Goal: Task Accomplishment & Management: Use online tool/utility

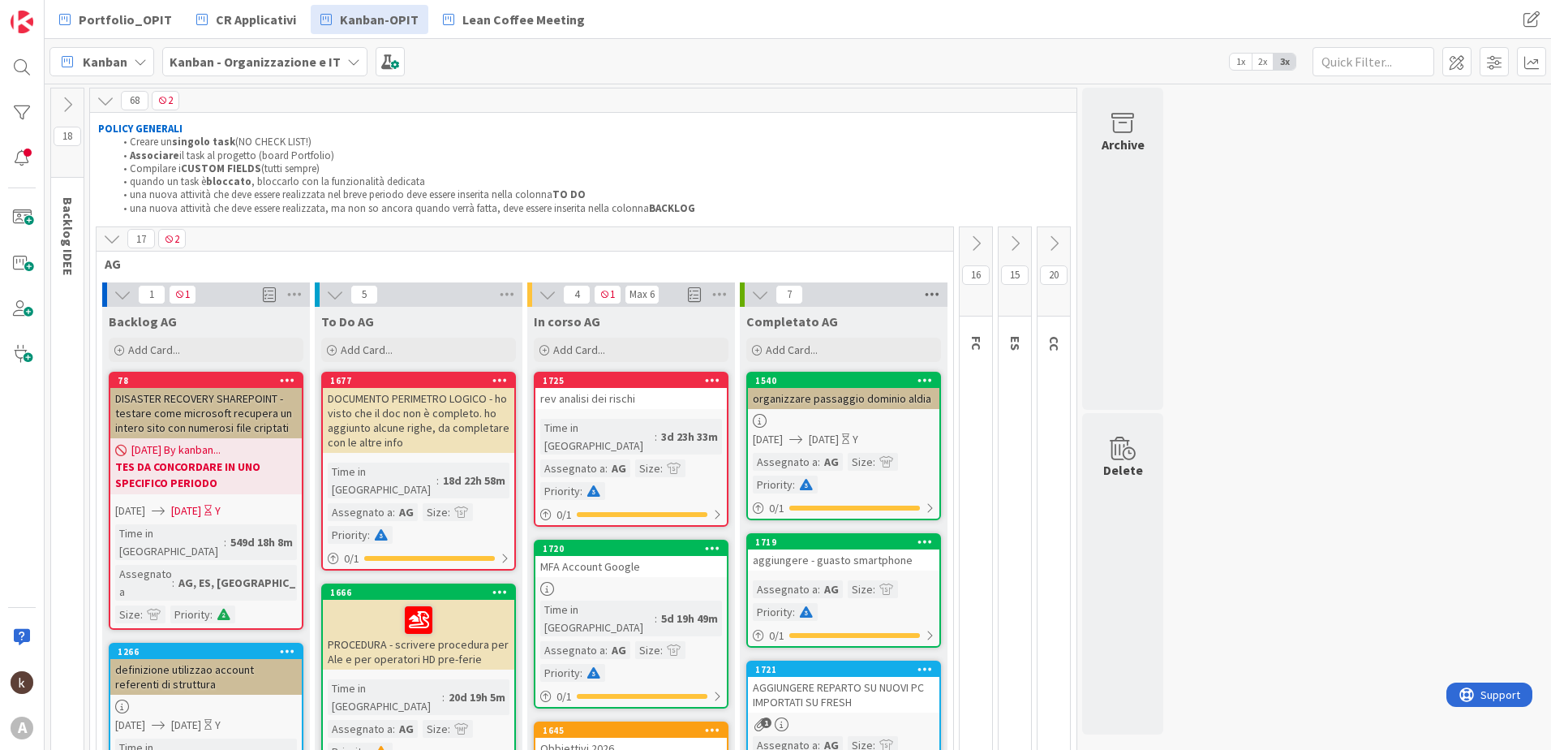
click at [932, 295] on icon at bounding box center [932, 294] width 21 height 24
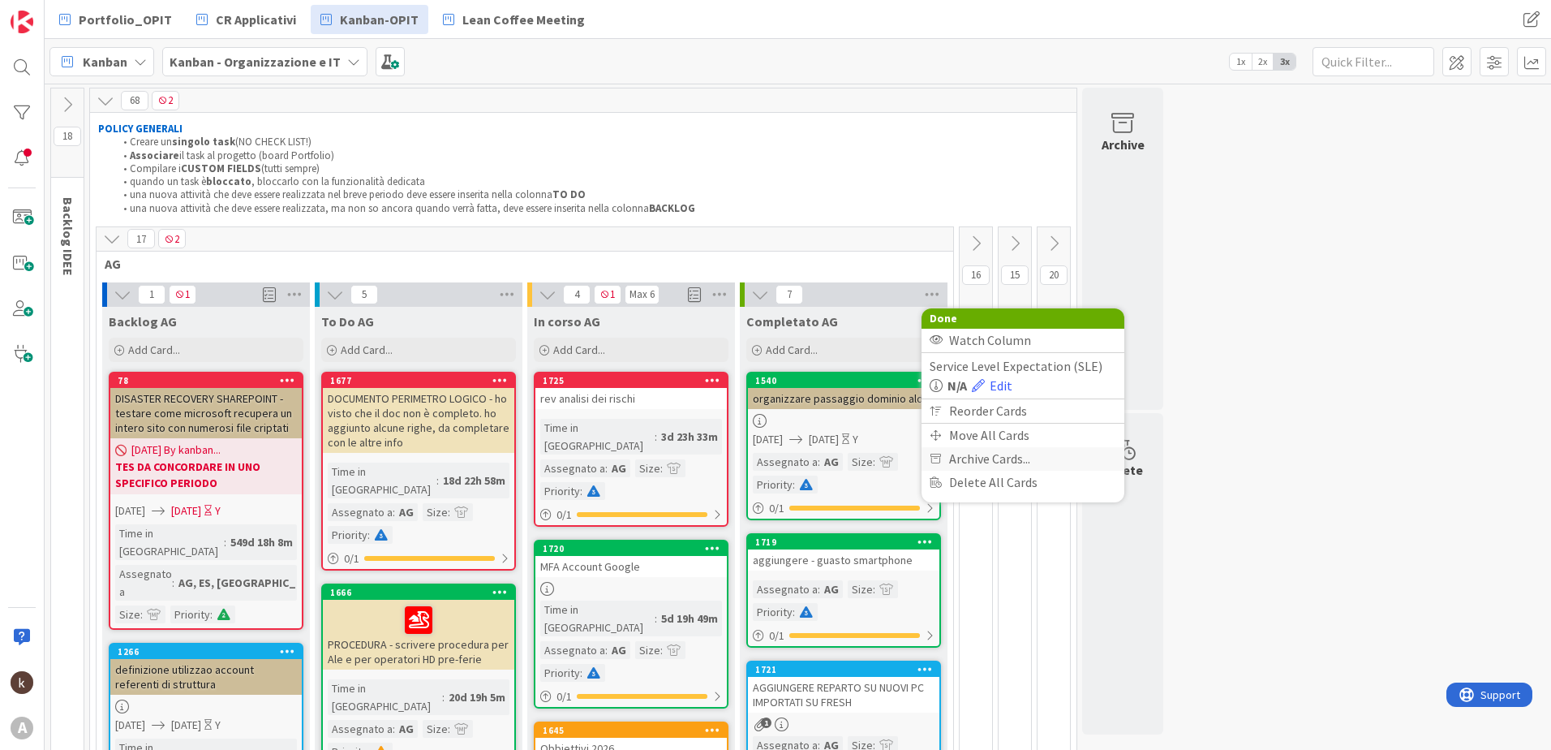
click at [961, 459] on span "Archive Cards..." at bounding box center [989, 459] width 81 height 24
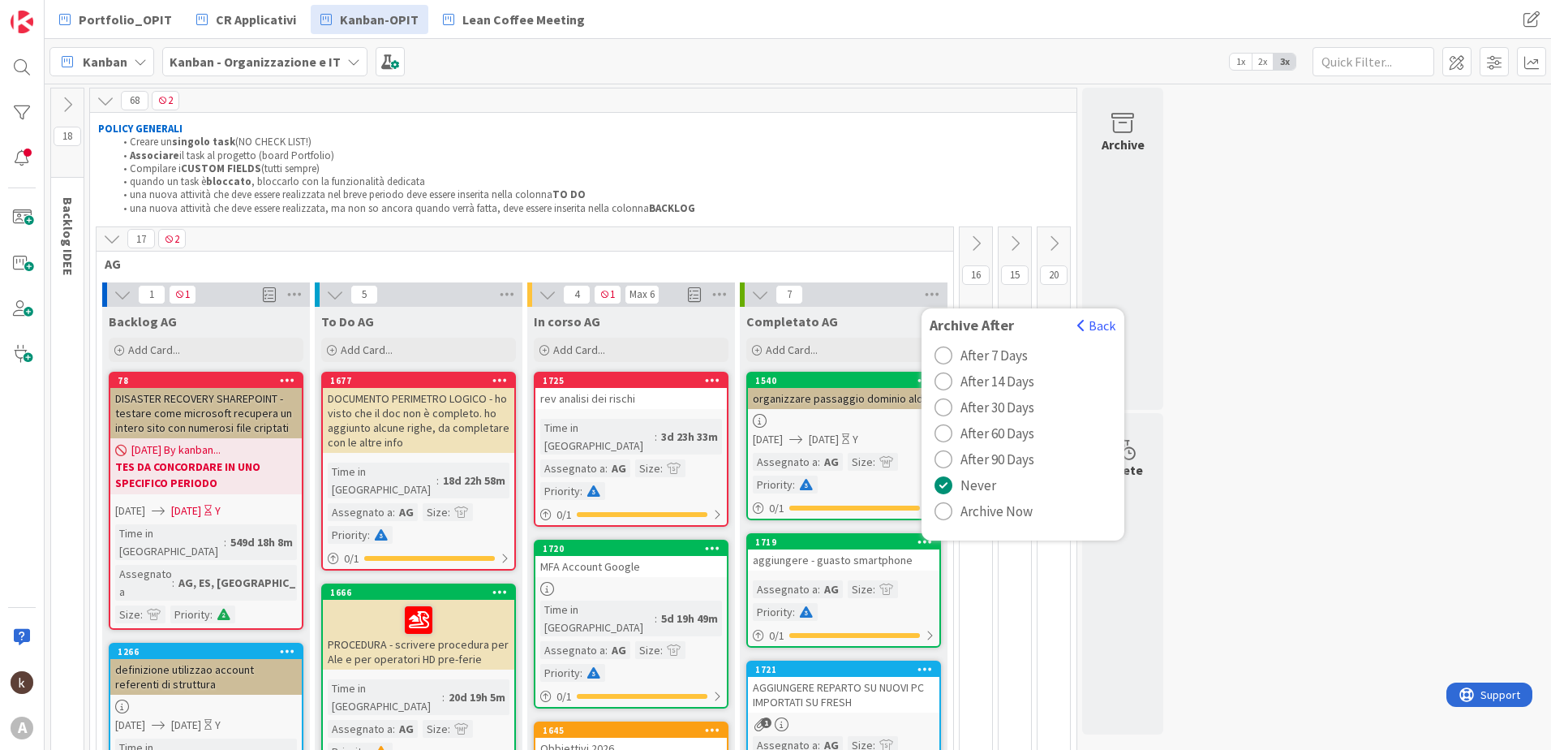
click at [952, 515] on div "radio" at bounding box center [944, 511] width 18 height 18
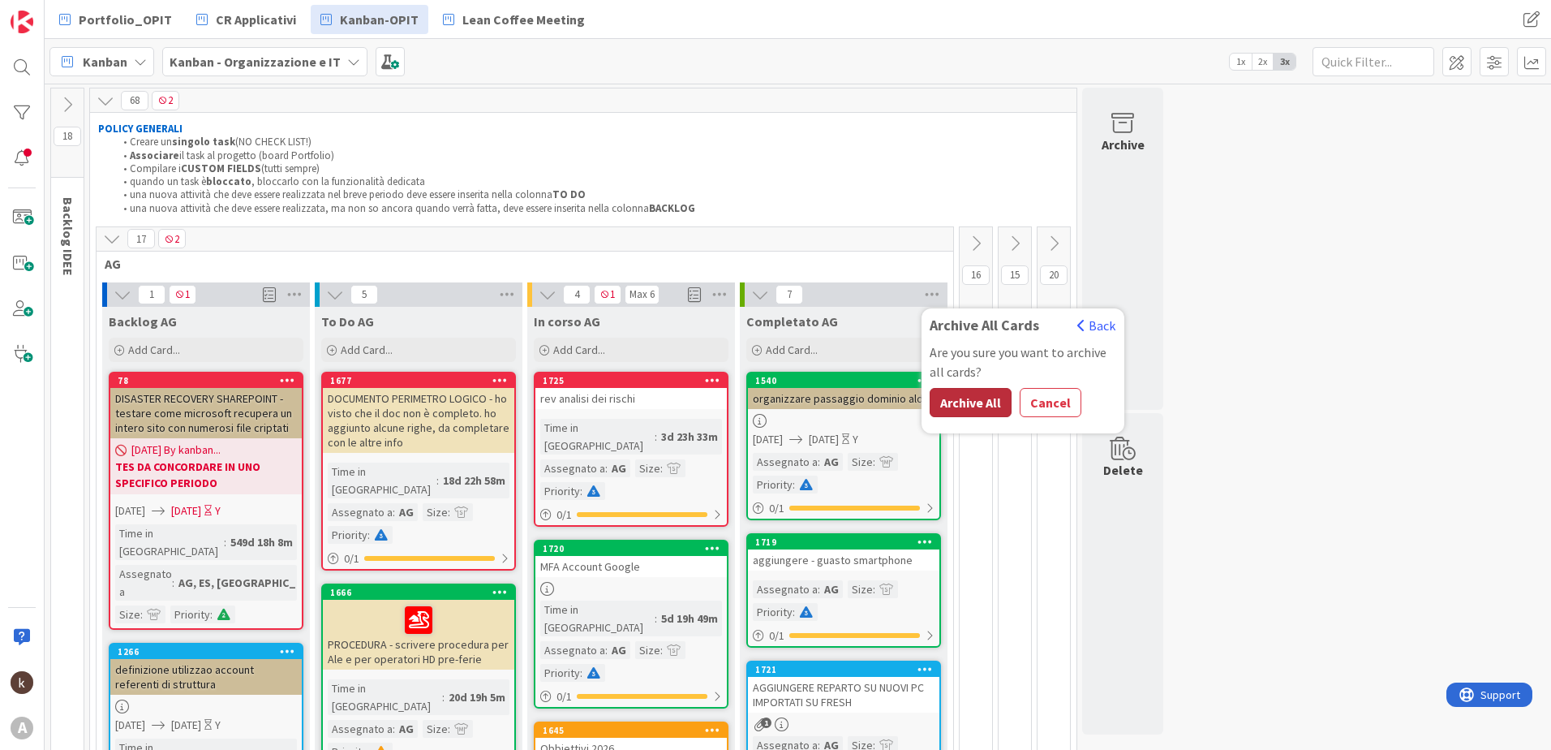
click at [983, 403] on button "Archive All" at bounding box center [971, 402] width 82 height 29
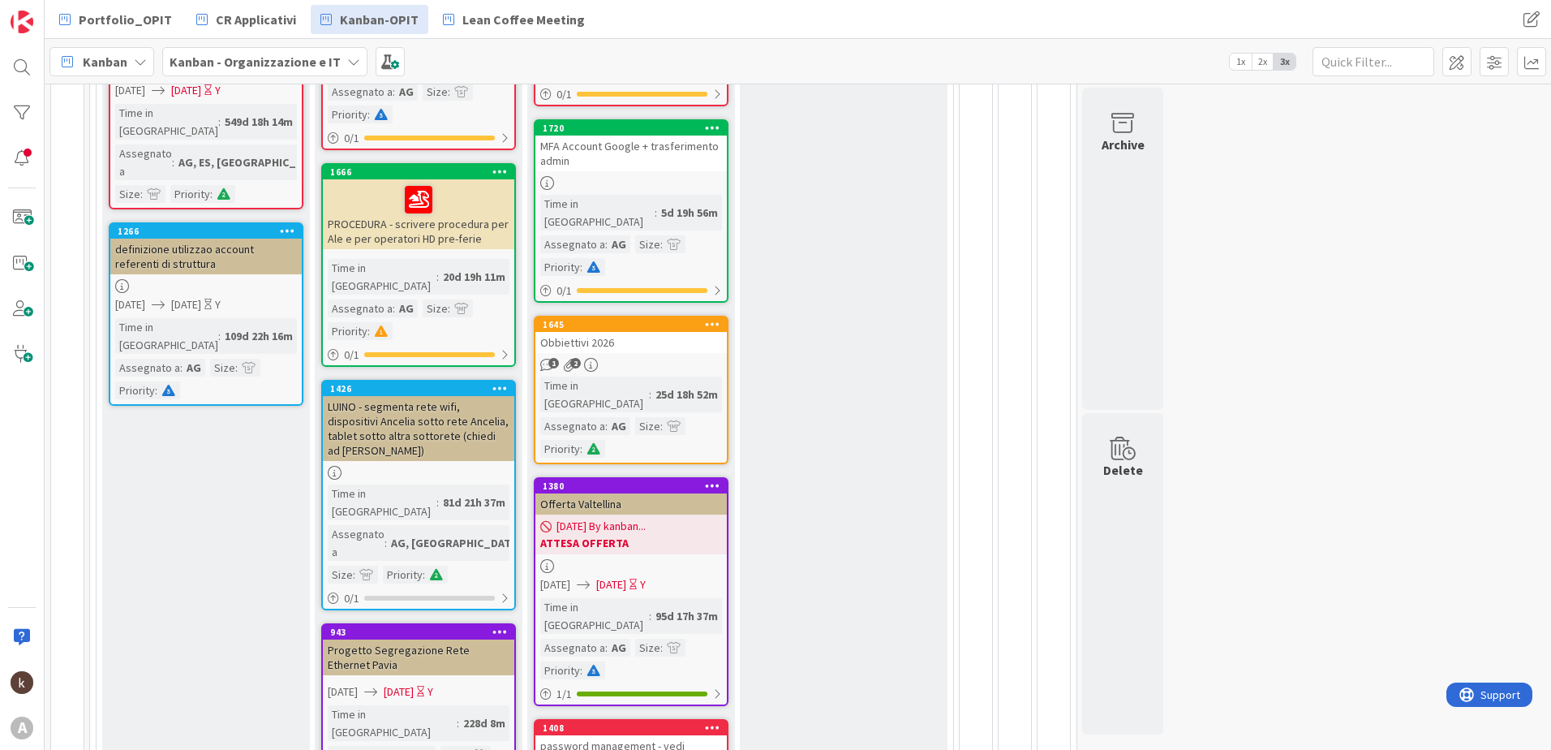
scroll to position [96, 0]
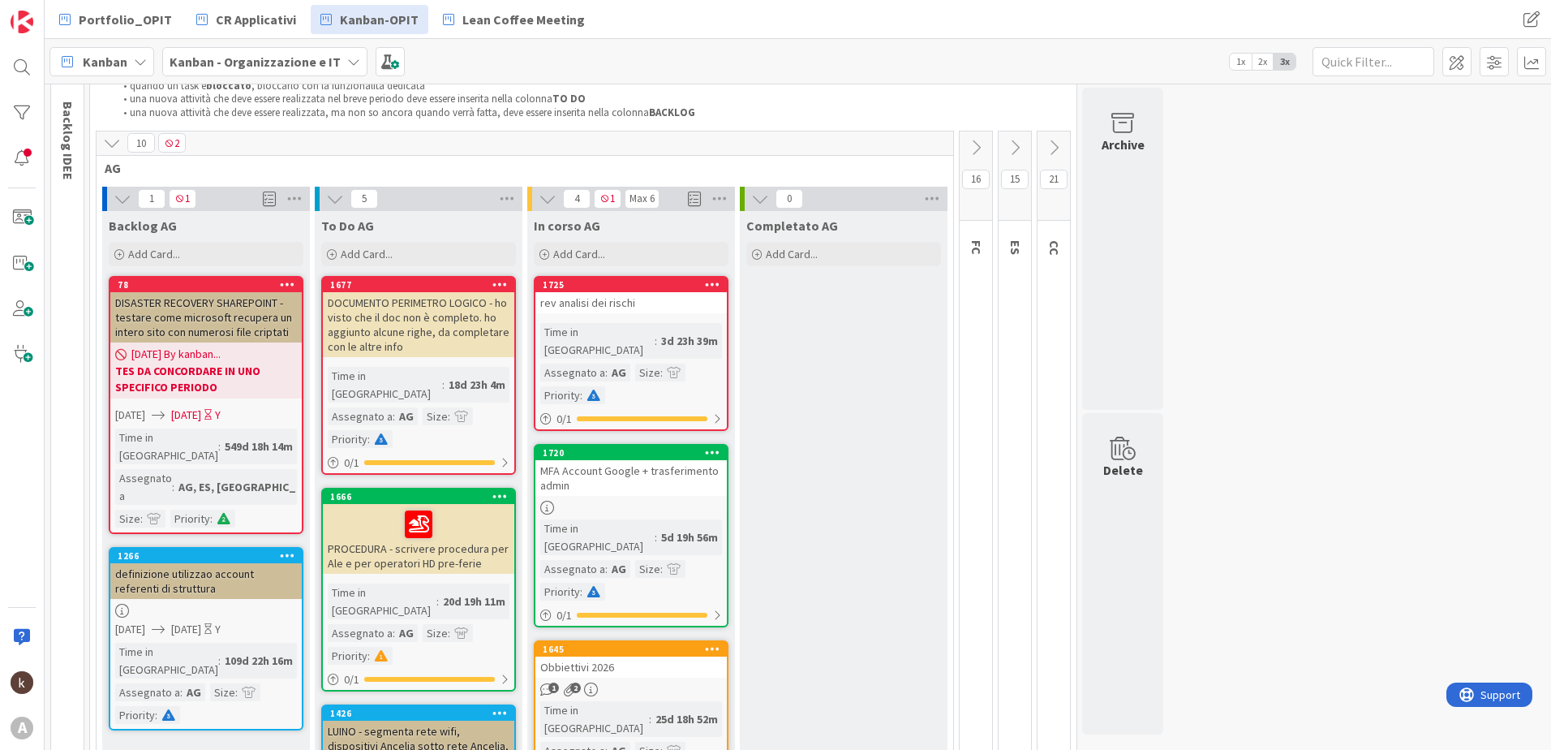
click at [124, 193] on icon at bounding box center [123, 199] width 18 height 18
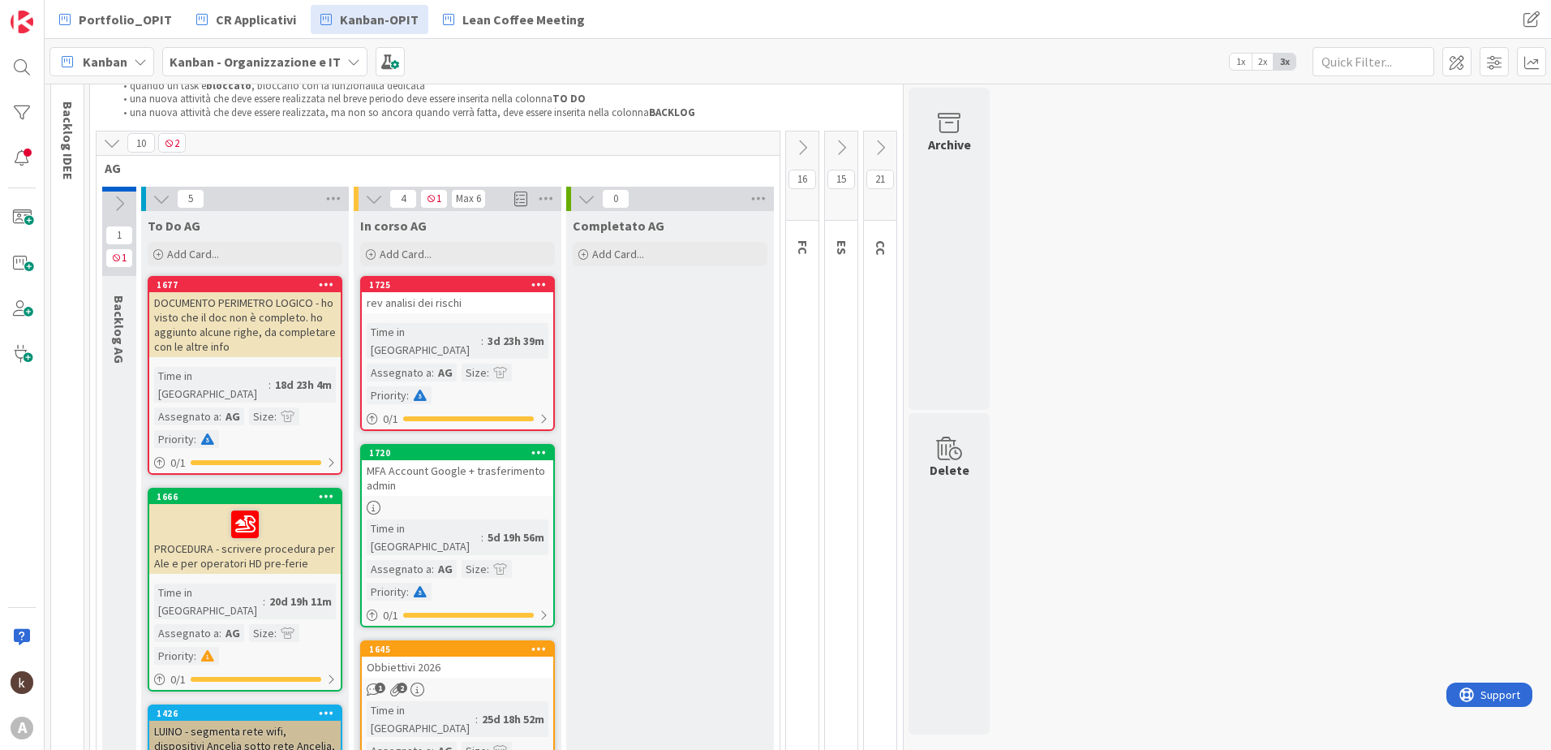
click at [118, 200] on icon at bounding box center [119, 204] width 18 height 18
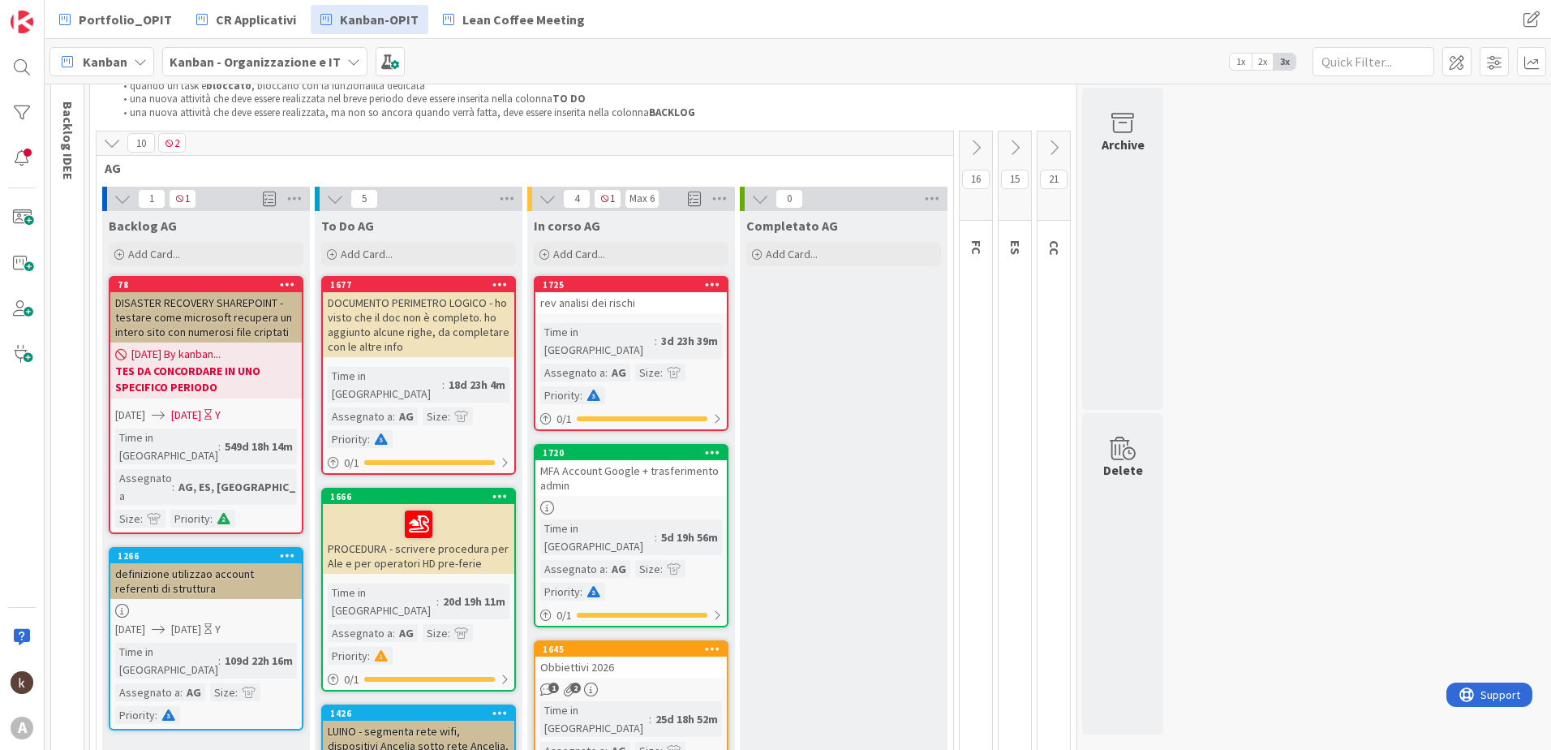
click at [114, 152] on icon at bounding box center [112, 143] width 18 height 18
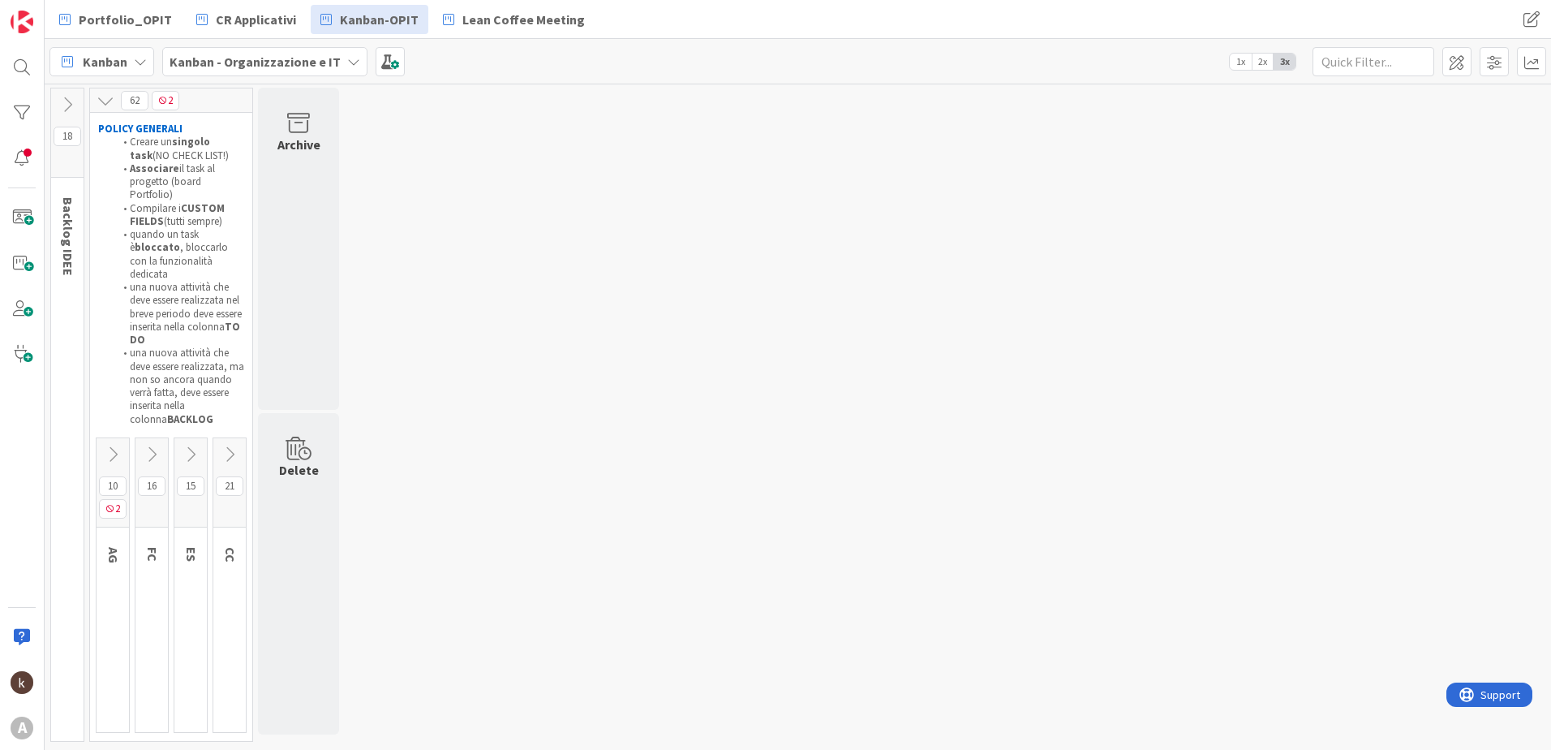
scroll to position [0, 0]
click at [226, 445] on icon at bounding box center [230, 454] width 18 height 18
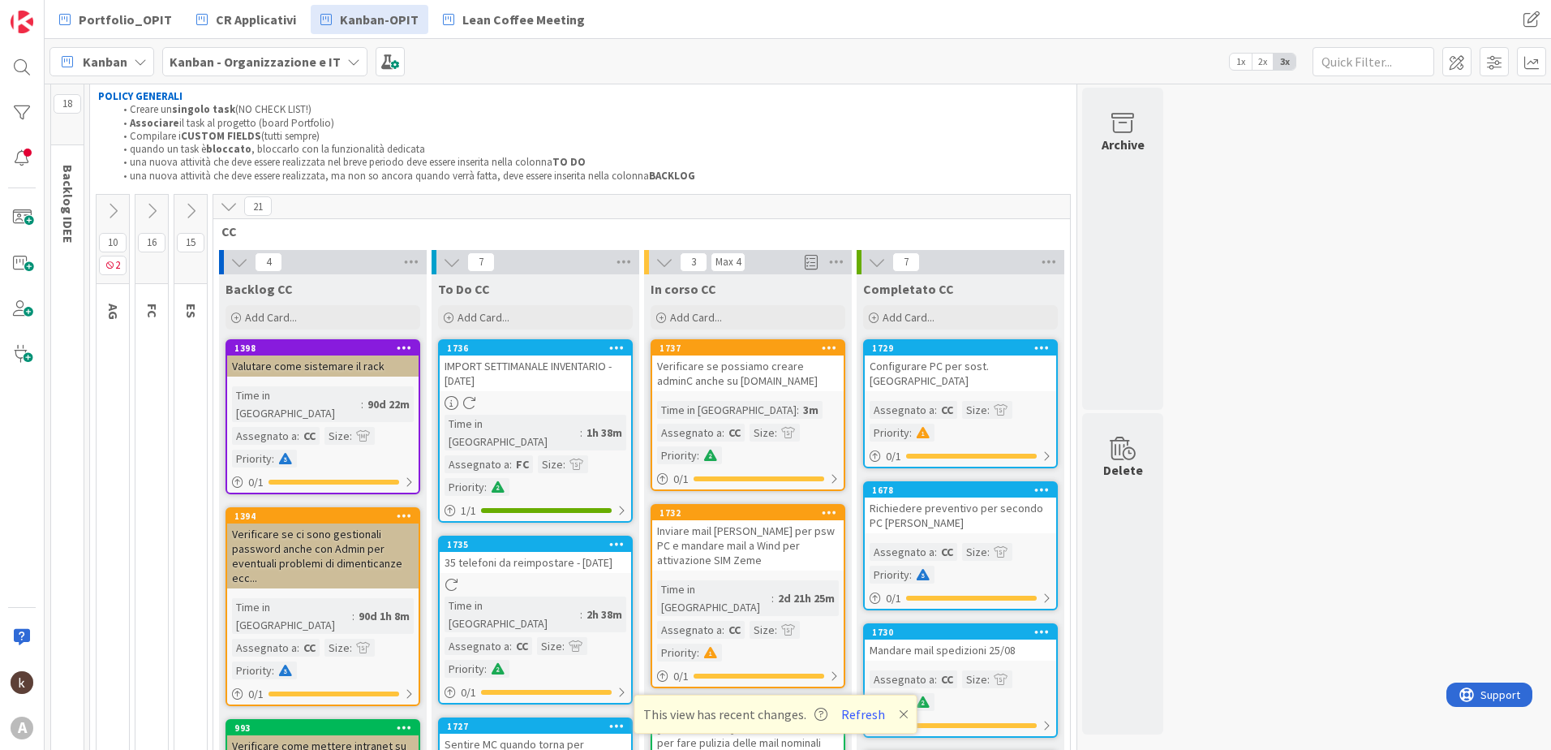
scroll to position [32, 0]
click at [1051, 262] on icon at bounding box center [1048, 263] width 21 height 24
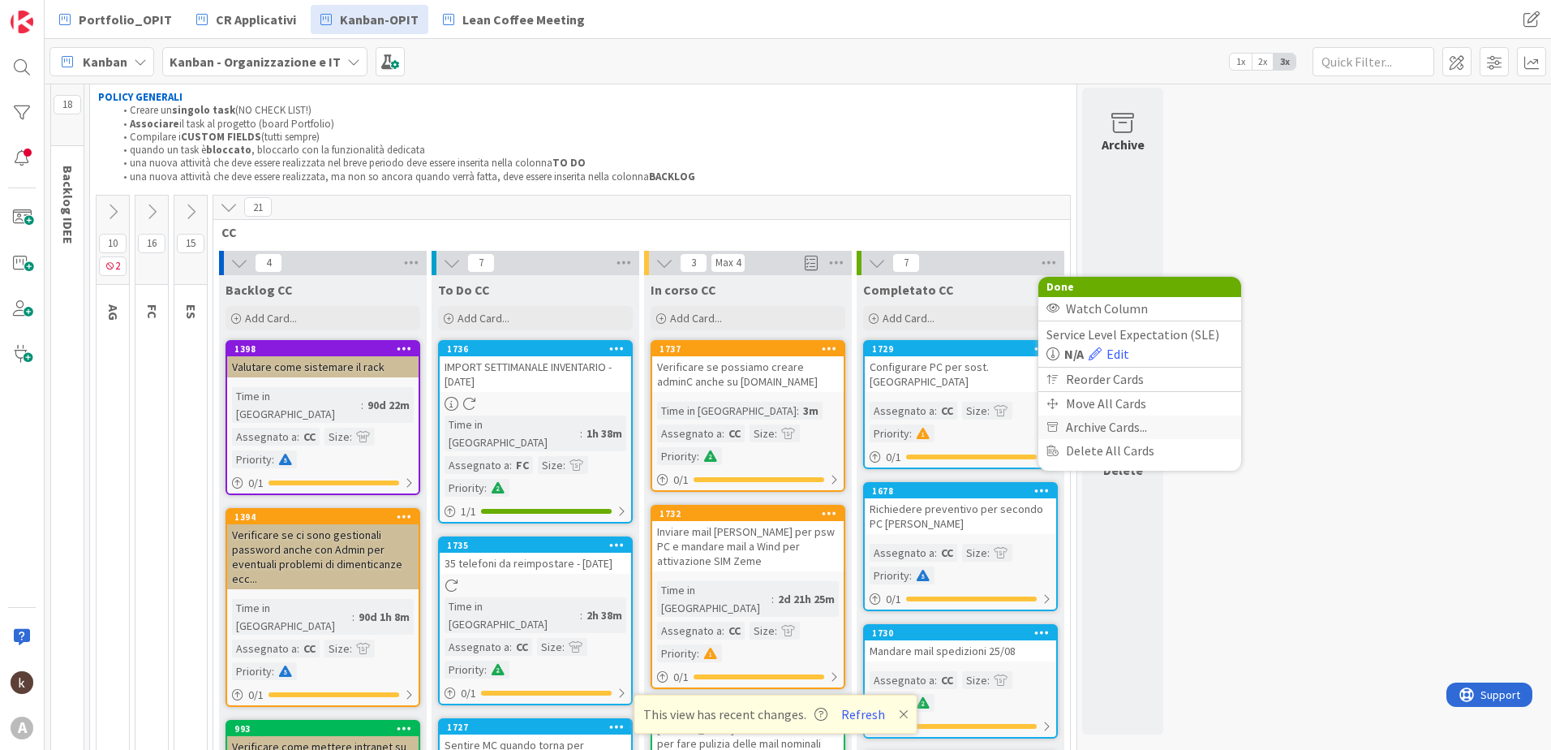
click at [1065, 425] on div "Archive Cards..." at bounding box center [1139, 427] width 203 height 24
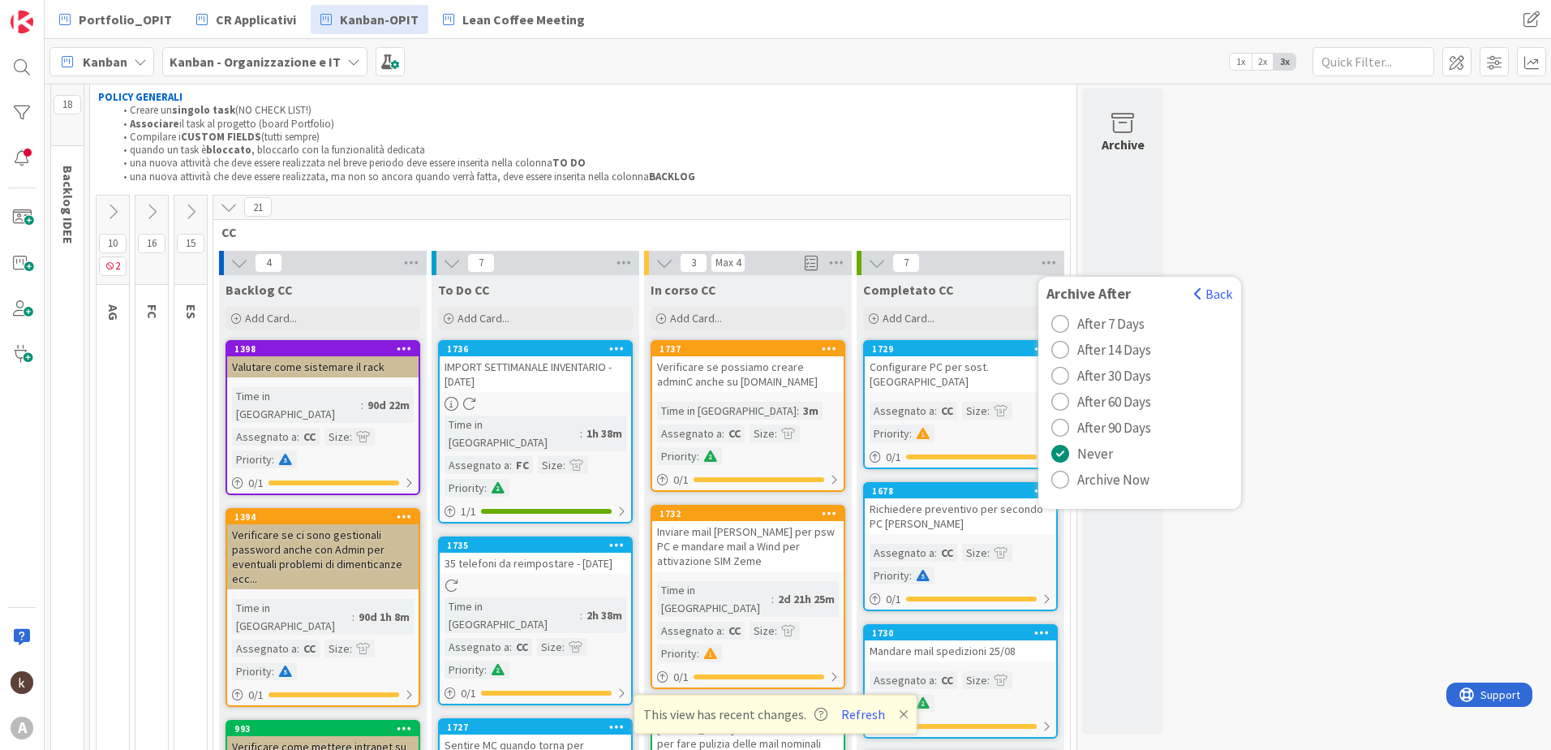
click at [1082, 476] on span "Archive Now" at bounding box center [1113, 479] width 72 height 24
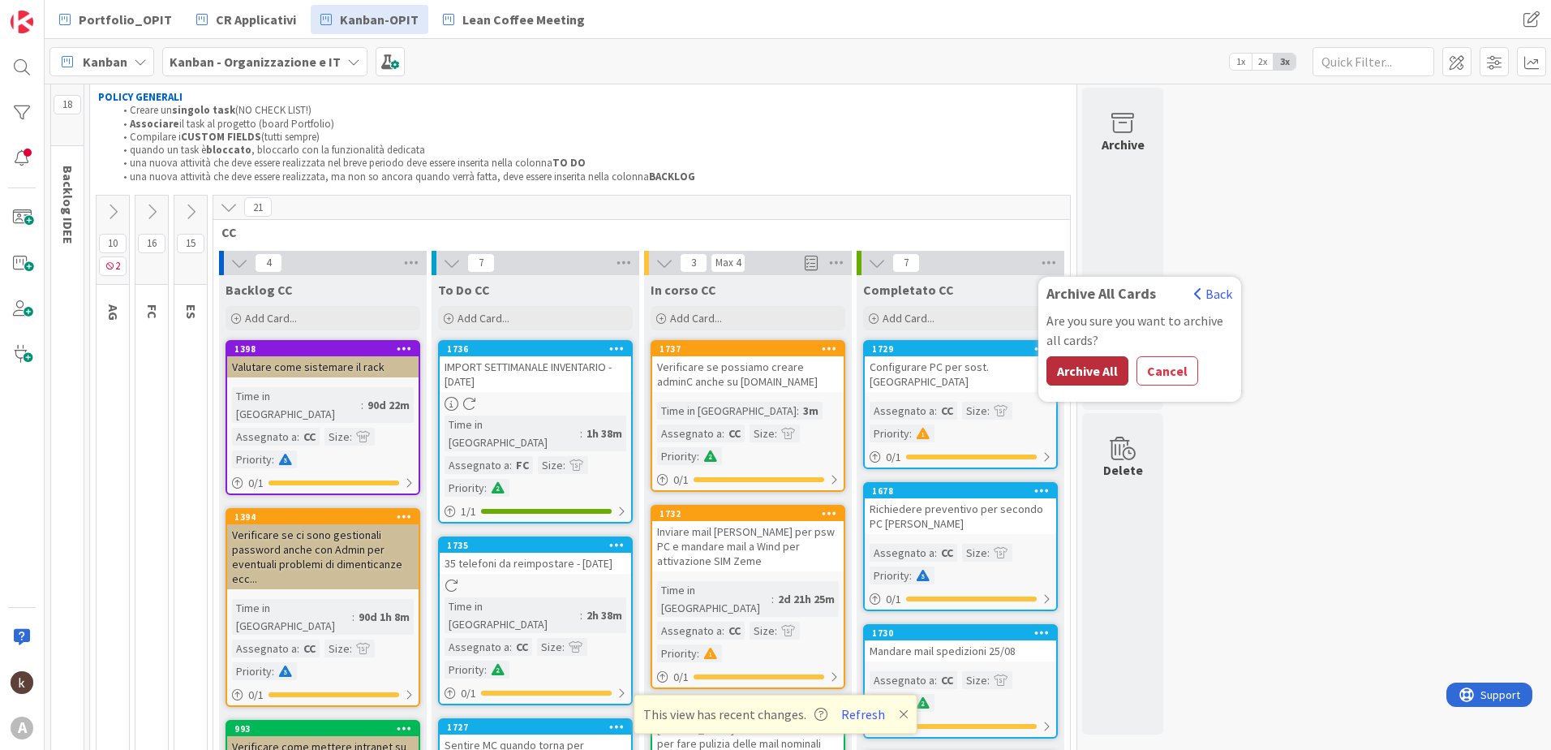
click at [1092, 371] on button "Archive All" at bounding box center [1087, 370] width 82 height 29
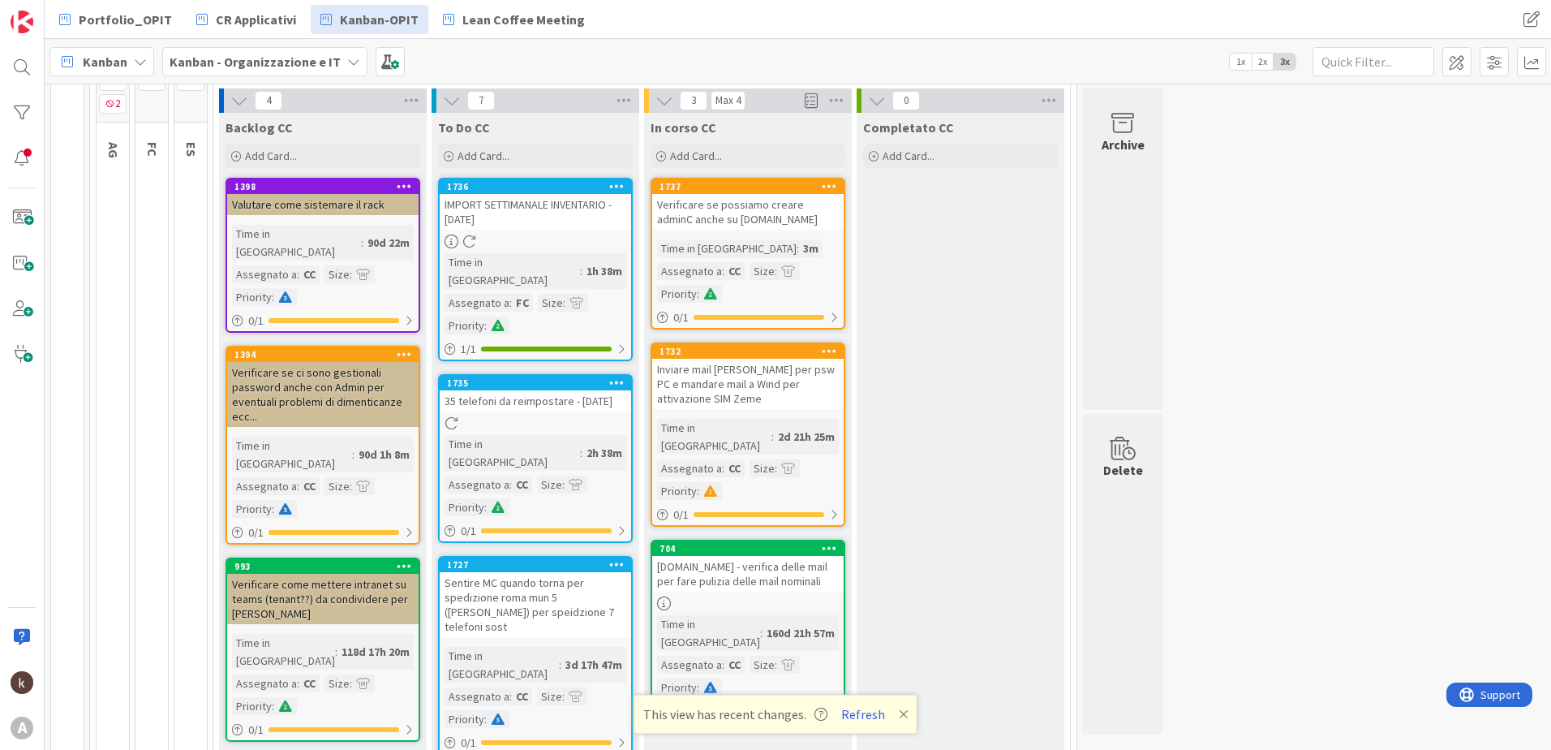
scroll to position [275, 0]
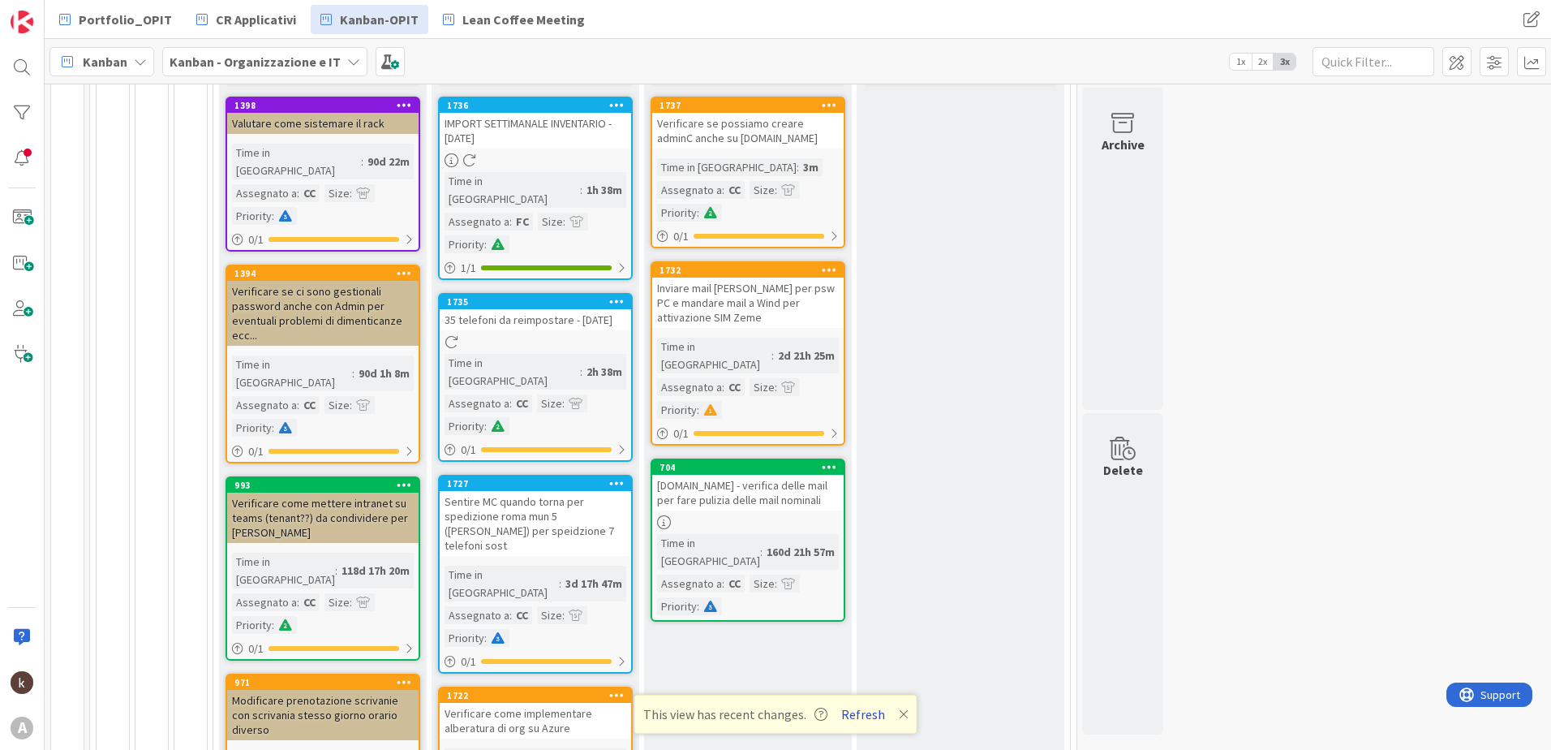
click at [864, 711] on button "Refresh" at bounding box center [863, 713] width 55 height 21
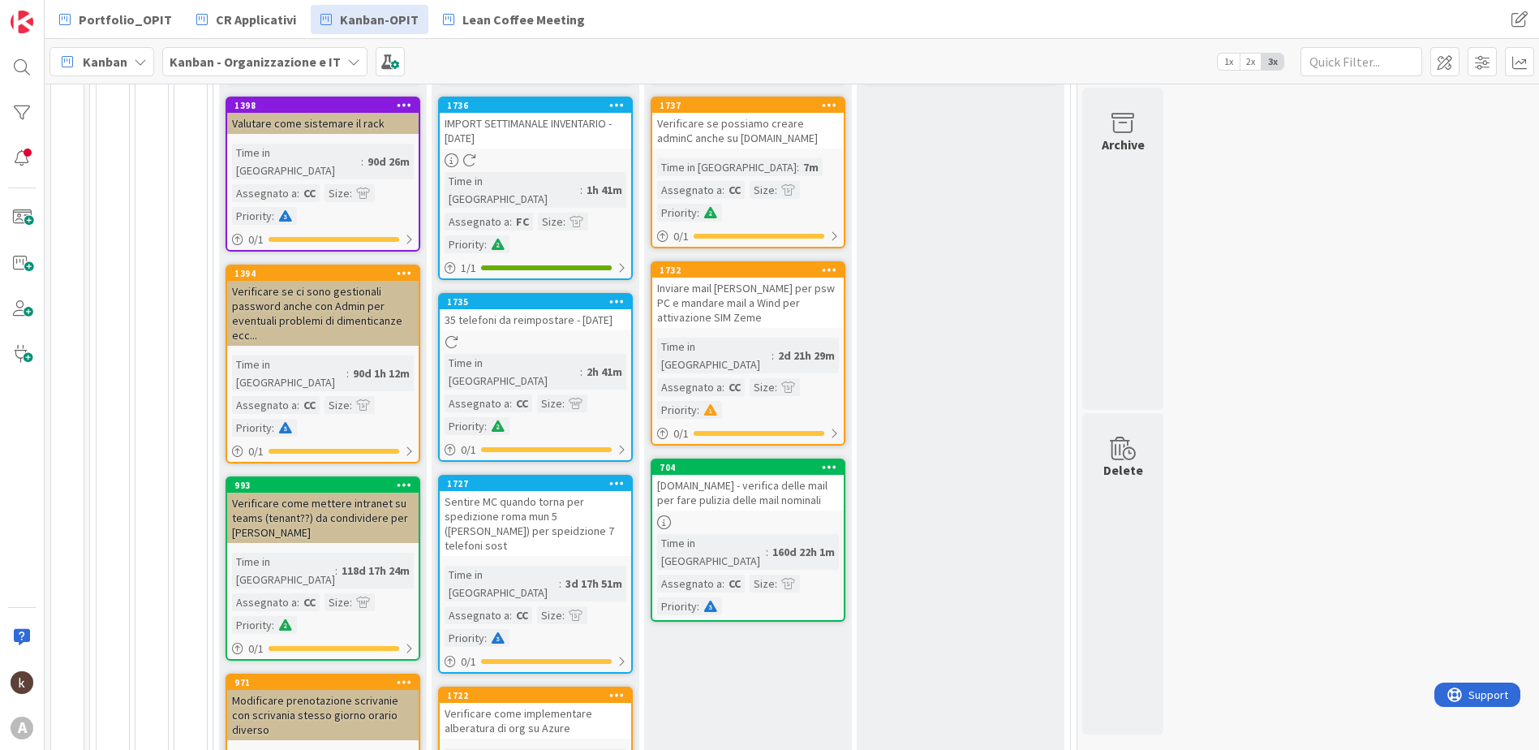
scroll to position [32, 0]
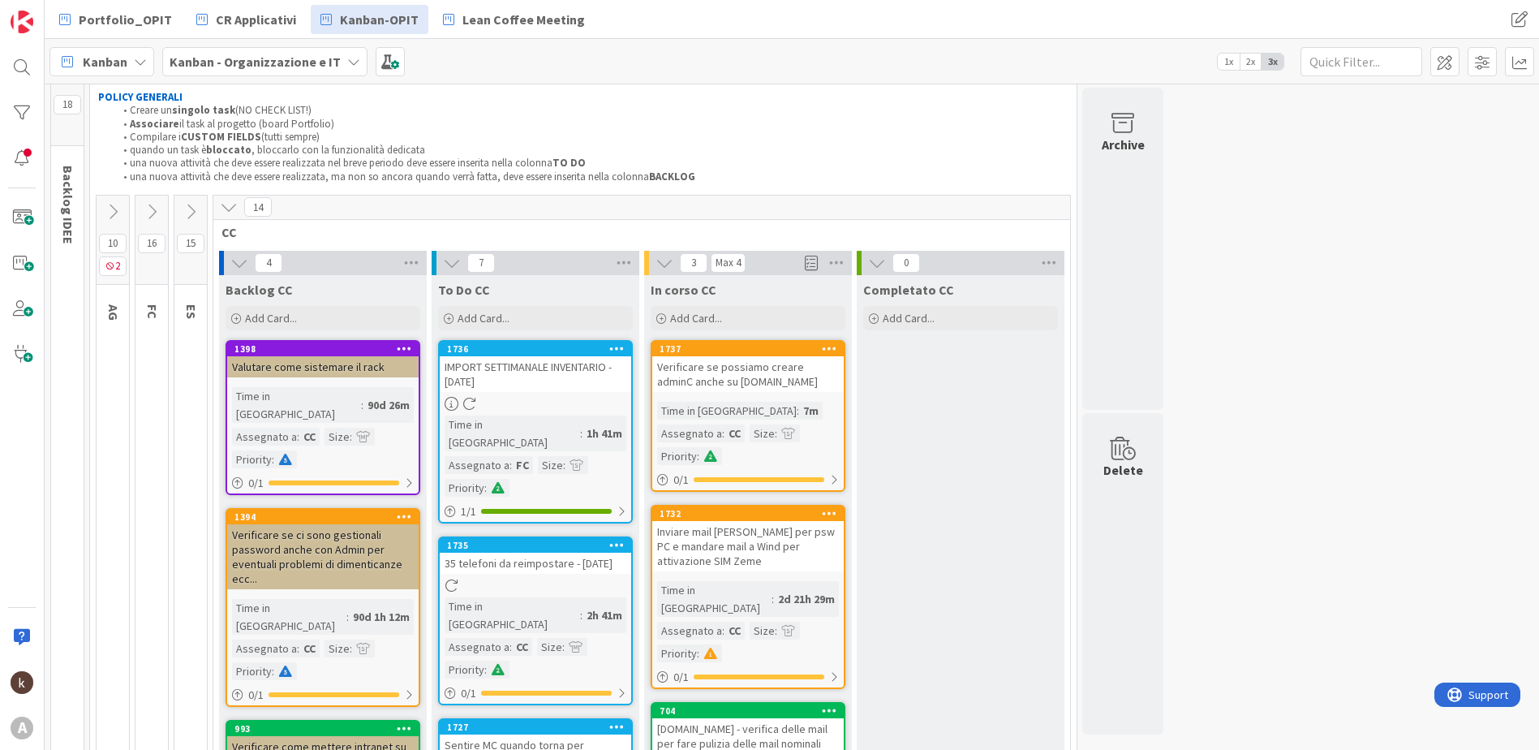
click at [230, 210] on icon at bounding box center [229, 207] width 18 height 18
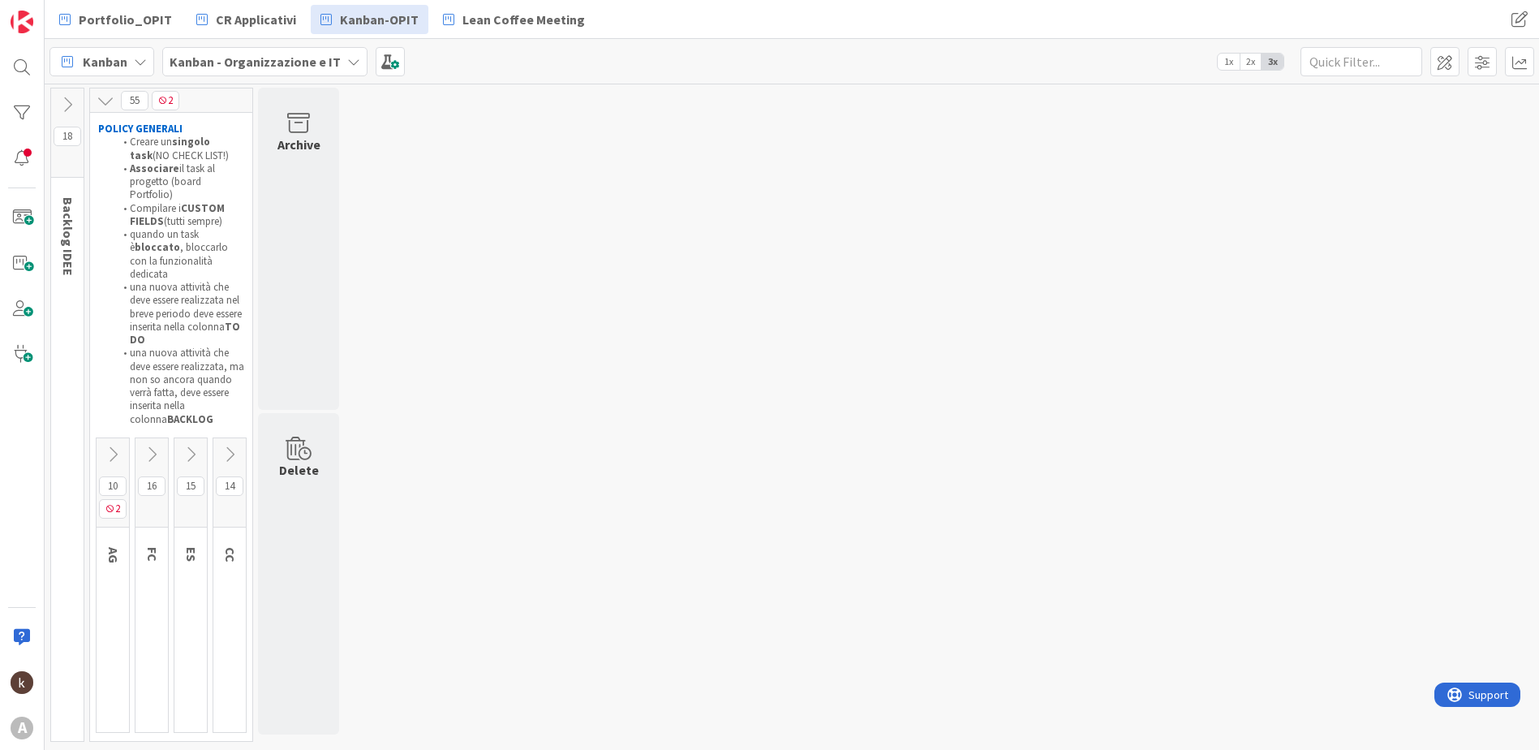
scroll to position [0, 0]
click at [188, 441] on div "15" at bounding box center [190, 482] width 32 height 89
click at [187, 445] on icon at bounding box center [191, 454] width 18 height 18
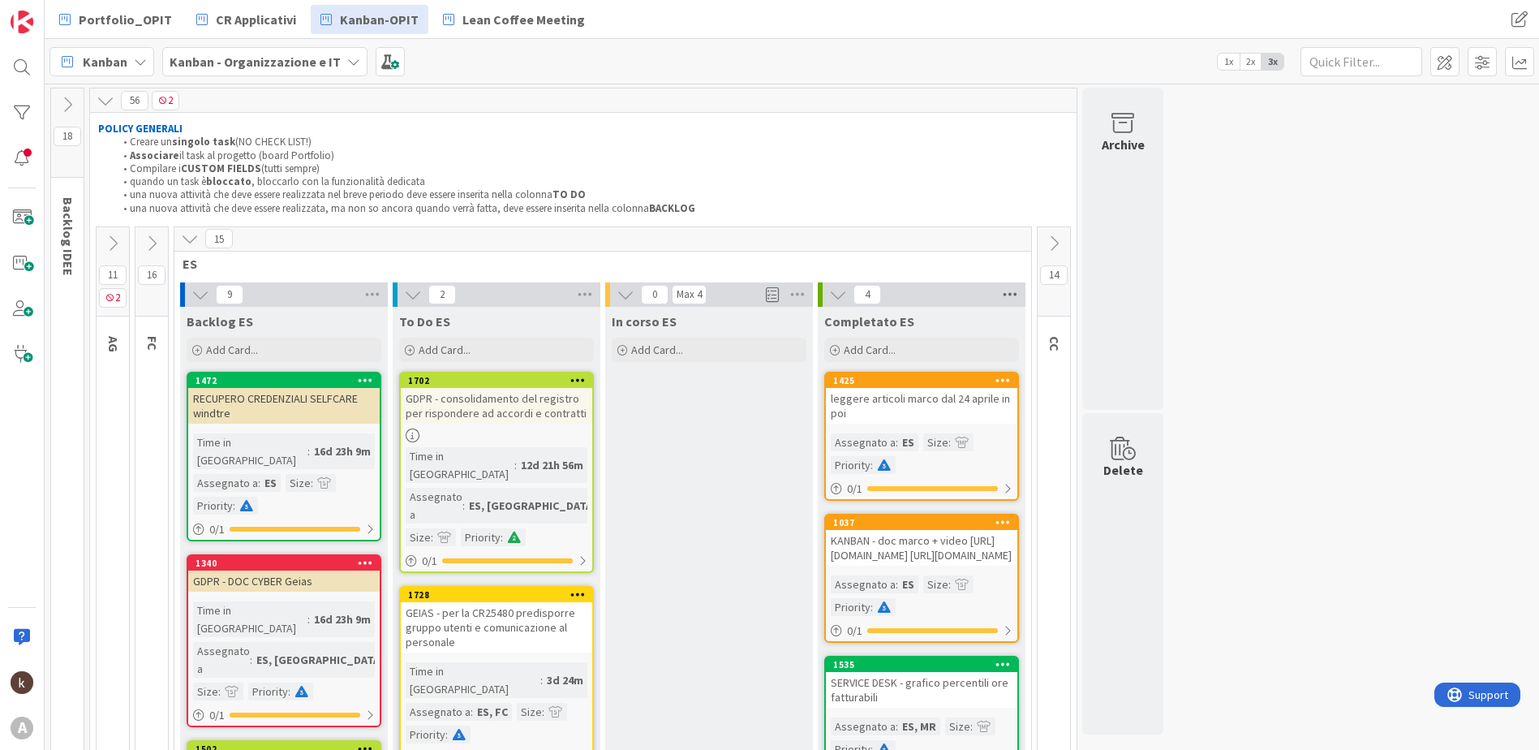
click at [1007, 288] on icon at bounding box center [1009, 294] width 21 height 24
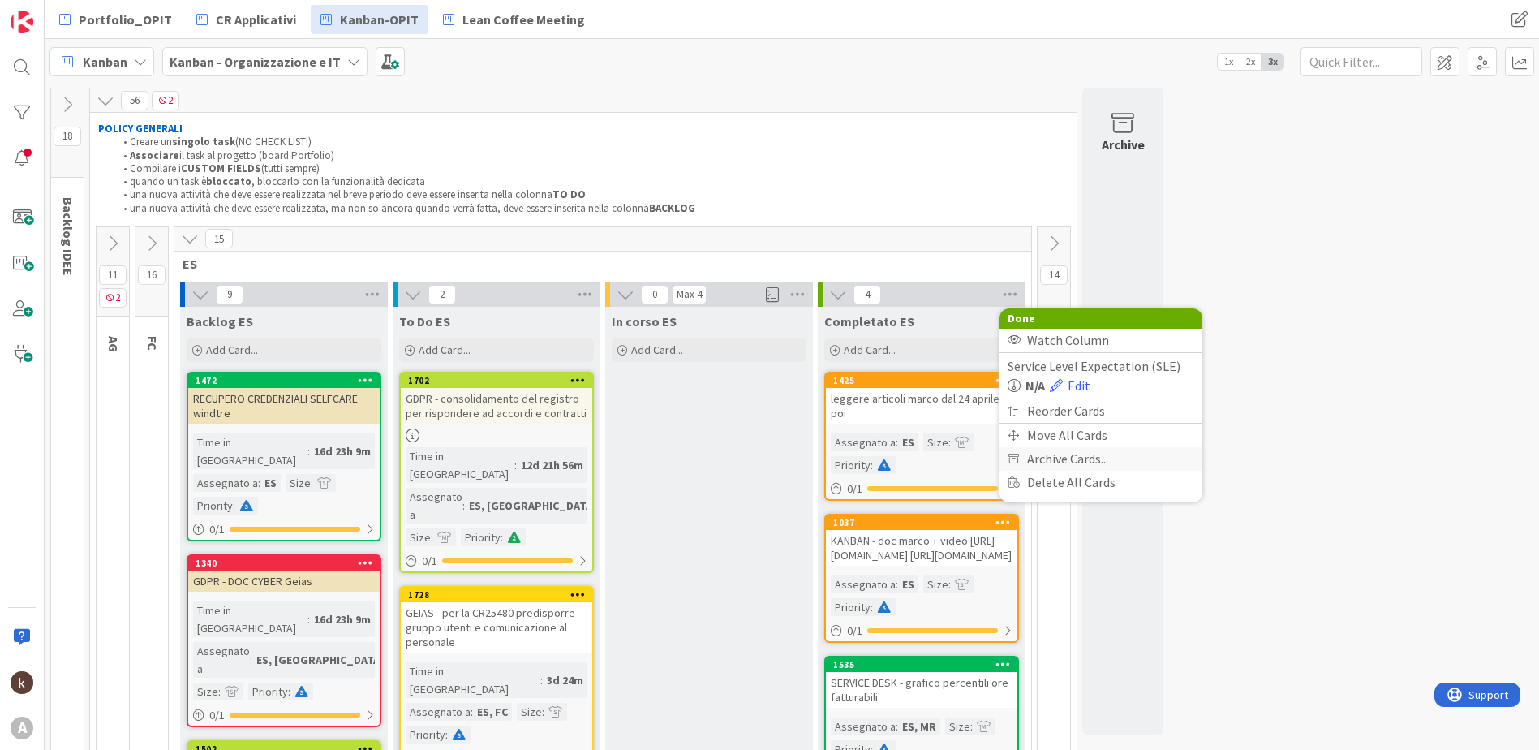
click at [1038, 455] on span "Archive Cards..." at bounding box center [1067, 459] width 81 height 24
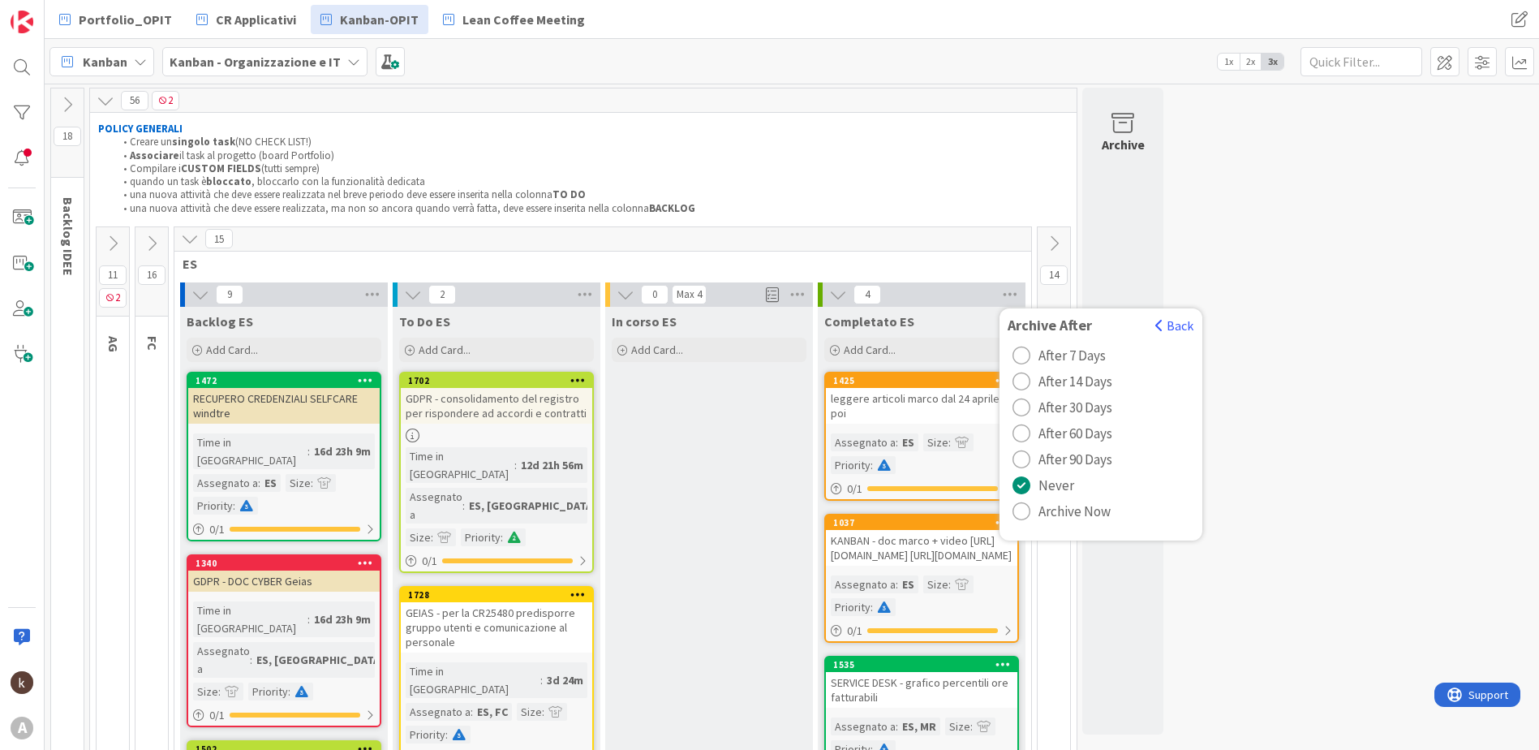
click at [1068, 506] on span "Archive Now" at bounding box center [1074, 511] width 72 height 24
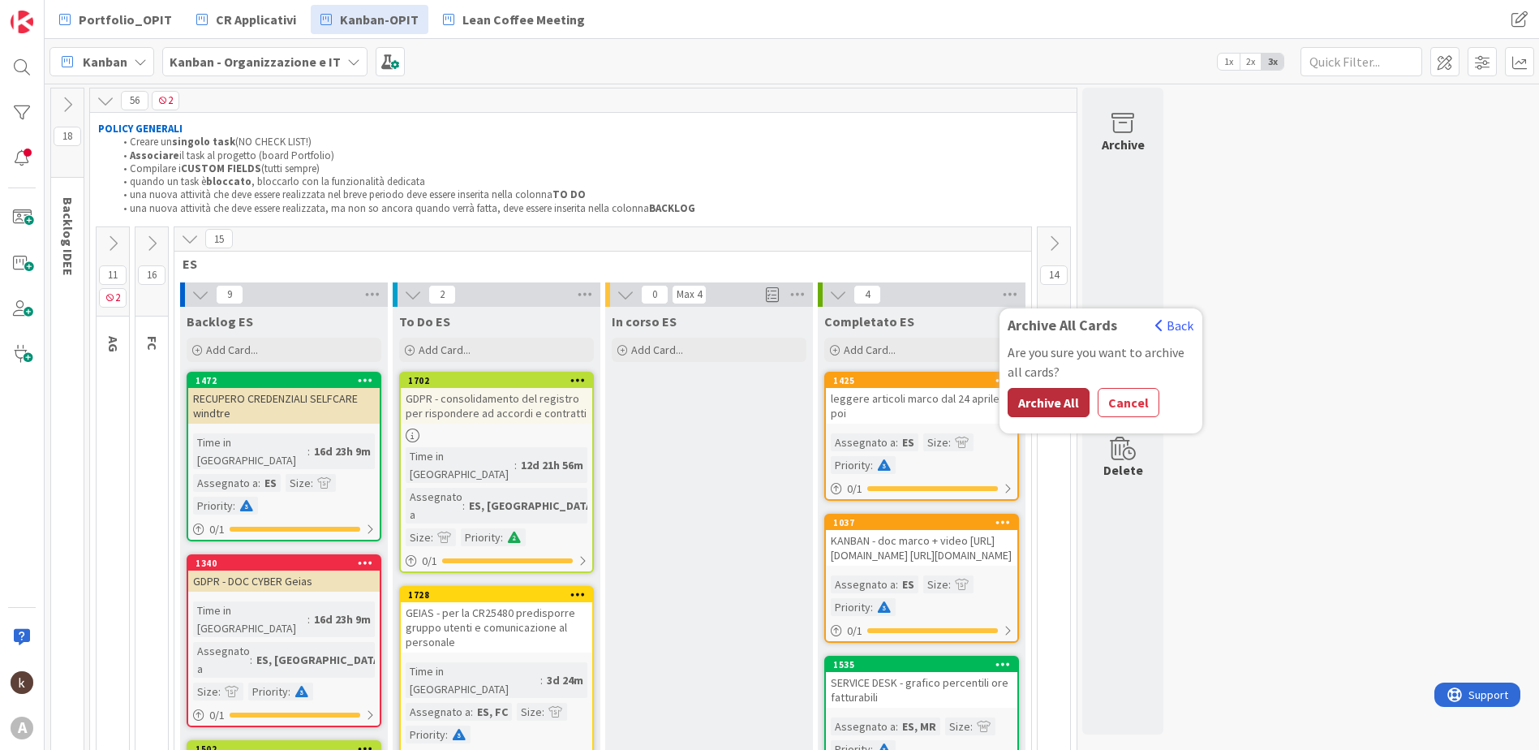
click at [1044, 406] on button "Archive All" at bounding box center [1049, 402] width 82 height 29
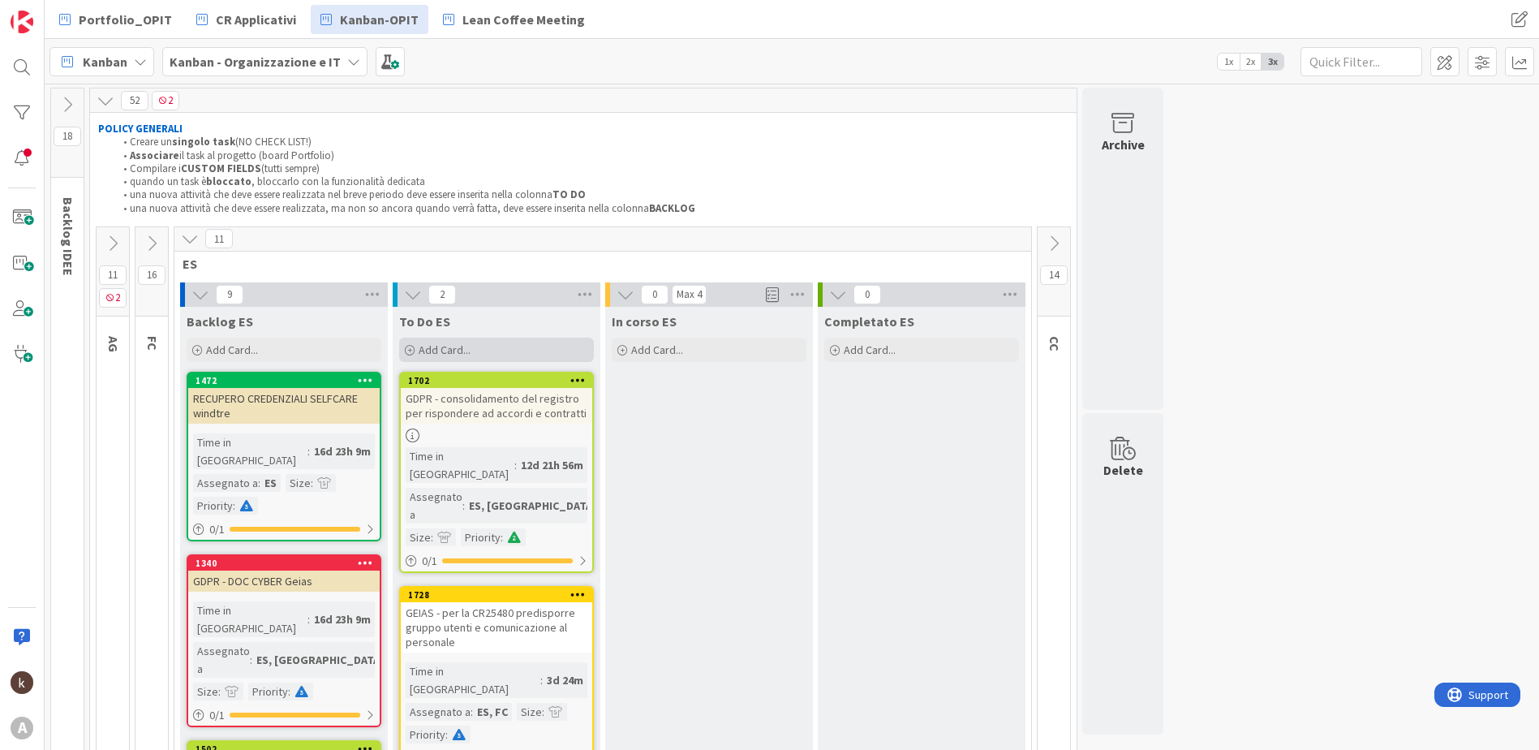
click at [503, 349] on div "Add Card..." at bounding box center [496, 349] width 195 height 24
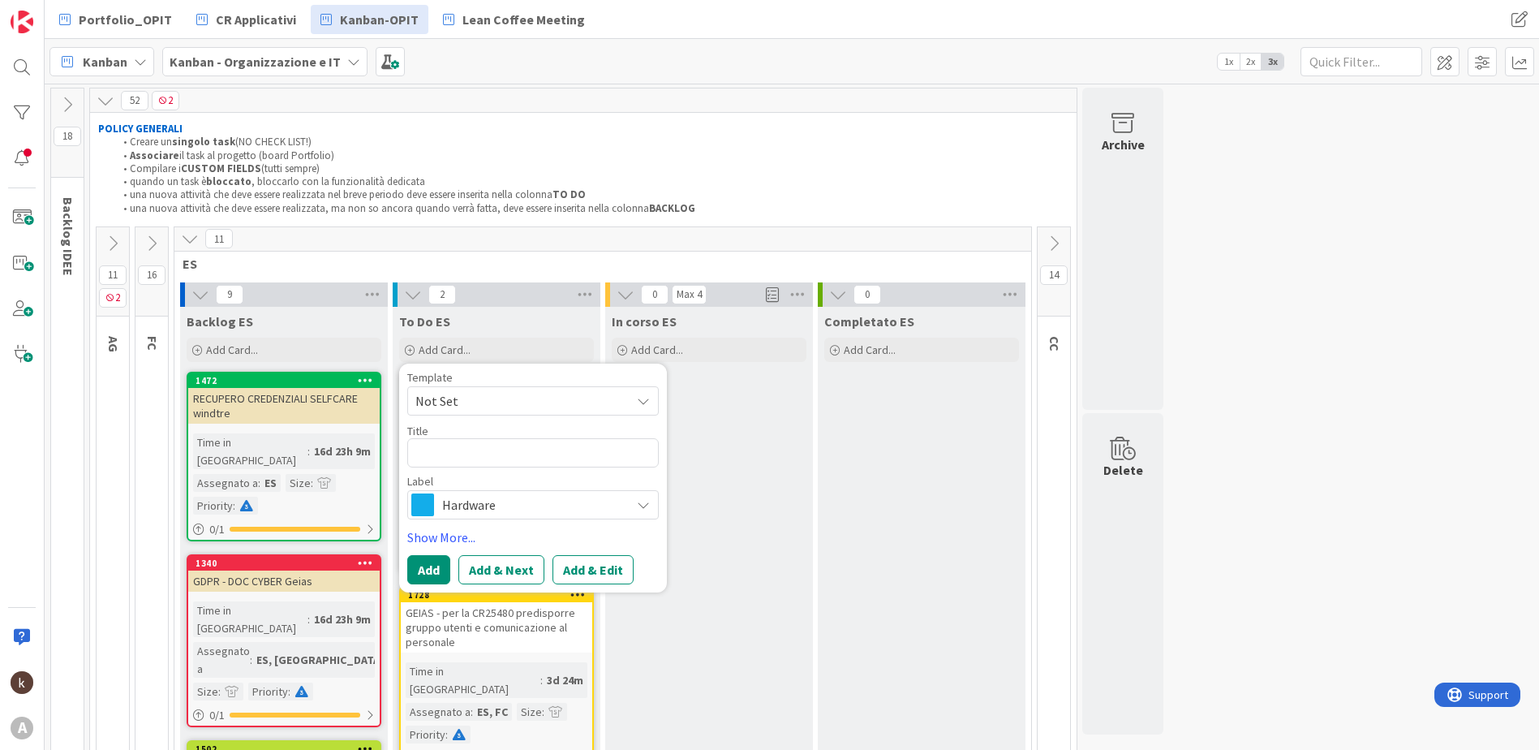
click at [493, 511] on span "Hardware" at bounding box center [532, 504] width 180 height 23
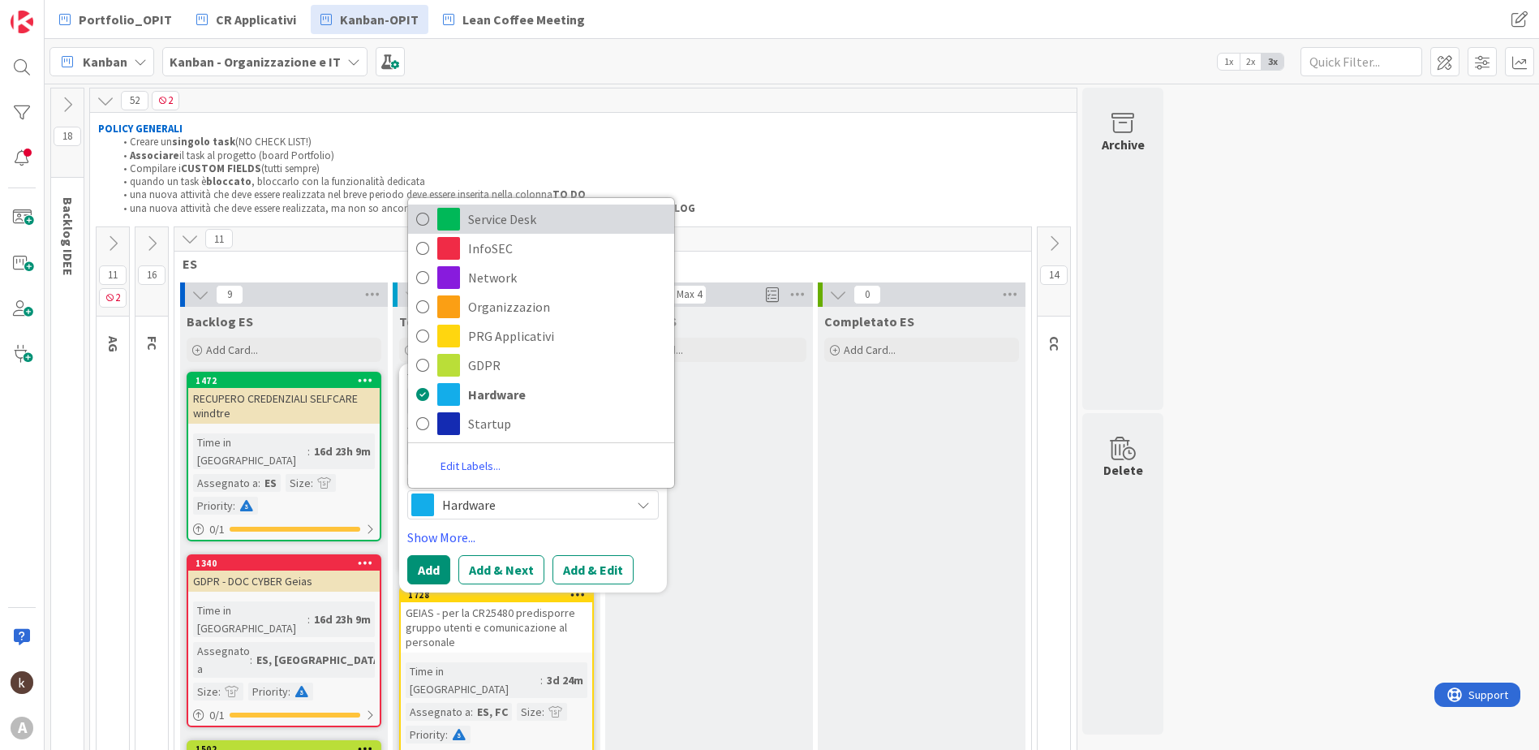
click at [534, 222] on span "Service Desk" at bounding box center [567, 219] width 198 height 24
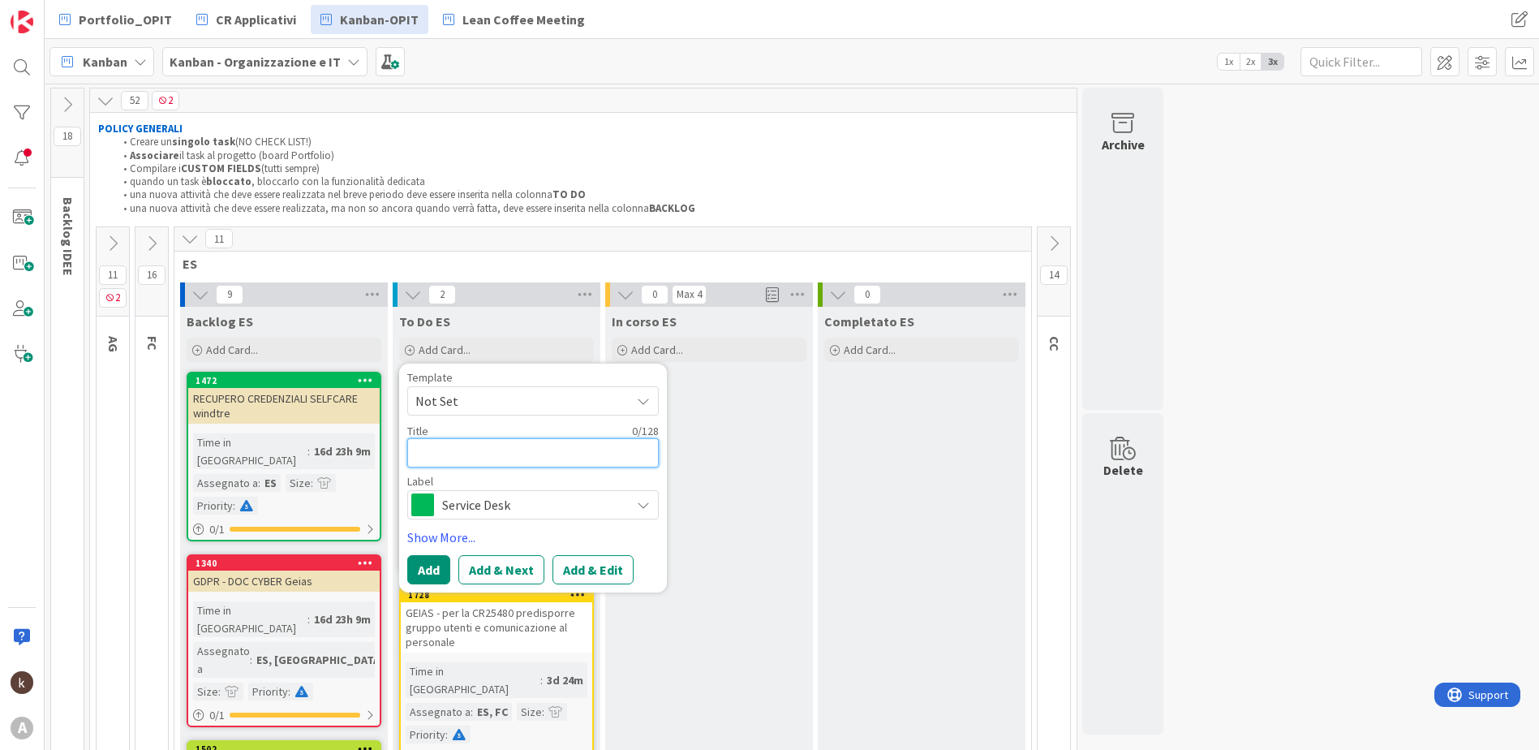
click at [477, 451] on textarea at bounding box center [532, 452] width 251 height 29
type textarea "x"
type textarea "F"
type textarea "x"
type textarea "FR"
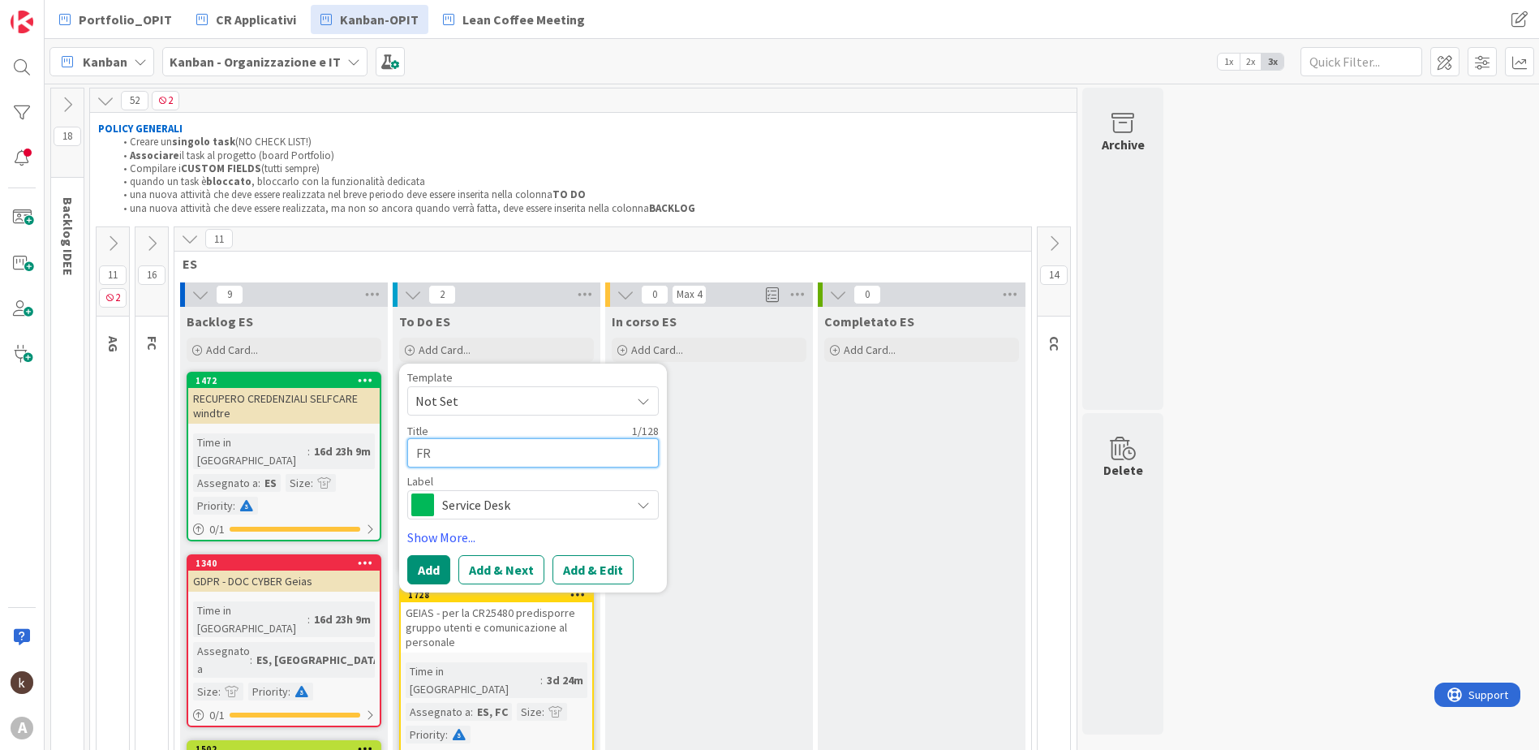
type textarea "x"
type textarea "FRE"
type textarea "x"
type textarea "FRES"
type textarea "x"
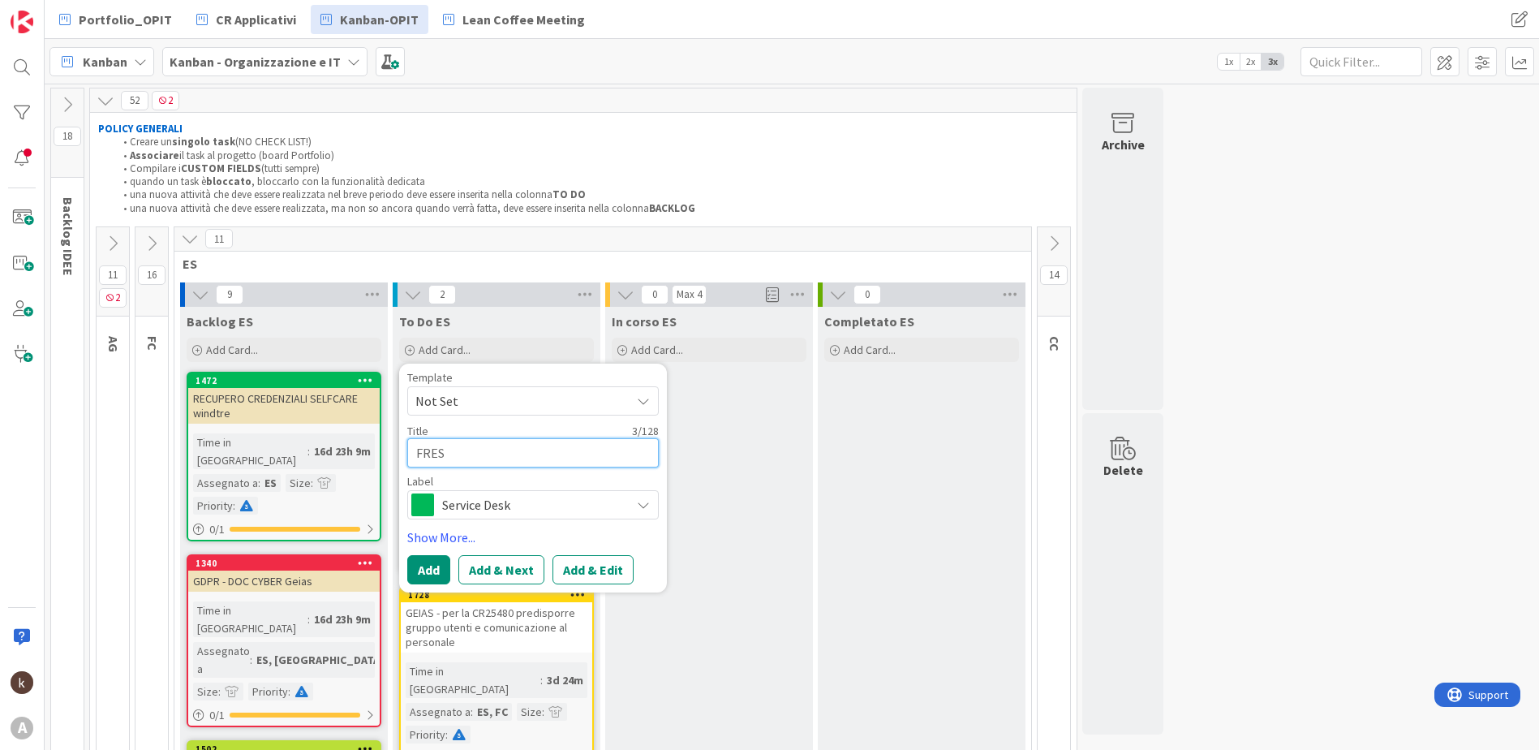
type textarea "FRESH"
type textarea "x"
type textarea "FRESHS"
type textarea "x"
type textarea "FRESHSE"
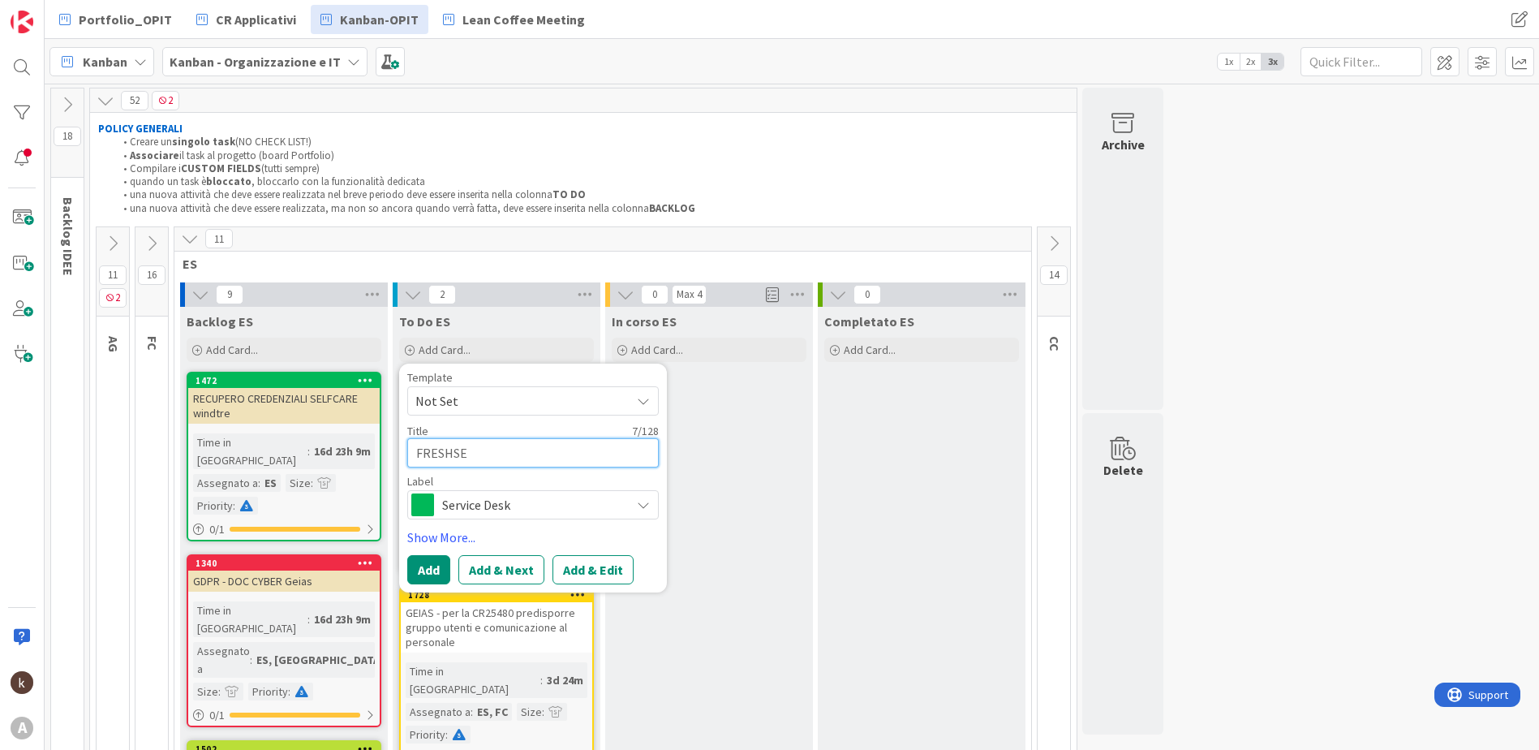
type textarea "x"
type textarea "FRESHSER"
type textarea "x"
type textarea "FRESHSERV"
type textarea "x"
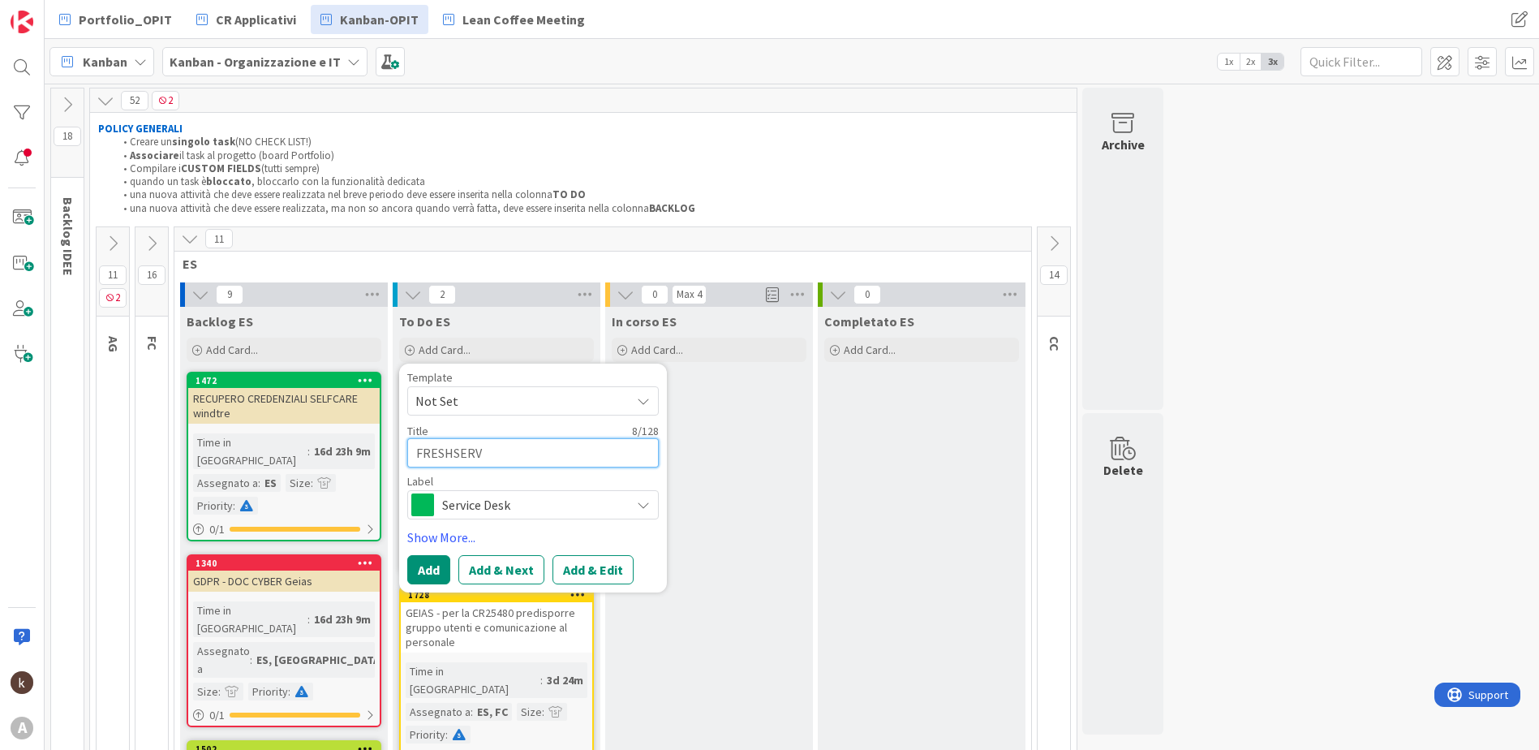
type textarea "FRESHSERVI"
type textarea "x"
type textarea "FRESHSERVIC"
type textarea "x"
type textarea "FRESHSERVICE"
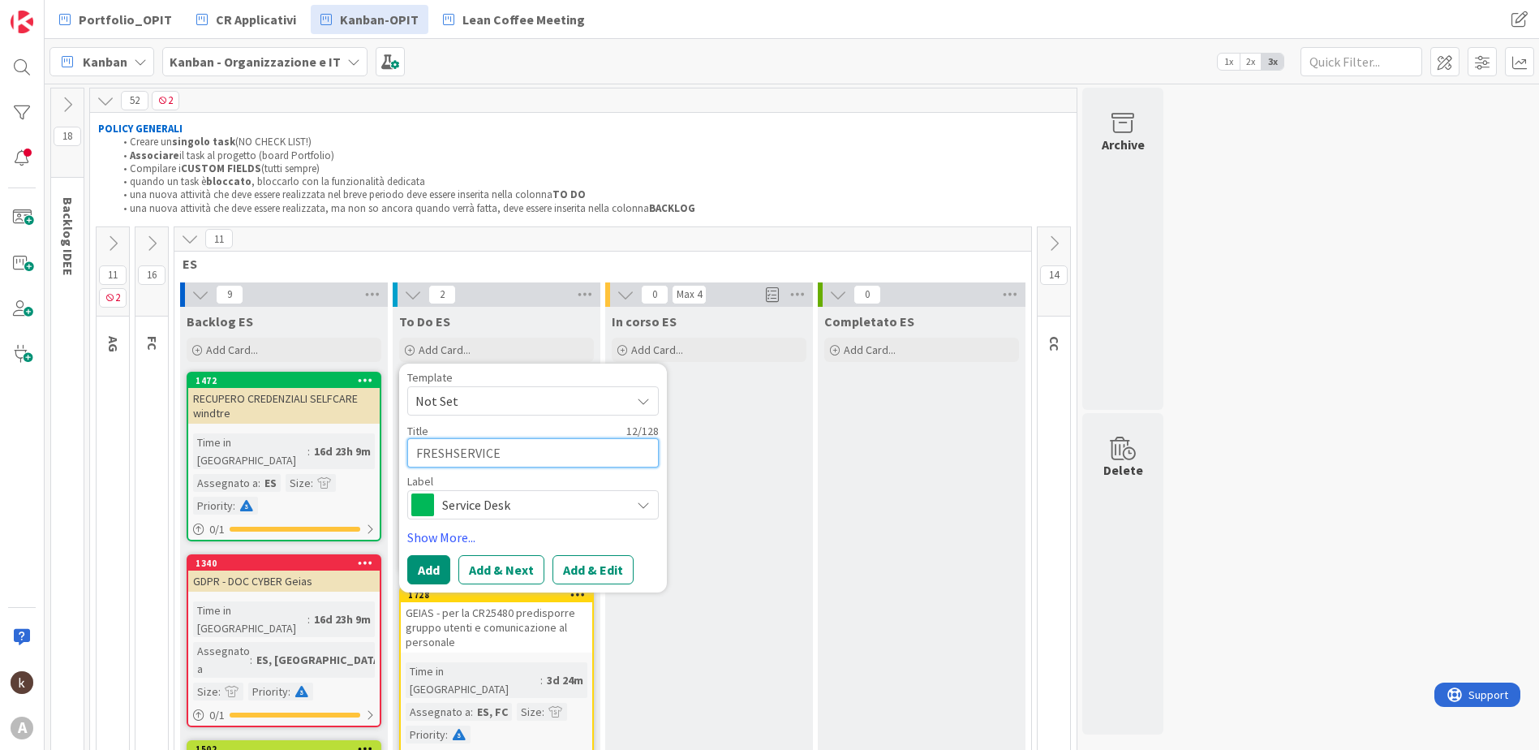
type textarea "x"
type textarea "FRESHSERVICE -"
type textarea "x"
type textarea "FRESHSERVICE -"
type textarea "x"
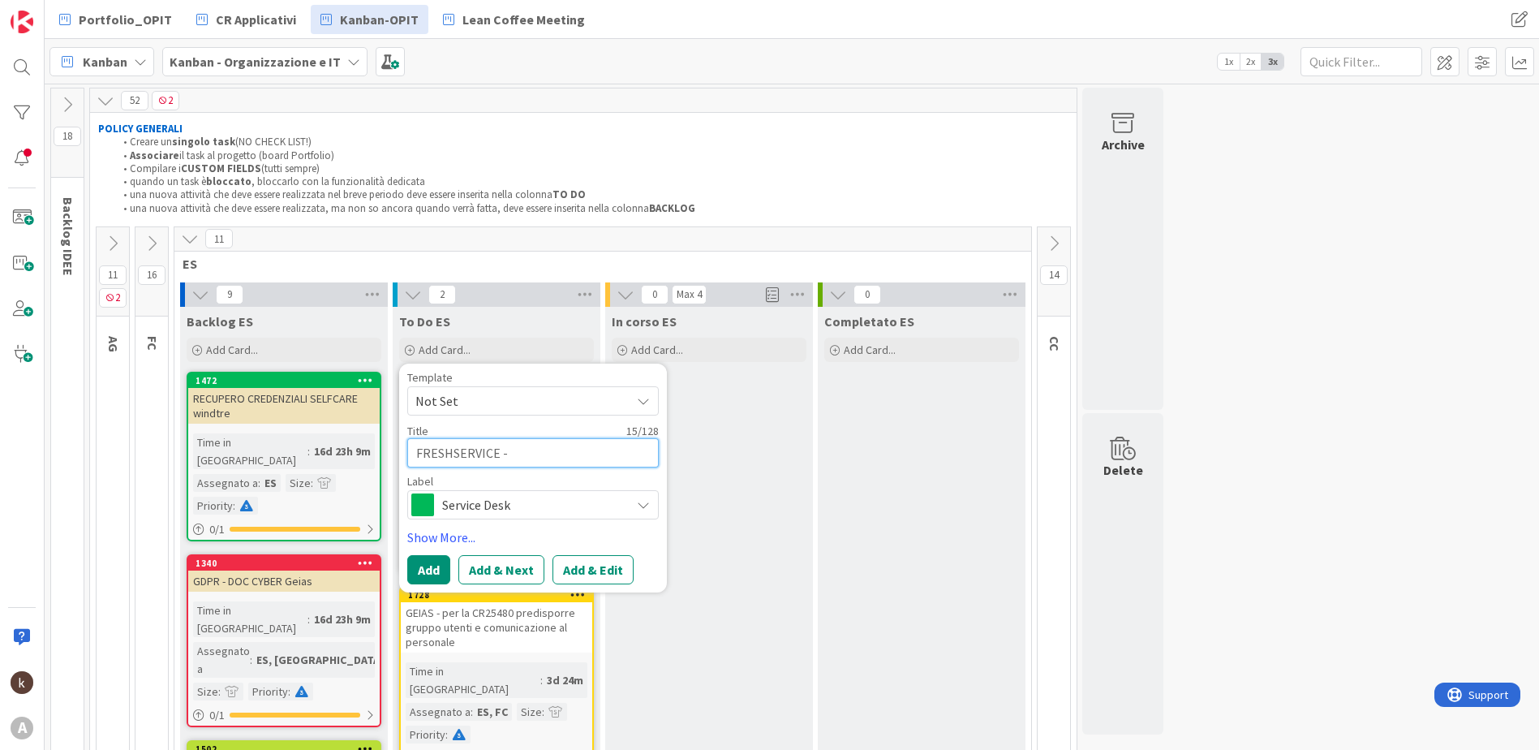
type textarea "FRESHSERVICE - m"
type textarea "x"
type textarea "FRESHSERVICE - mo"
type textarea "x"
type textarea "FRESHSERVICE - mod"
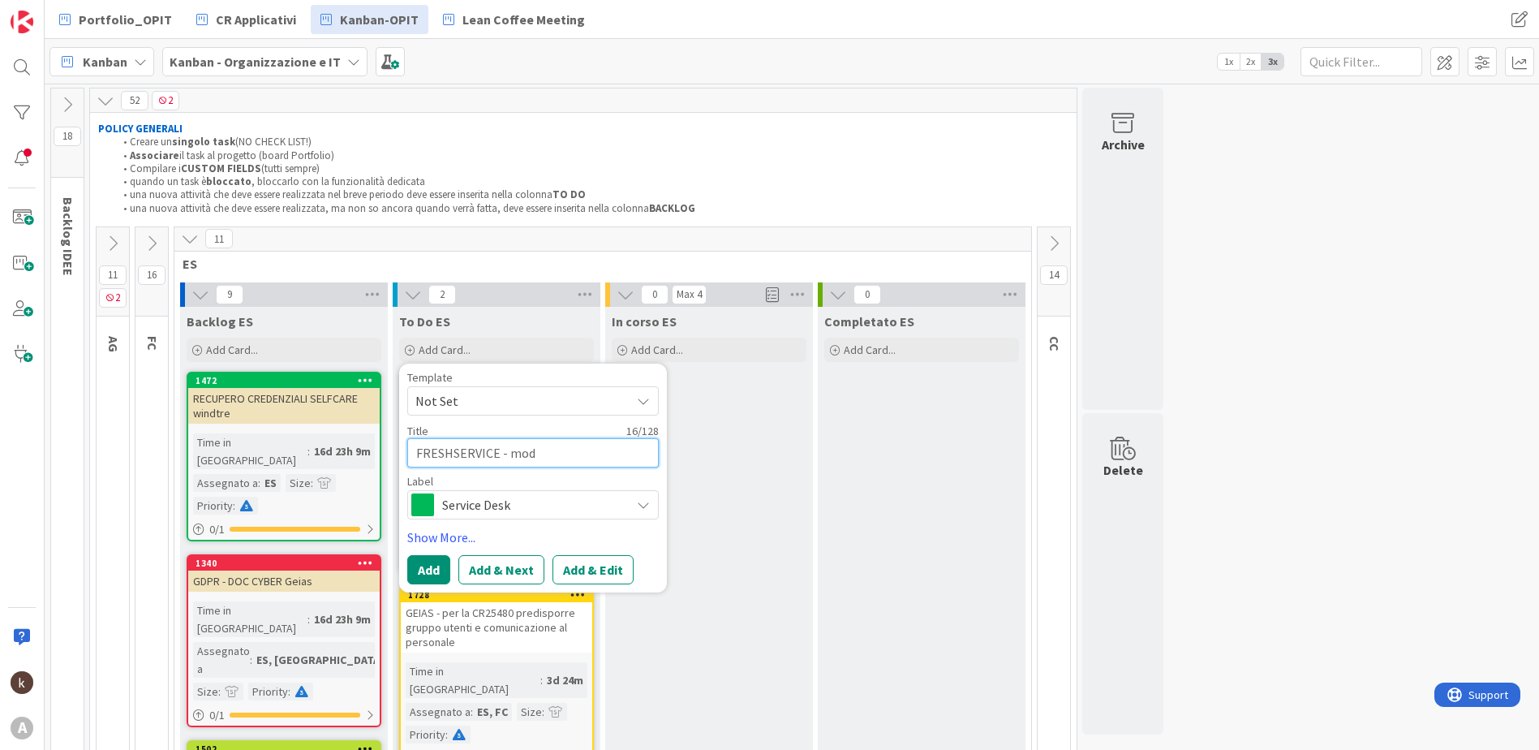
type textarea "x"
type textarea "FRESHSERVICE - [PERSON_NAME]"
type textarea "x"
type textarea "FRESHSERVICE - modifi"
type textarea "x"
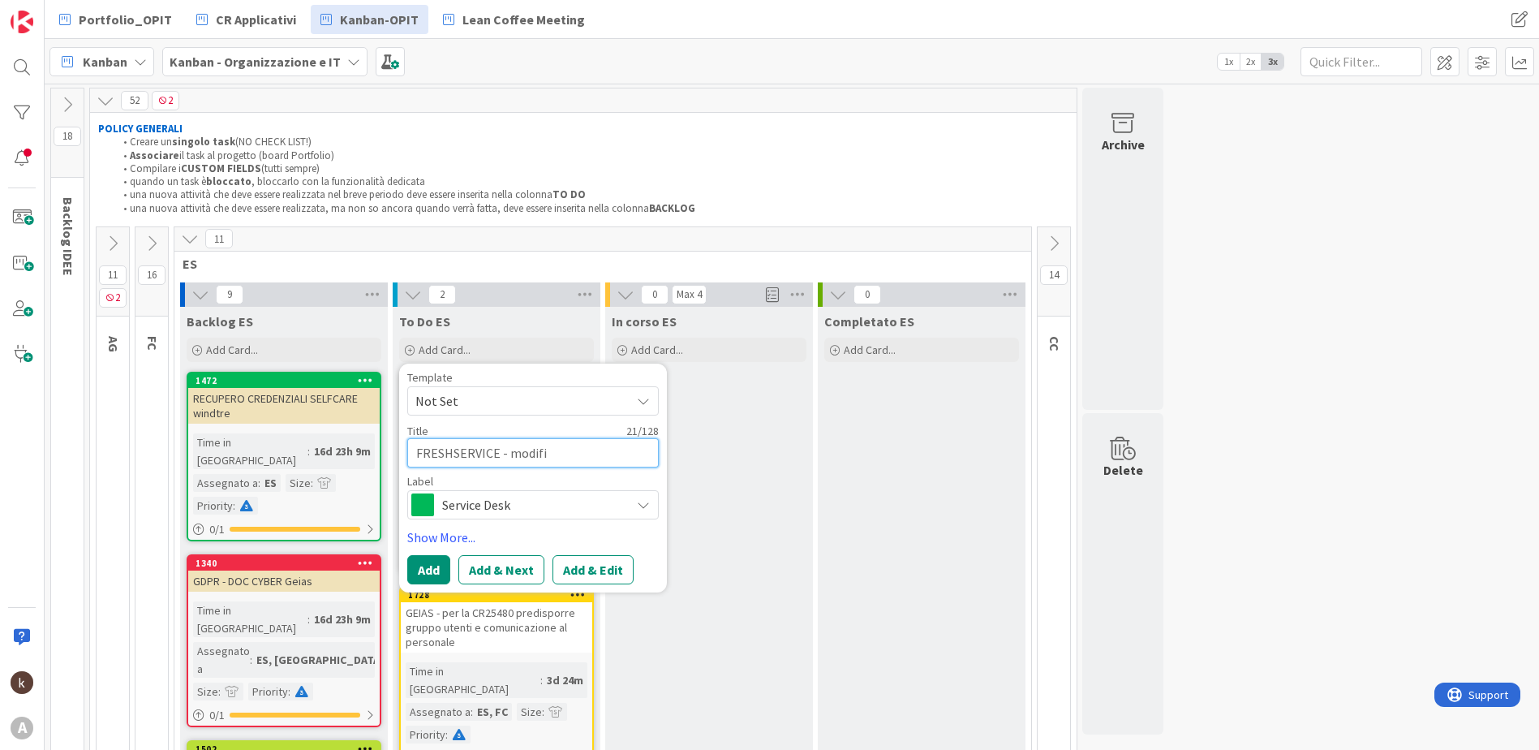
type textarea "FRESHSERVICE - modific"
type textarea "x"
type textarea "FRESHSERVICE - modifica"
type textarea "x"
type textarea "FRESHSERVICE - modificar"
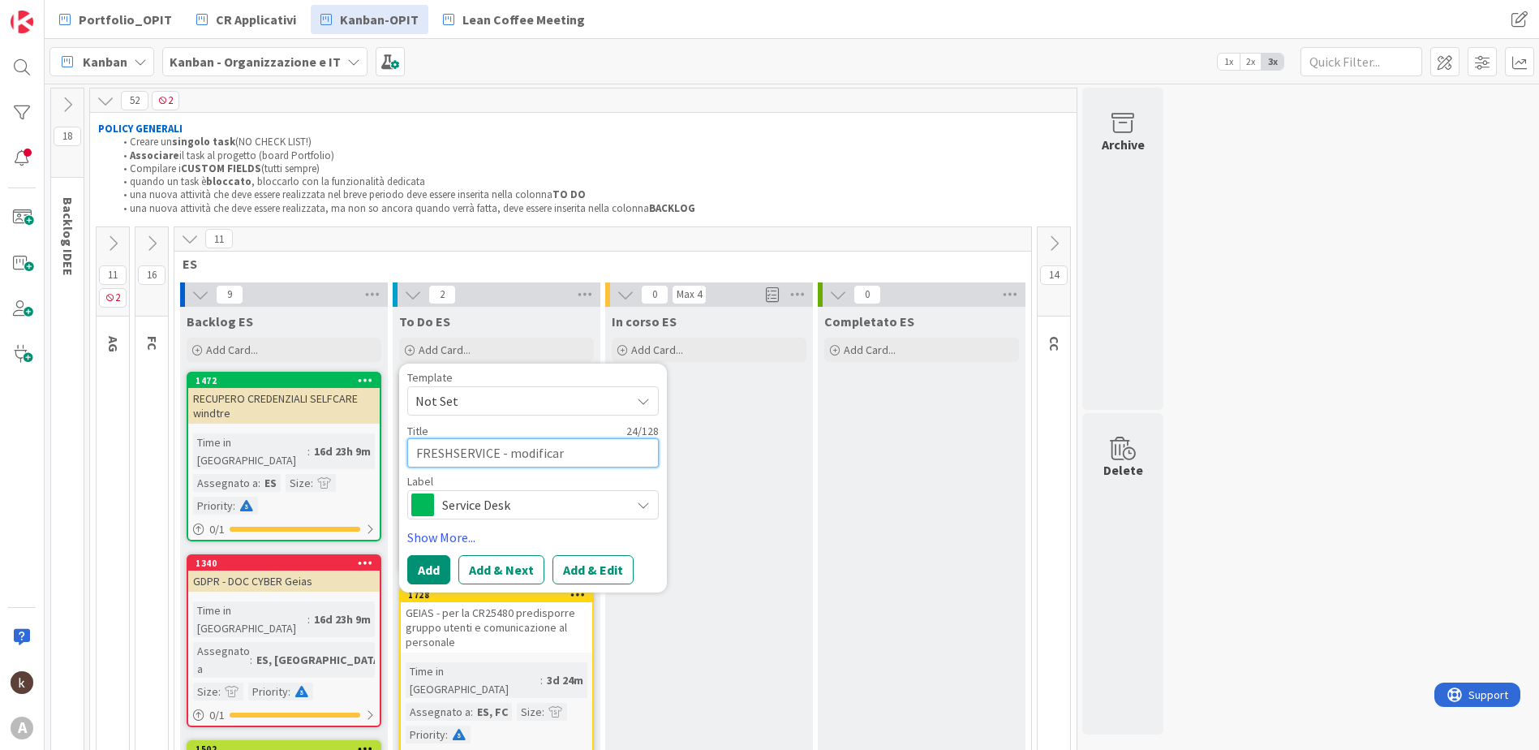
type textarea "x"
type textarea "FRESHSERVICE - modificare"
type textarea "x"
type textarea "FRESHSERVICE - modificare c"
type textarea "x"
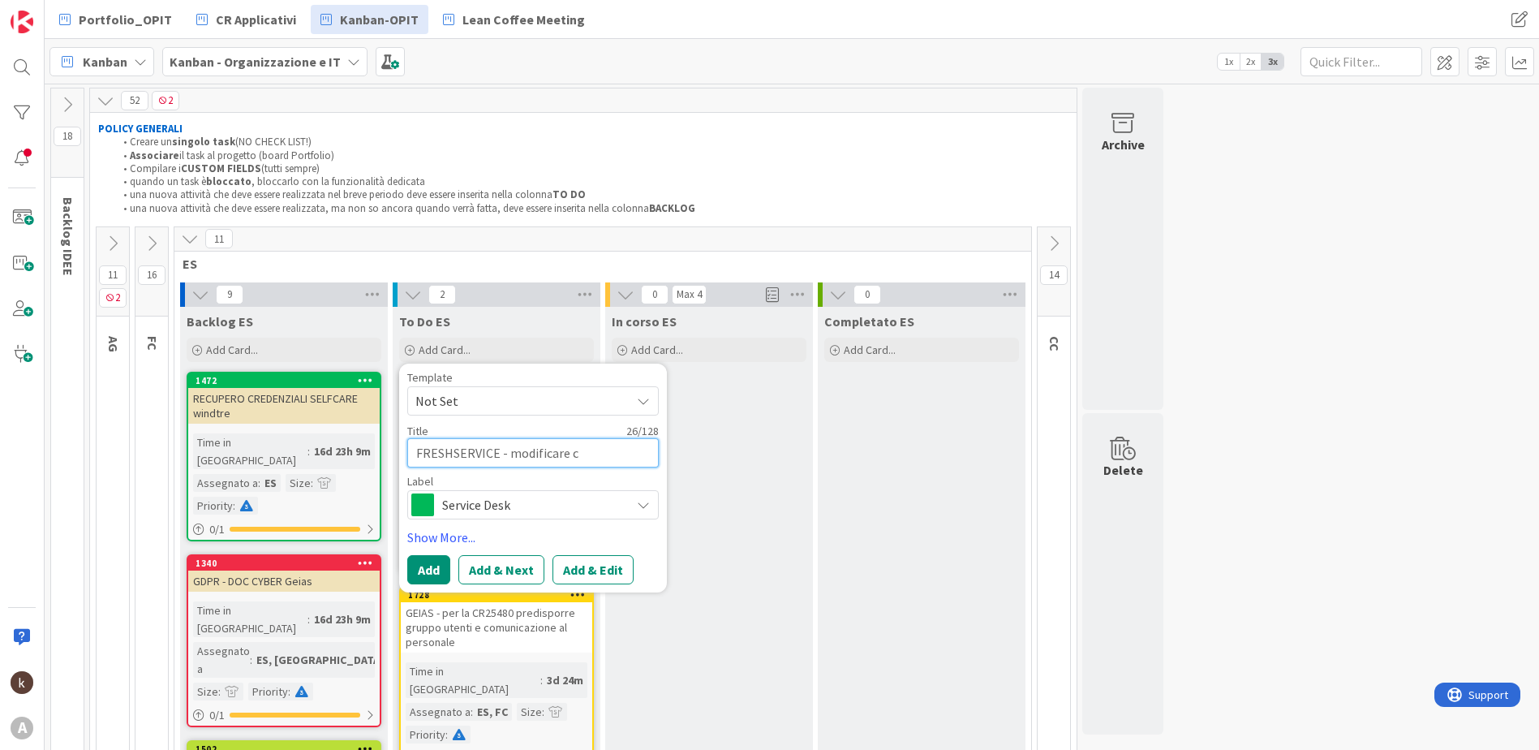
type textarea "FRESHSERVICE - modificare co"
type textarea "x"
type textarea "FRESHSERVICE - modificare con"
type textarea "x"
type textarea "FRESHSERVICE - modificare conf"
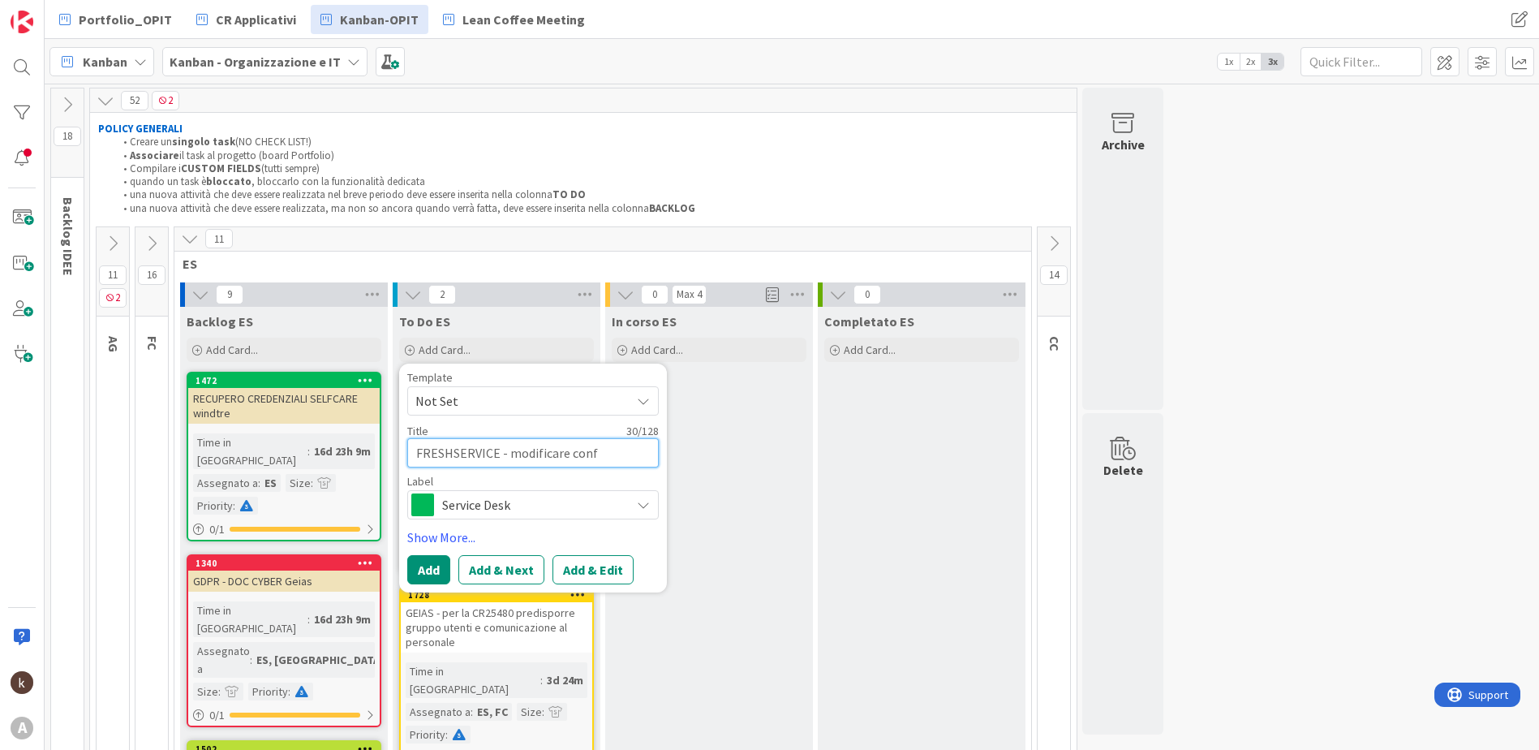
type textarea "x"
type textarea "FRESHSERVICE - modificare confi"
type textarea "x"
type textarea "FRESHSERVICE - modificare config"
type textarea "x"
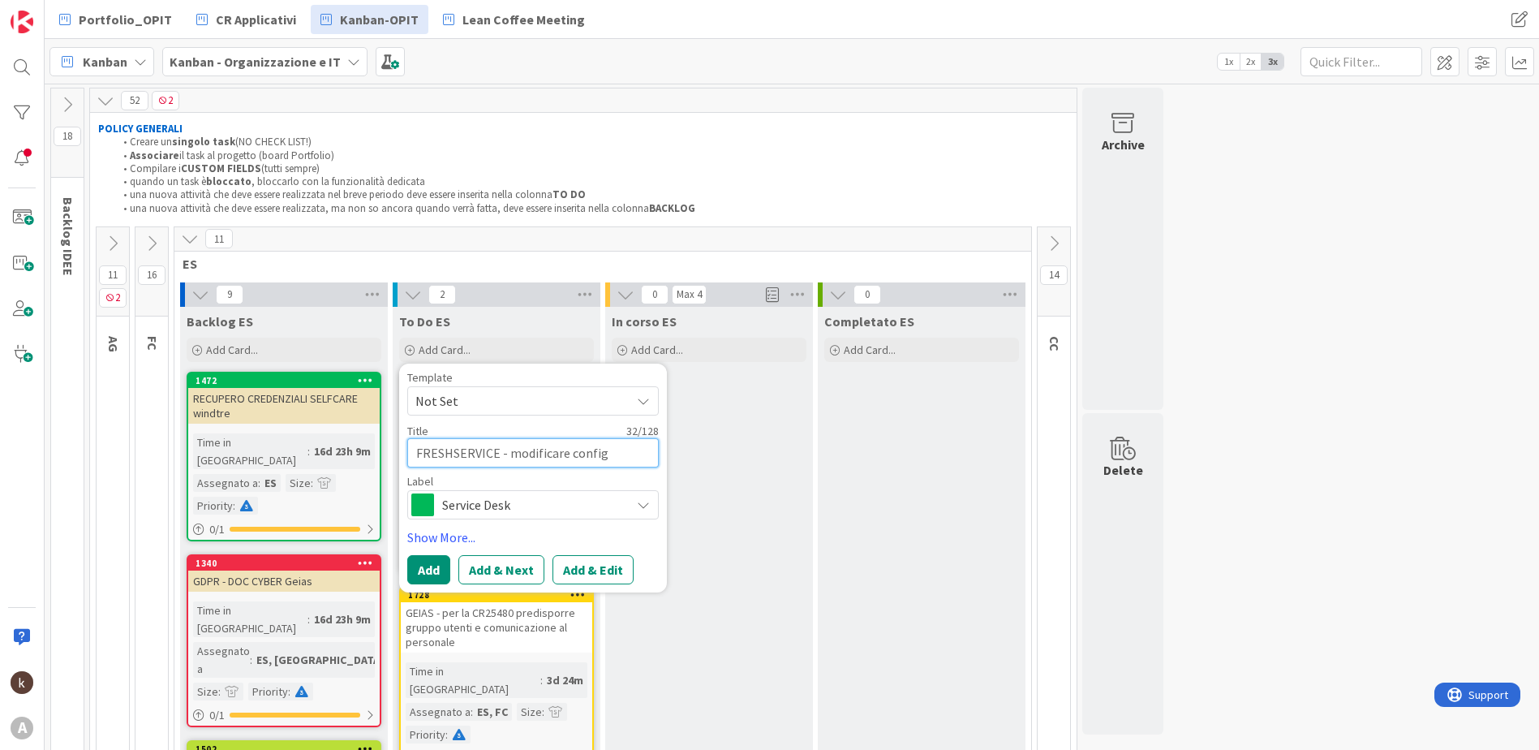
type textarea "FRESHSERVICE - modificare configu"
type textarea "x"
type textarea "FRESHSERVICE - modificare configur"
type textarea "x"
type textarea "FRESHSERVICE - modificare configura"
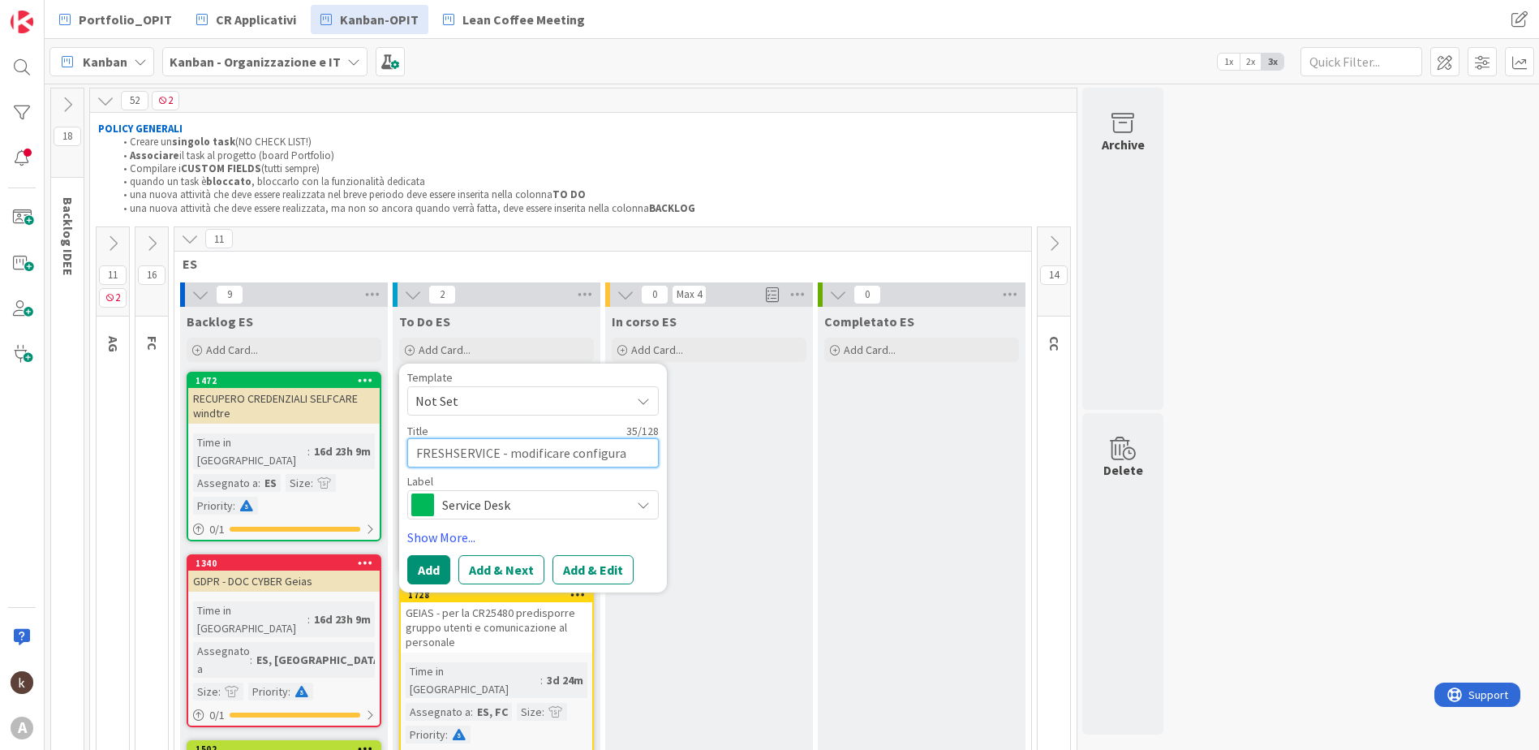
type textarea "x"
type textarea "FRESHSERVICE - modificare configuraz"
type textarea "x"
type textarea "FRESHSERVICE - modificare configurazio"
type textarea "x"
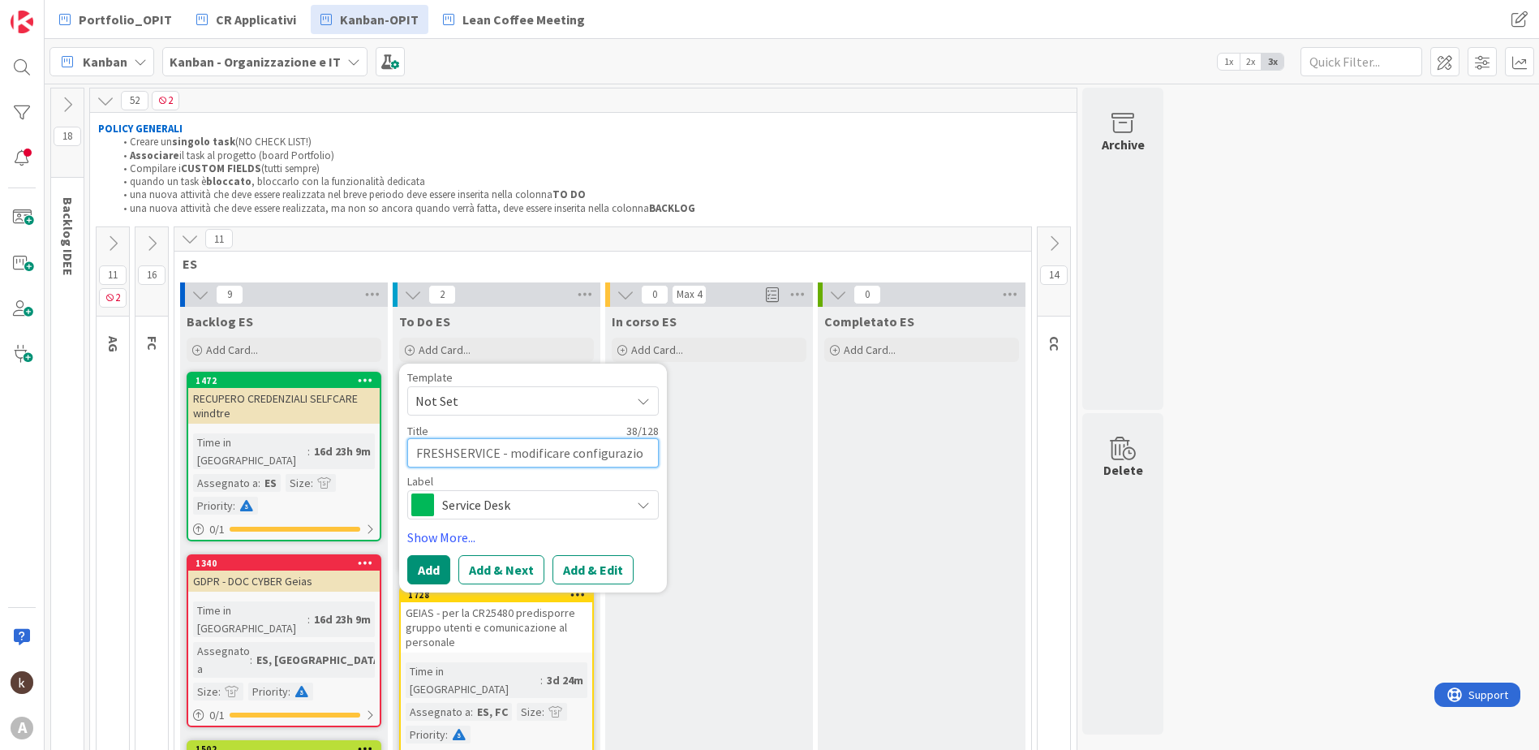
type textarea "FRESHSERVICE - modificare configurazion"
type textarea "x"
type textarea "FRESHSERVICE - modificare configurazione"
type textarea "x"
type textarea "FRESHSERVICE - modificare configurazione"
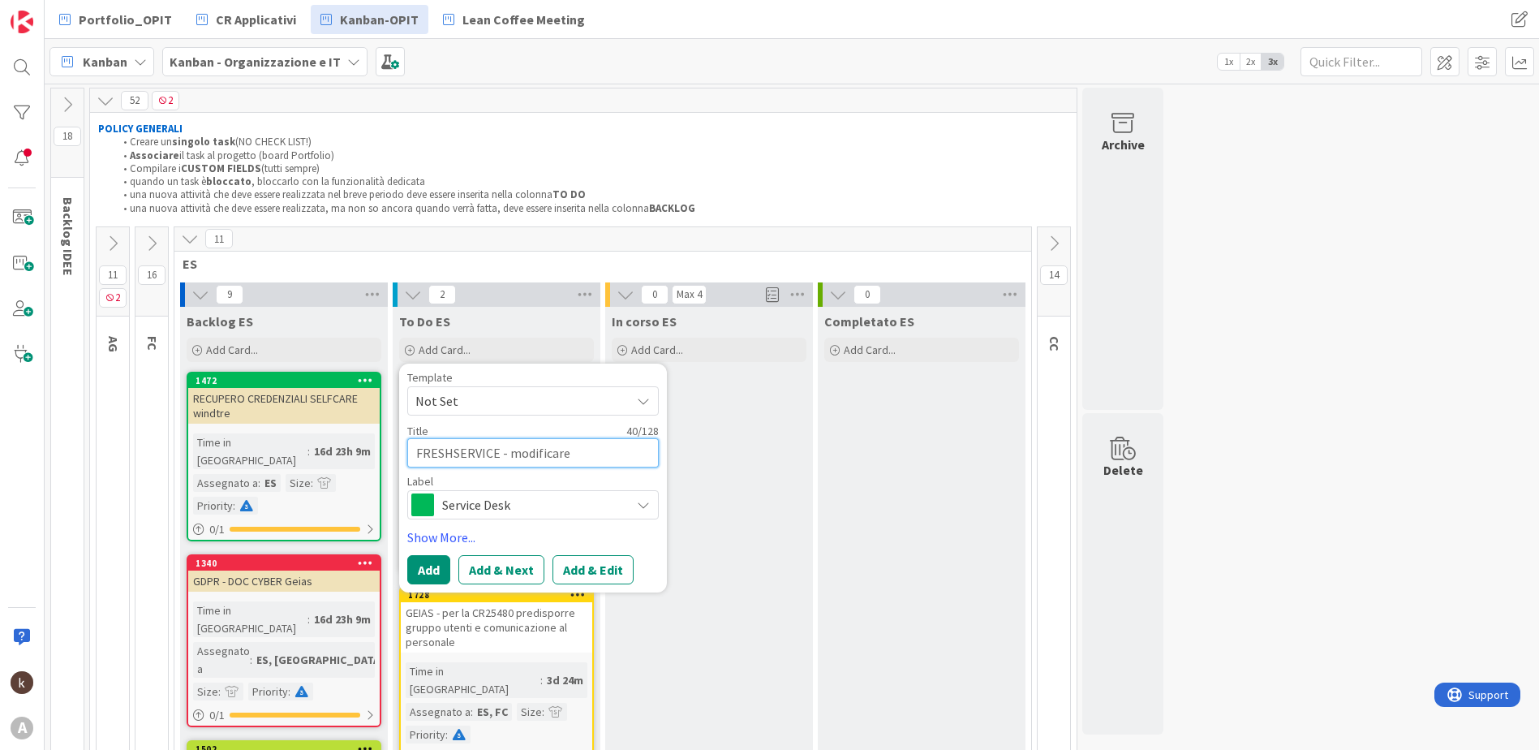
type textarea "x"
type textarea "FRESHSERVICE - modificare configurazione s"
type textarea "x"
type textarea "FRESHSERVICE - modificare configurazione su"
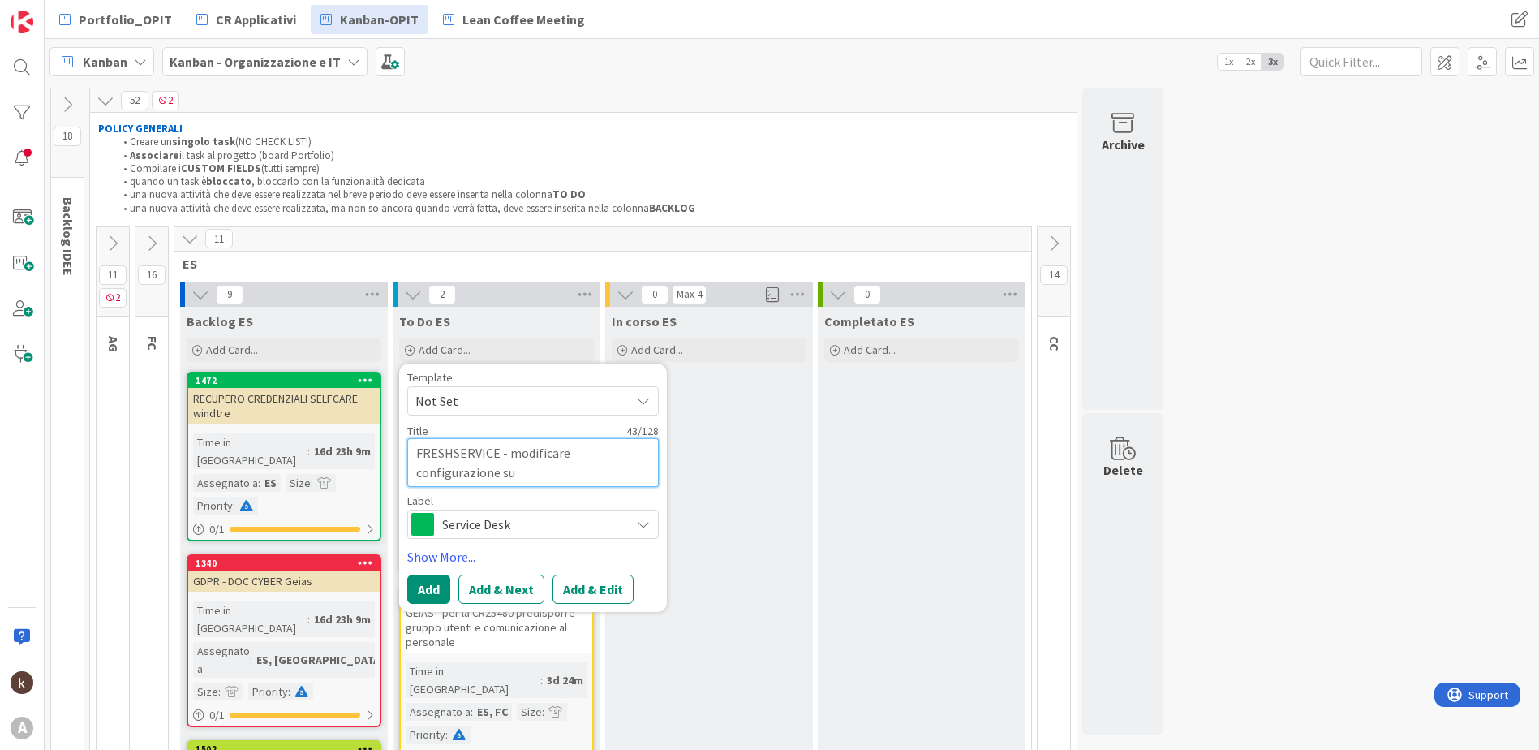
type textarea "x"
type textarea "FRESHSERVICE - modificare configurazione su"
type textarea "x"
type textarea "FRESHSERVICE - modificare configurazione su c"
type textarea "x"
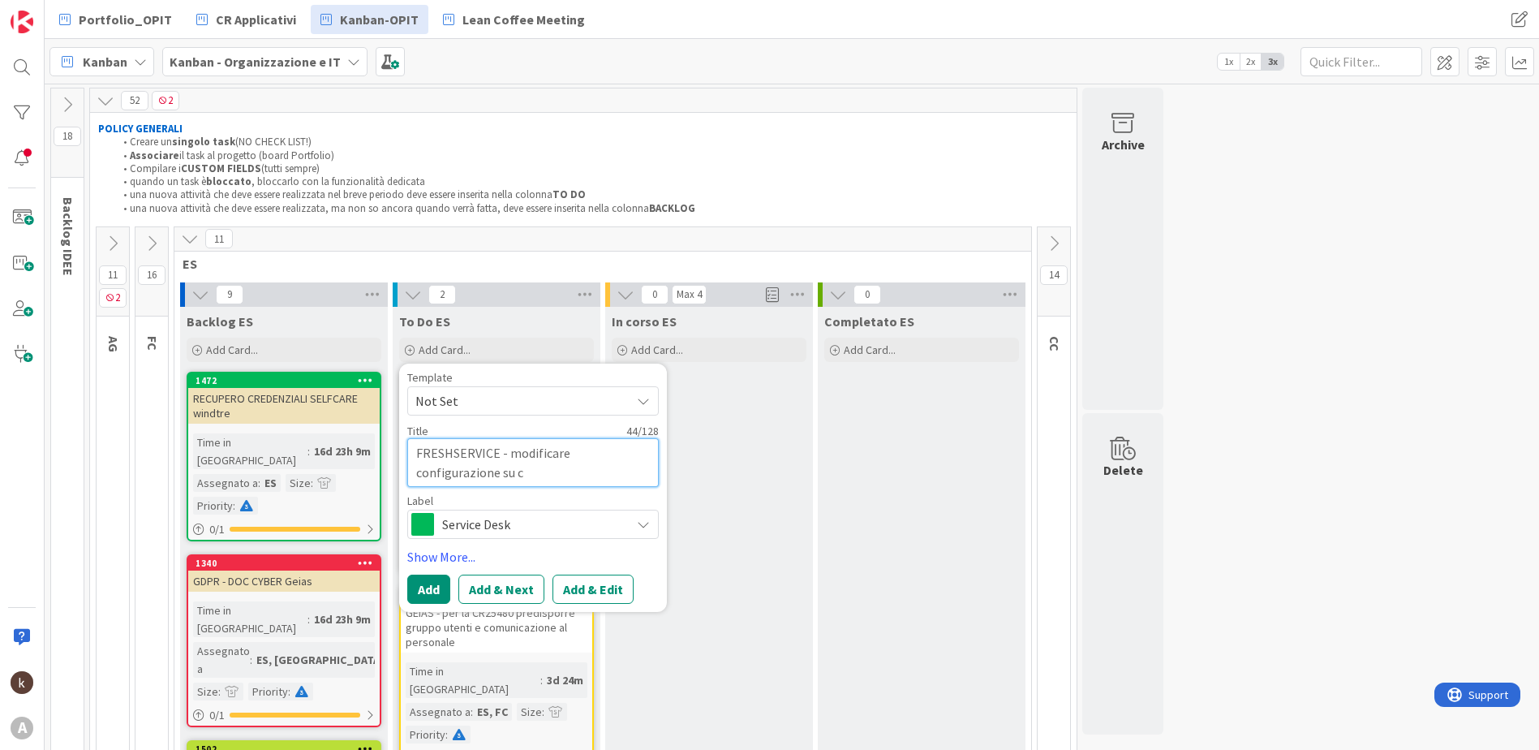
type textarea "FRESHSERVICE - modificare configurazione su ca"
type textarea "x"
type textarea "FRESHSERVICE - modificare configurazione su cam"
type textarea "x"
type textarea "FRESHSERVICE - modificare configurazione su camb"
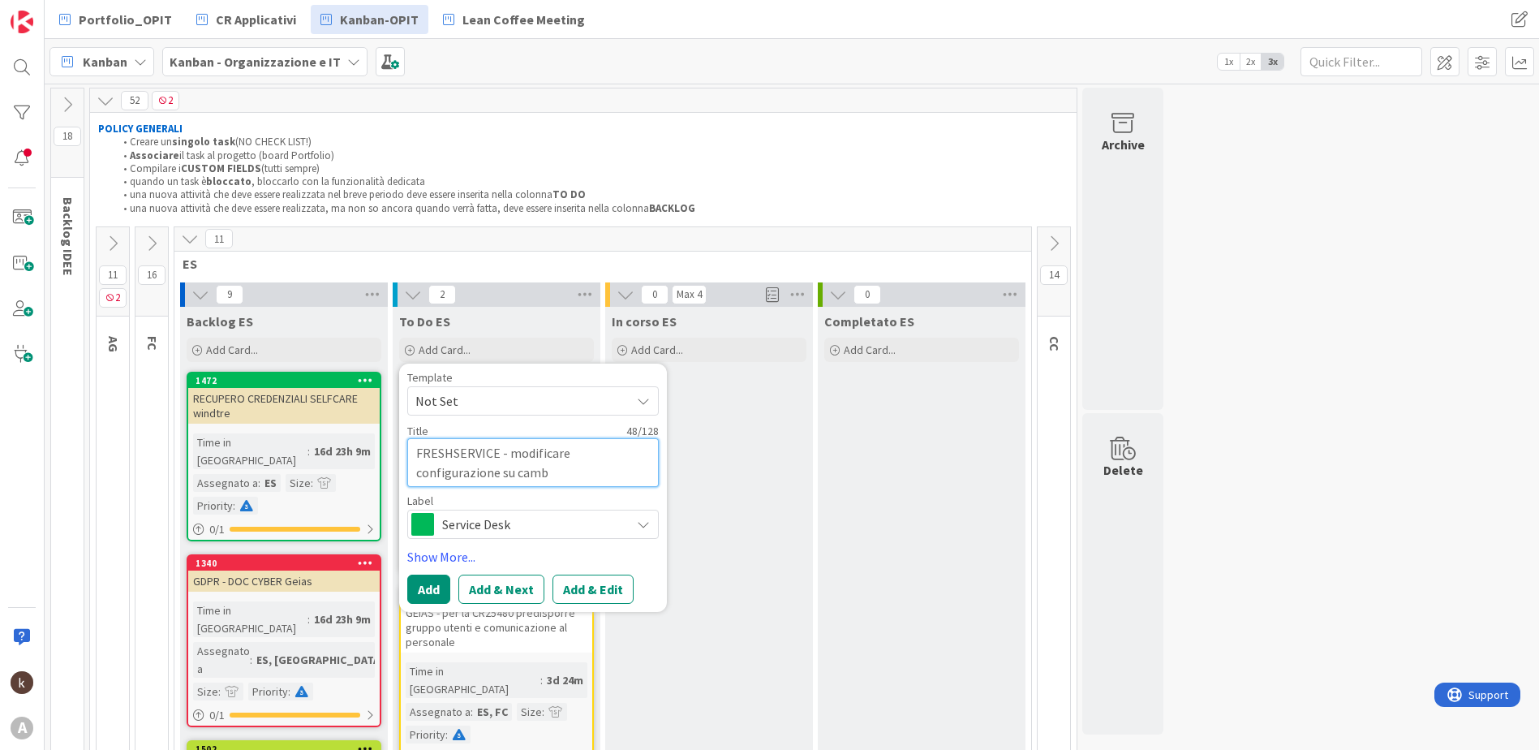
type textarea "x"
type textarea "FRESHSERVICE - modificare configurazione su cambi"
type textarea "x"
type textarea "FRESHSERVICE - modificare configurazione su cambi"
type textarea "x"
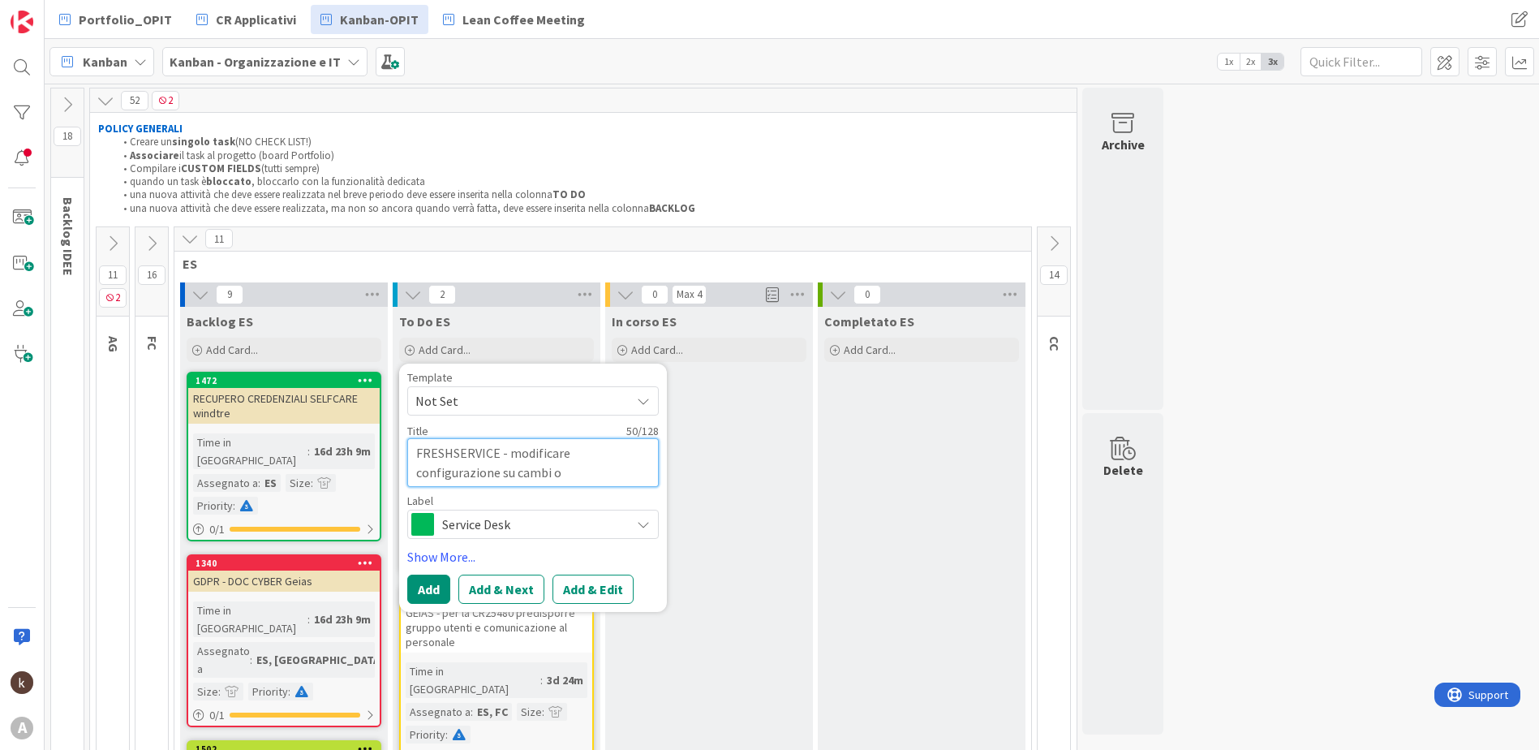
type textarea "FRESHSERVICE - modificare configurazione su cambi ob"
type textarea "x"
type textarea "FRESHSERVICE - modificare configurazione su cambi obb"
type textarea "x"
type textarea "FRESHSERVICE - modificare configurazione su cambi obbl"
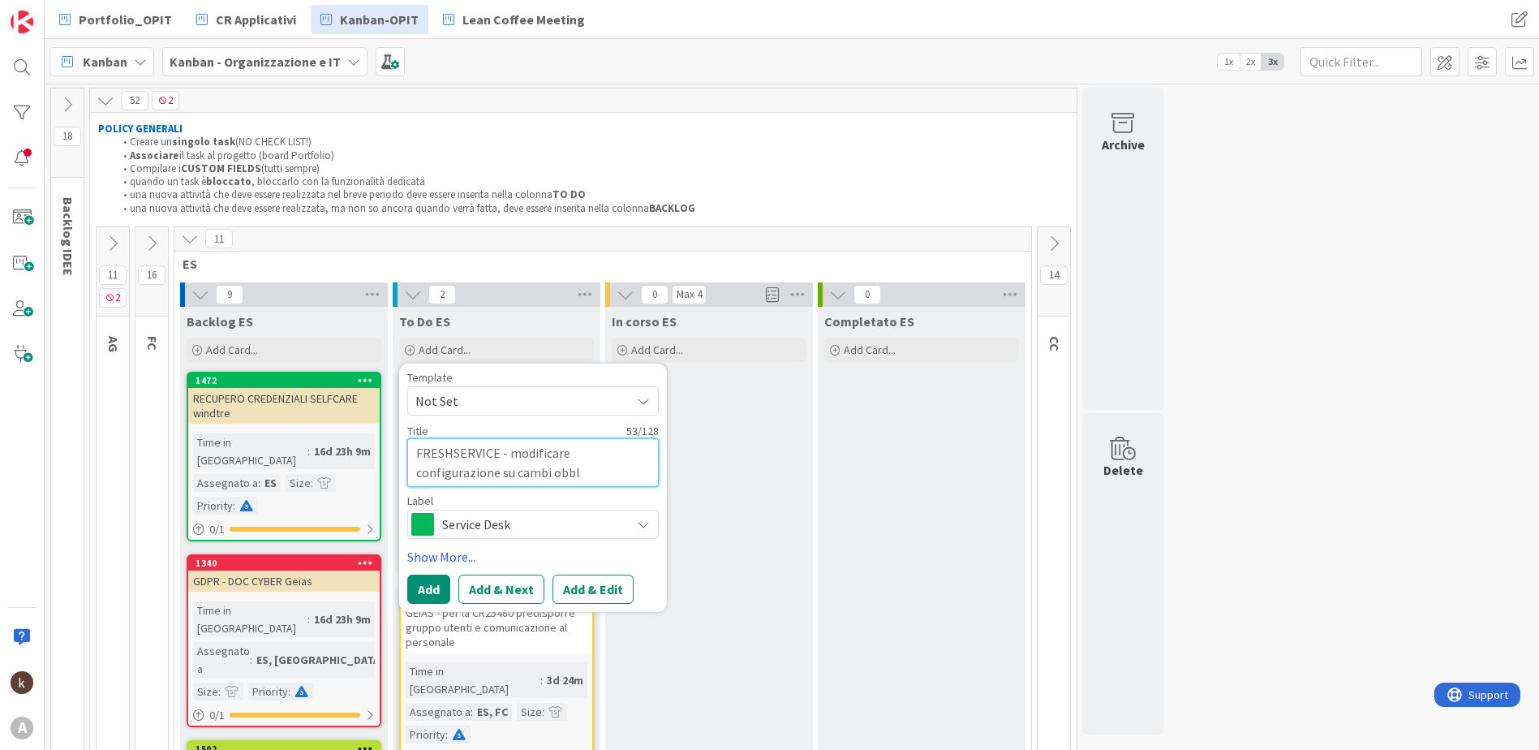
type textarea "x"
type textarea "FRESHSERVICE - modificare configurazione su cambi obbli"
type textarea "x"
type textarea "FRESHSERVICE - modificare configurazione su cambi obblig"
type textarea "x"
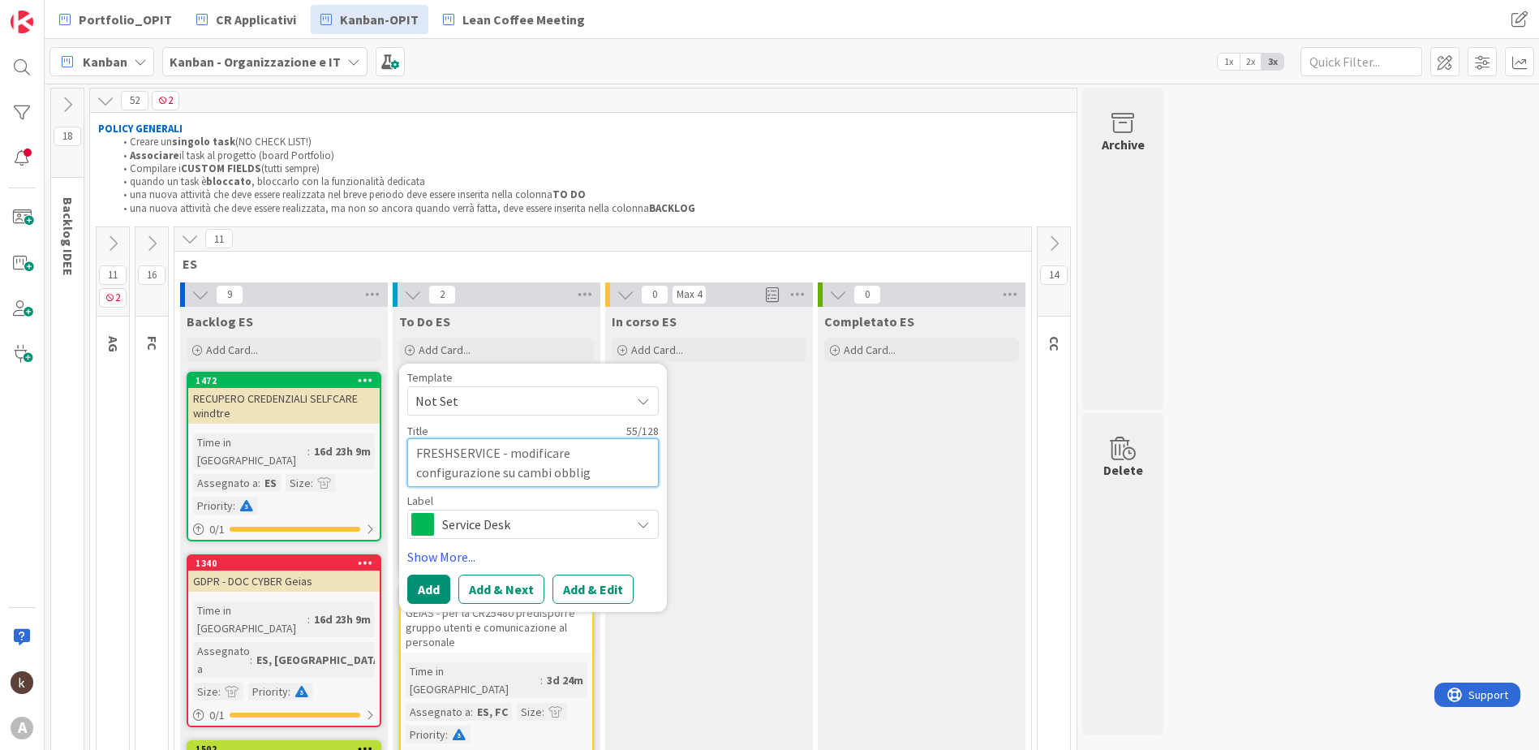
type textarea "FRESHSERVICE - modificare configurazione su cambi obbliga"
type textarea "x"
type textarea "FRESHSERVICE - modificare configurazione su cambi obbligat"
type textarea "x"
type textarea "FRESHSERVICE - modificare configurazione su cambi obbligato"
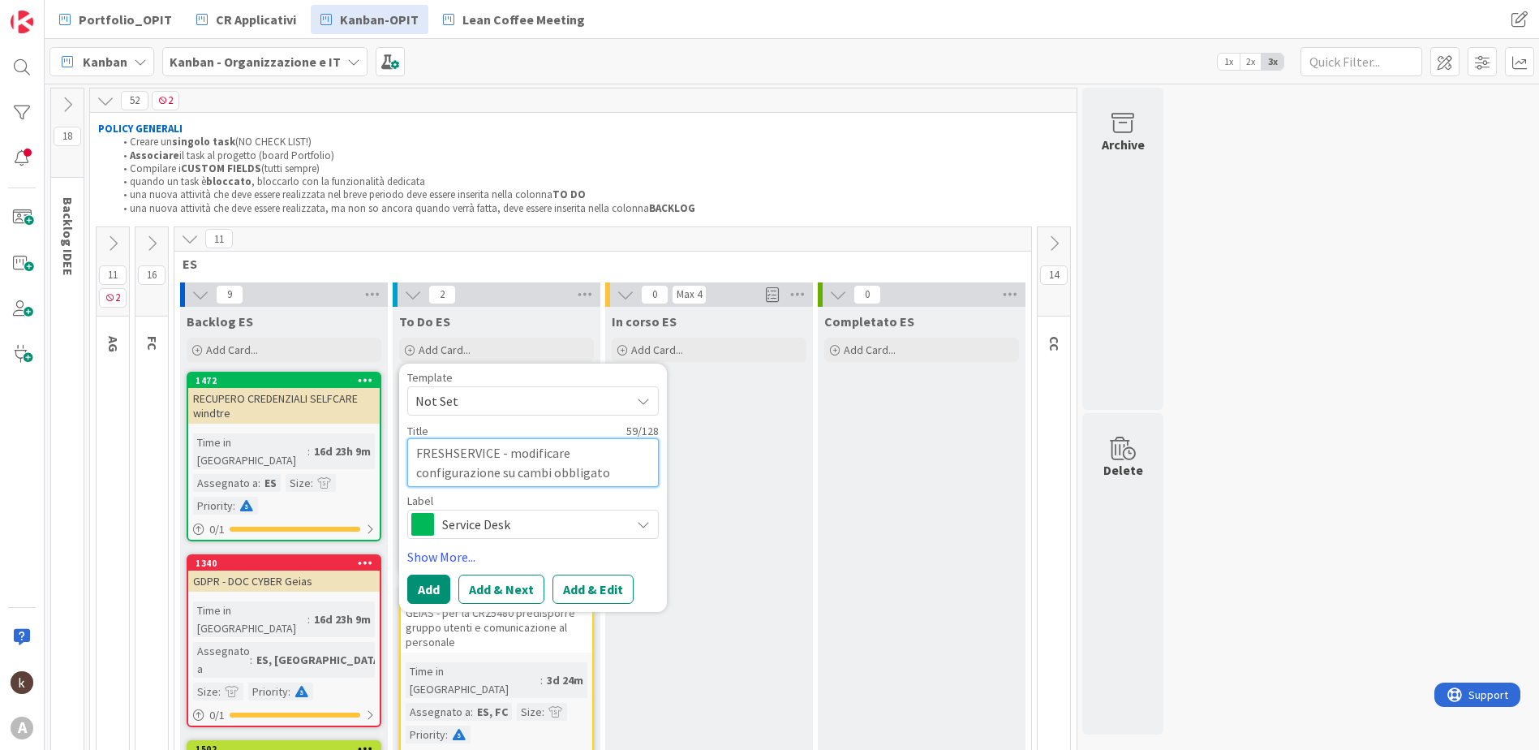
type textarea "x"
type textarea "FRESHSERVICE - modificare configurazione su cambi obbligator"
type textarea "x"
type textarea "FRESHSERVICE - modificare configurazione su cambi obbligatori"
click at [594, 594] on button "Add & Edit" at bounding box center [592, 588] width 81 height 29
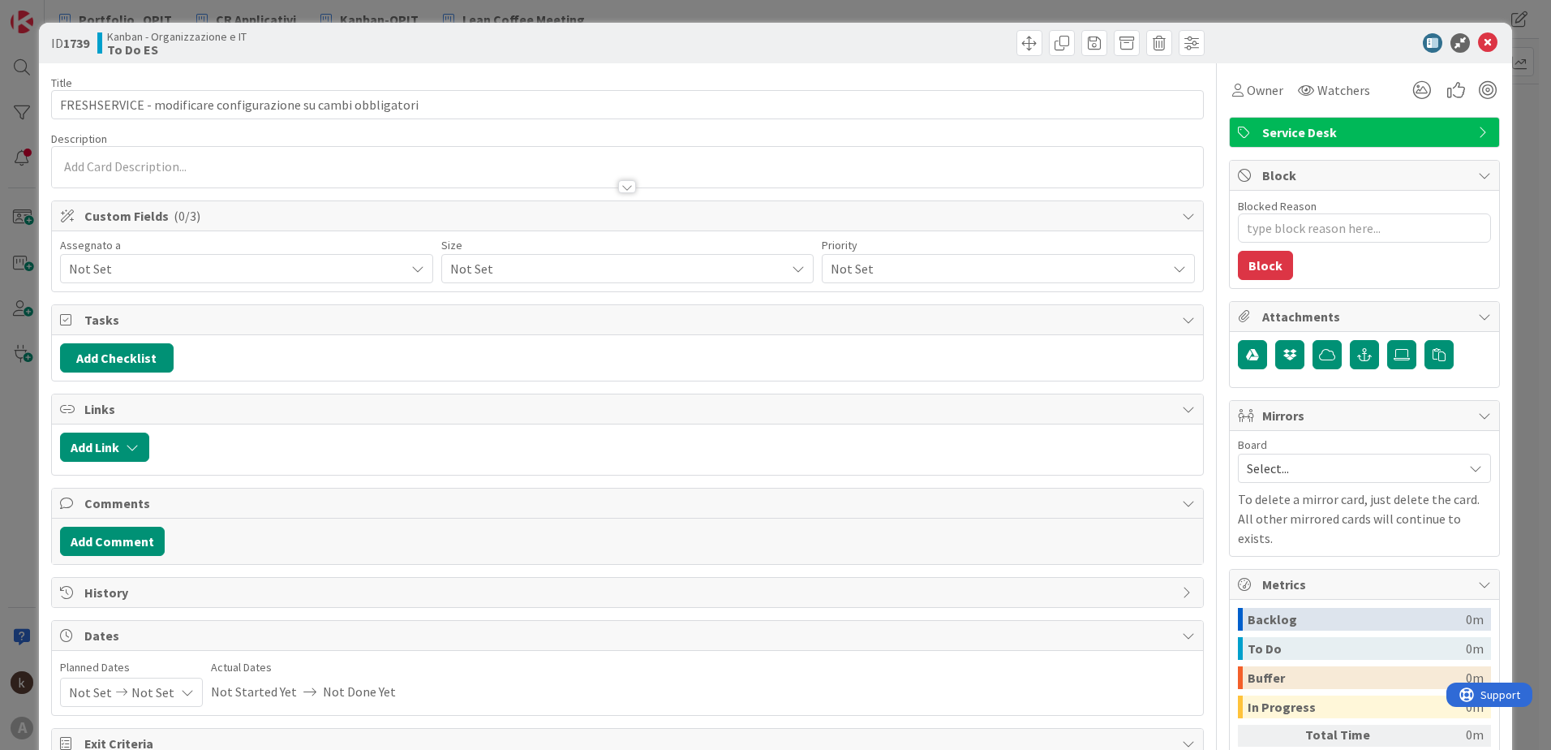
click at [199, 273] on span "Not Set" at bounding box center [237, 268] width 336 height 19
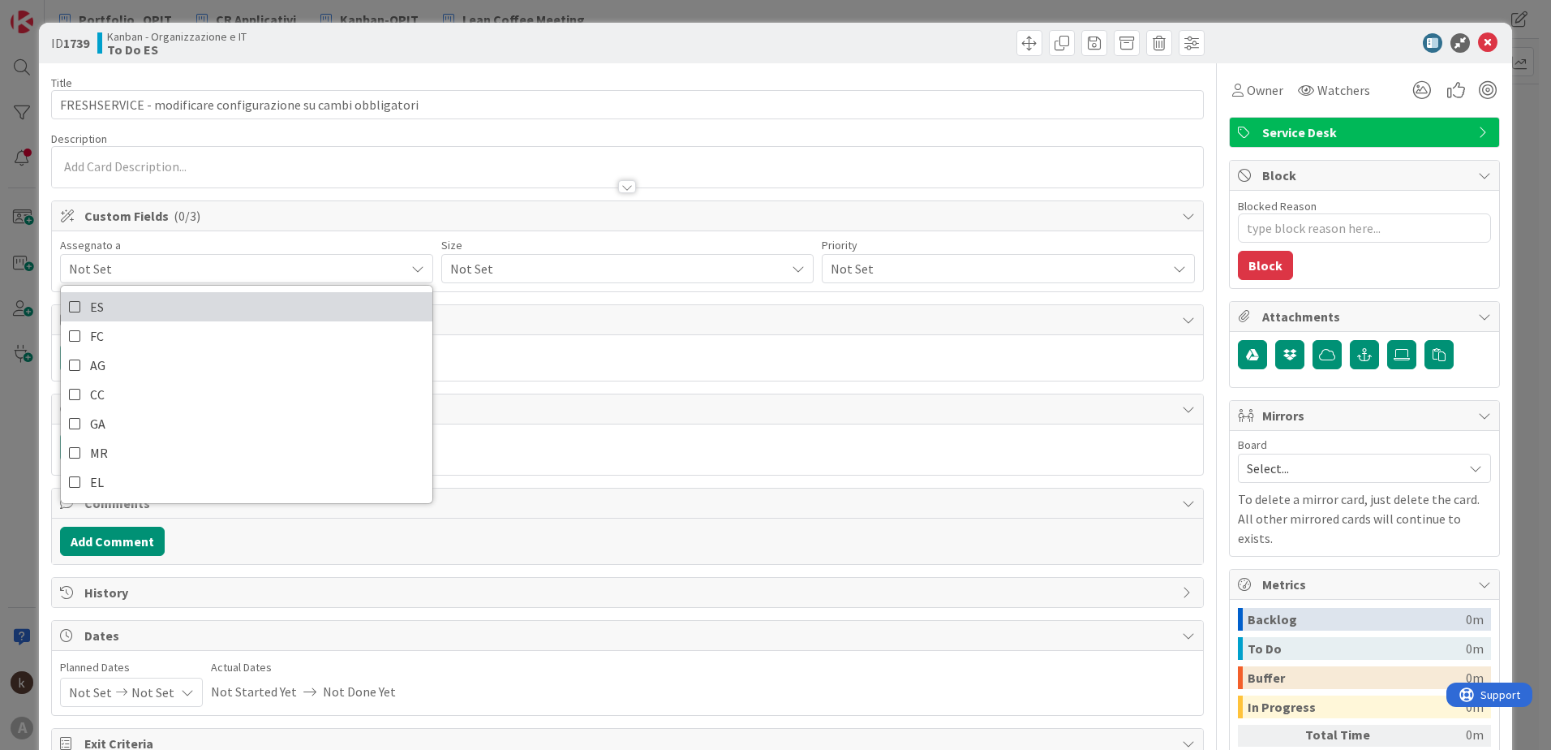
click at [177, 301] on link "ES" at bounding box center [247, 306] width 372 height 29
click at [496, 266] on span "Not Set" at bounding box center [614, 268] width 328 height 23
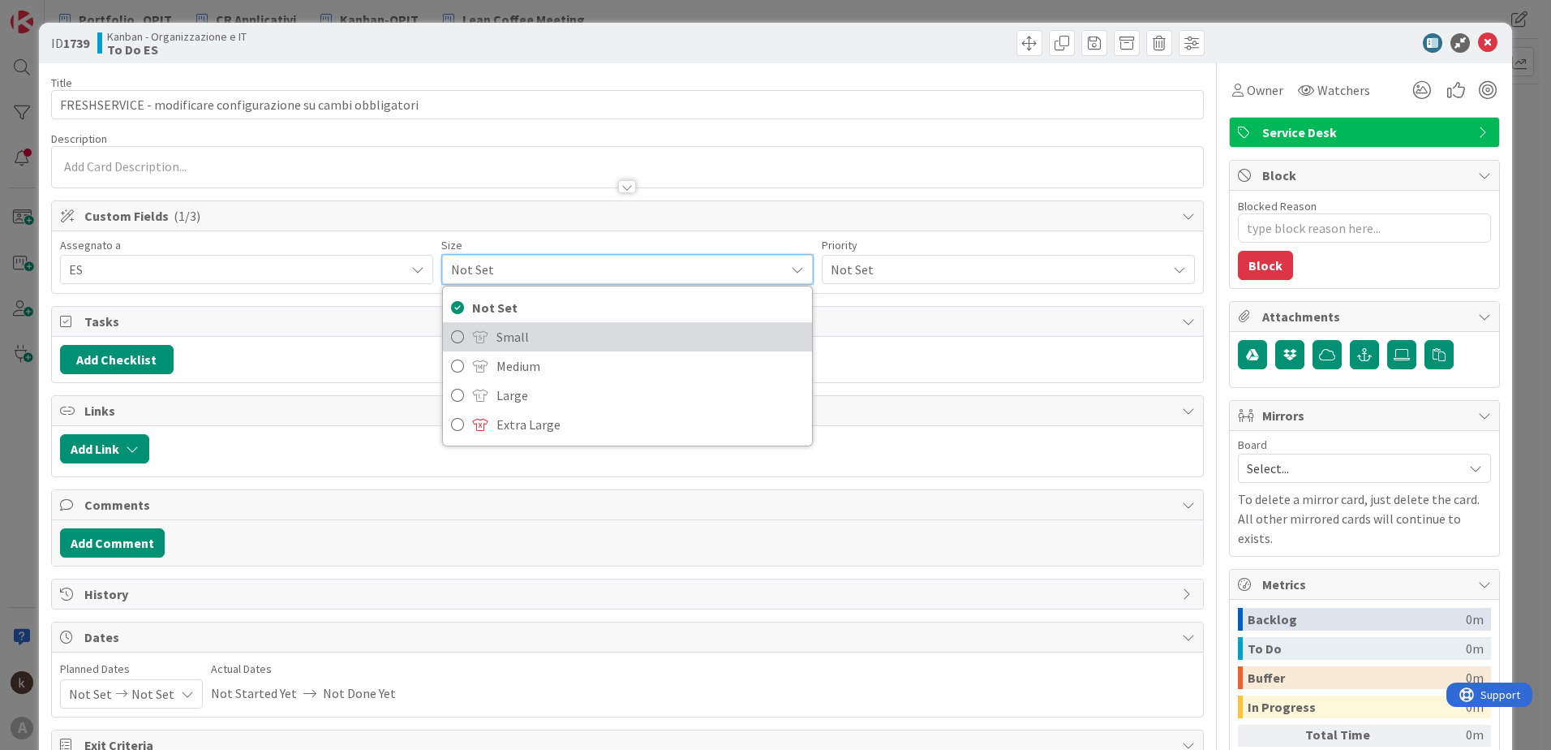
click at [508, 339] on span "Small" at bounding box center [650, 336] width 308 height 24
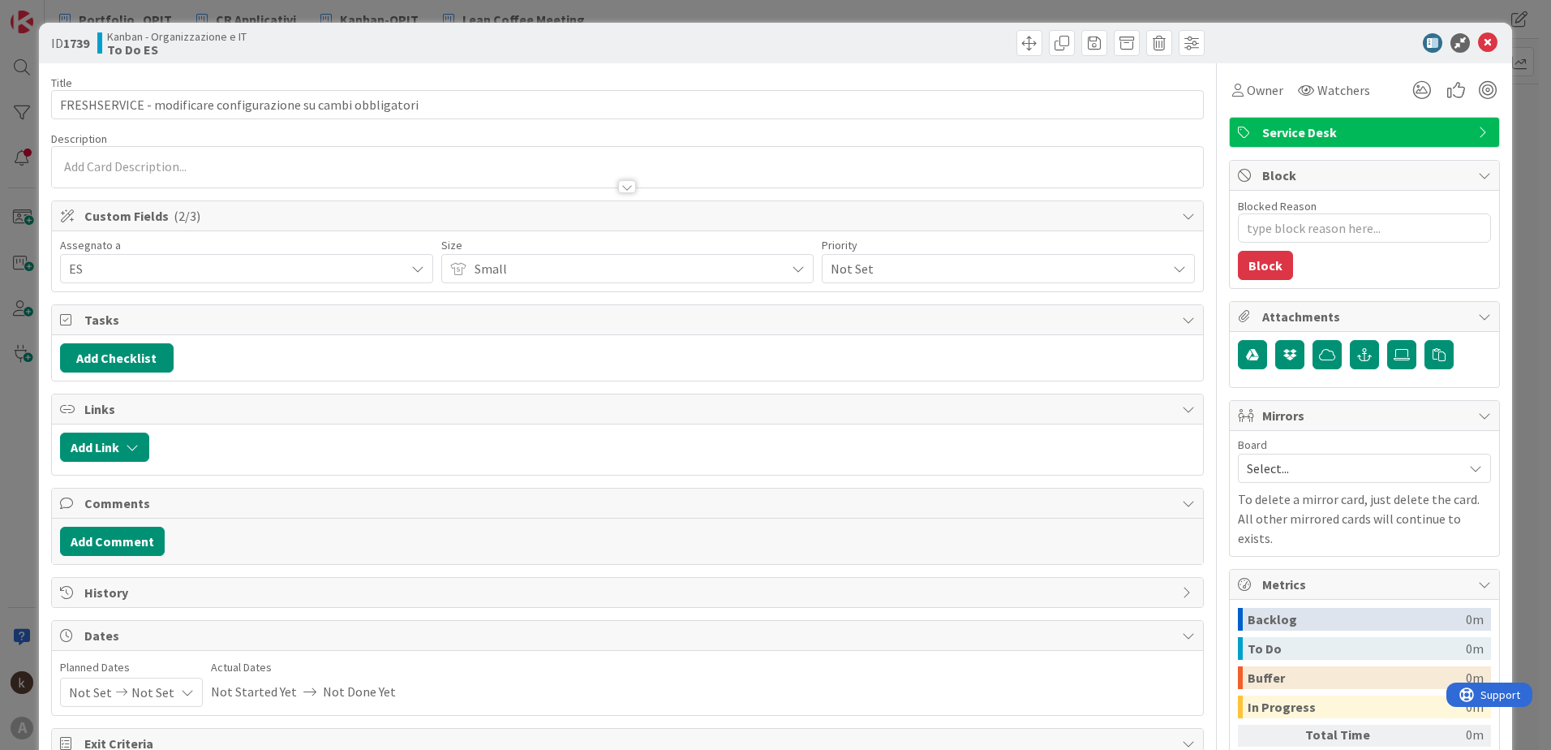
click at [859, 264] on span "Not Set" at bounding box center [995, 268] width 328 height 23
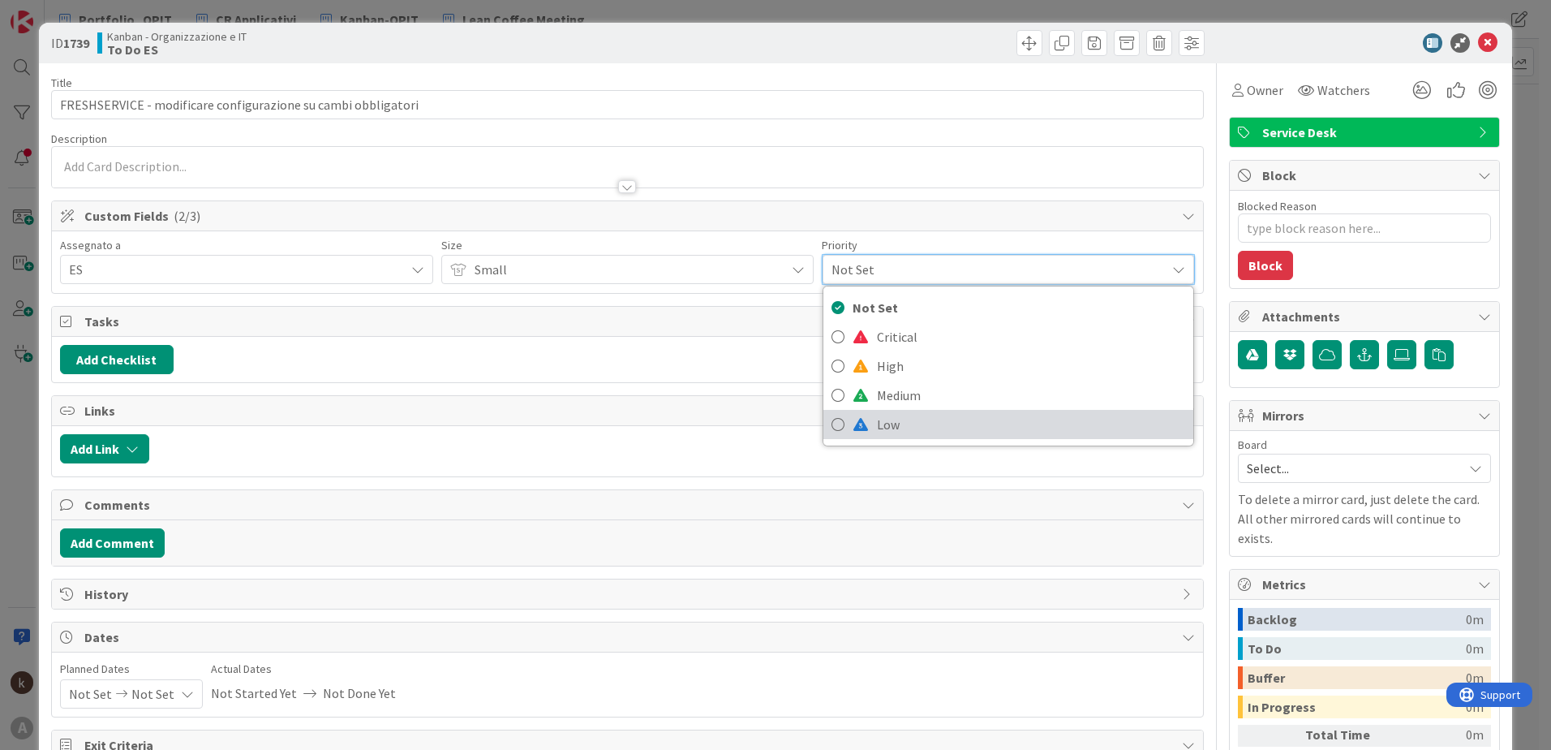
click at [867, 416] on link "Low" at bounding box center [1008, 424] width 370 height 29
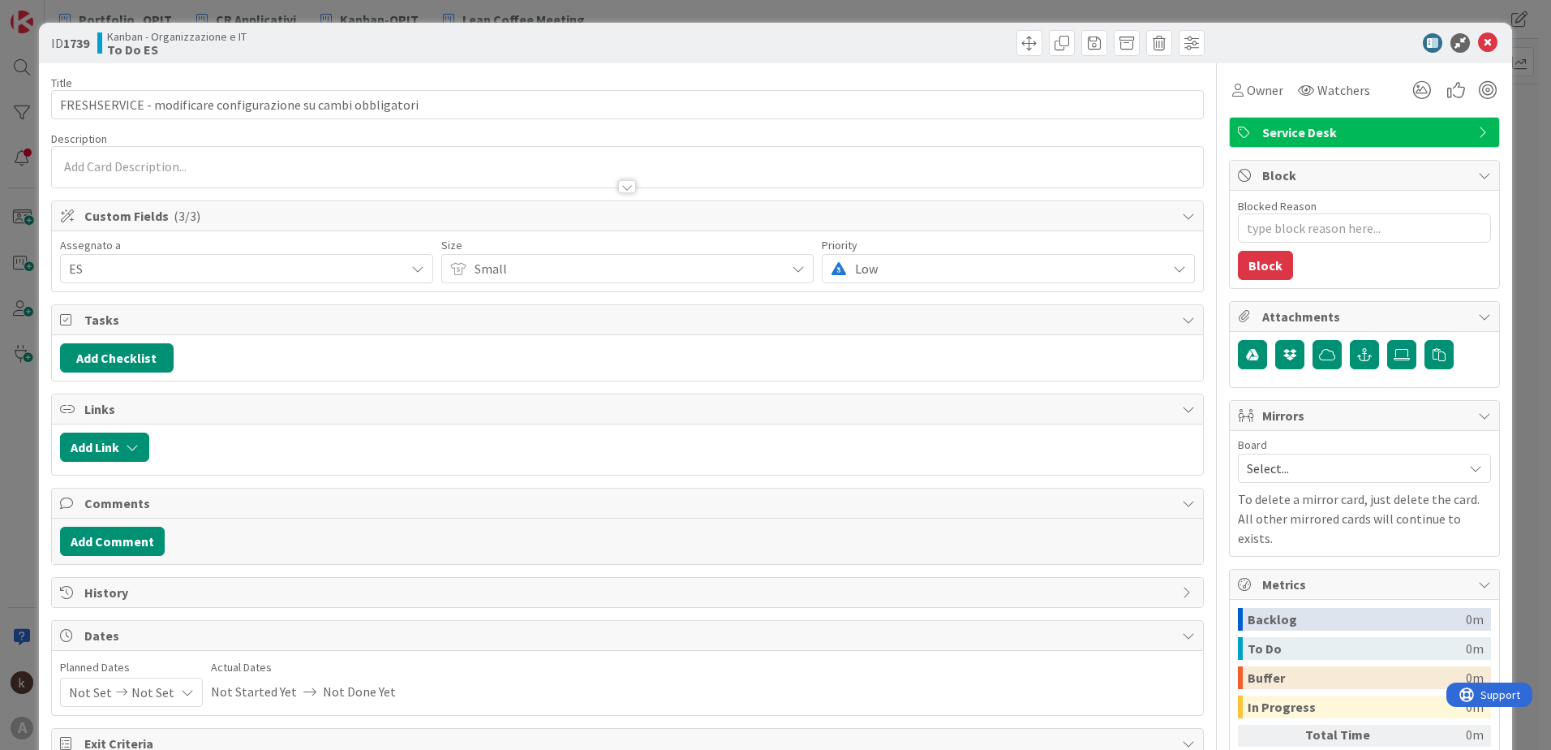
type textarea "x"
click at [140, 450] on button "Add Link" at bounding box center [104, 446] width 89 height 29
click at [141, 503] on div "New" at bounding box center [125, 510] width 113 height 28
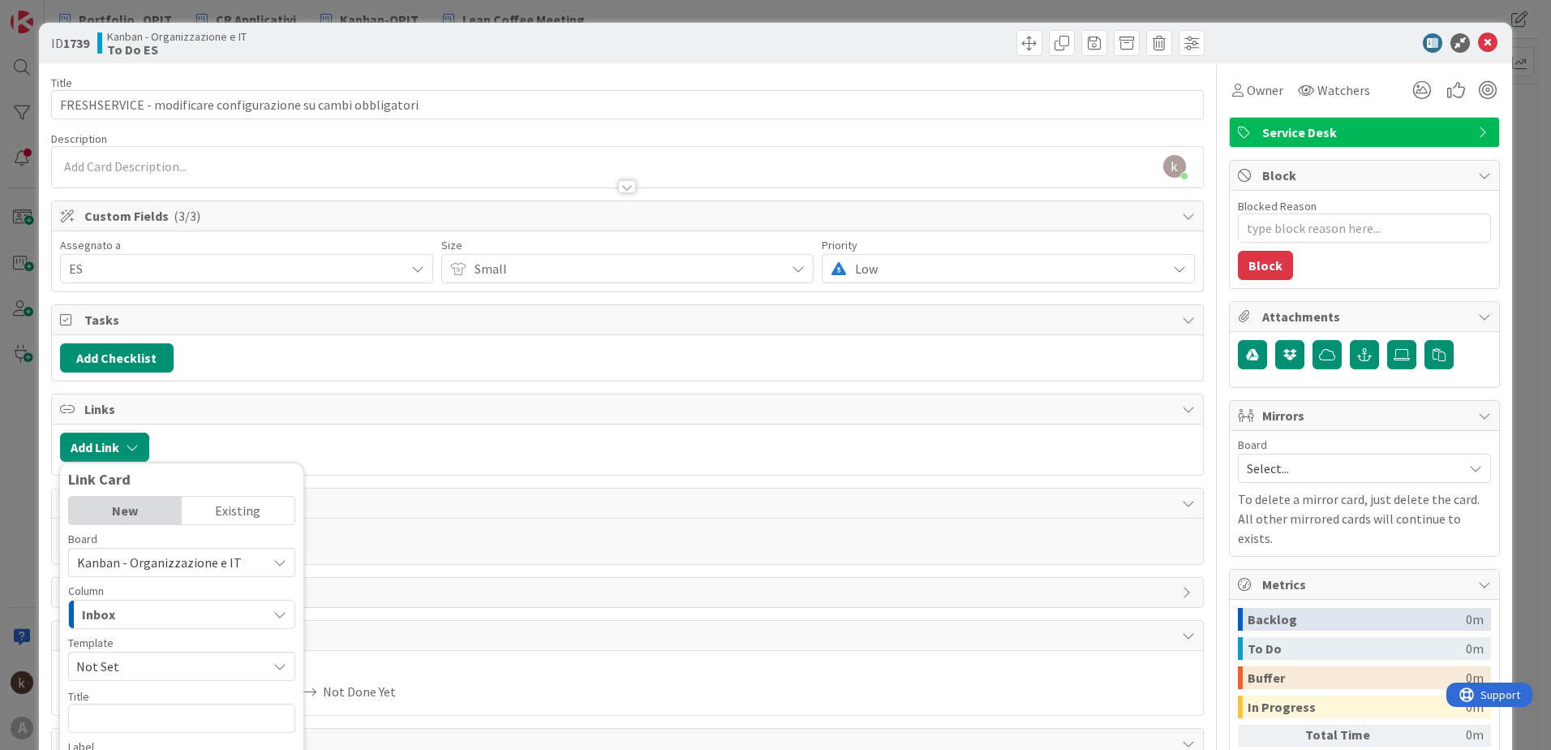
click at [200, 509] on div "Existing" at bounding box center [238, 510] width 113 height 28
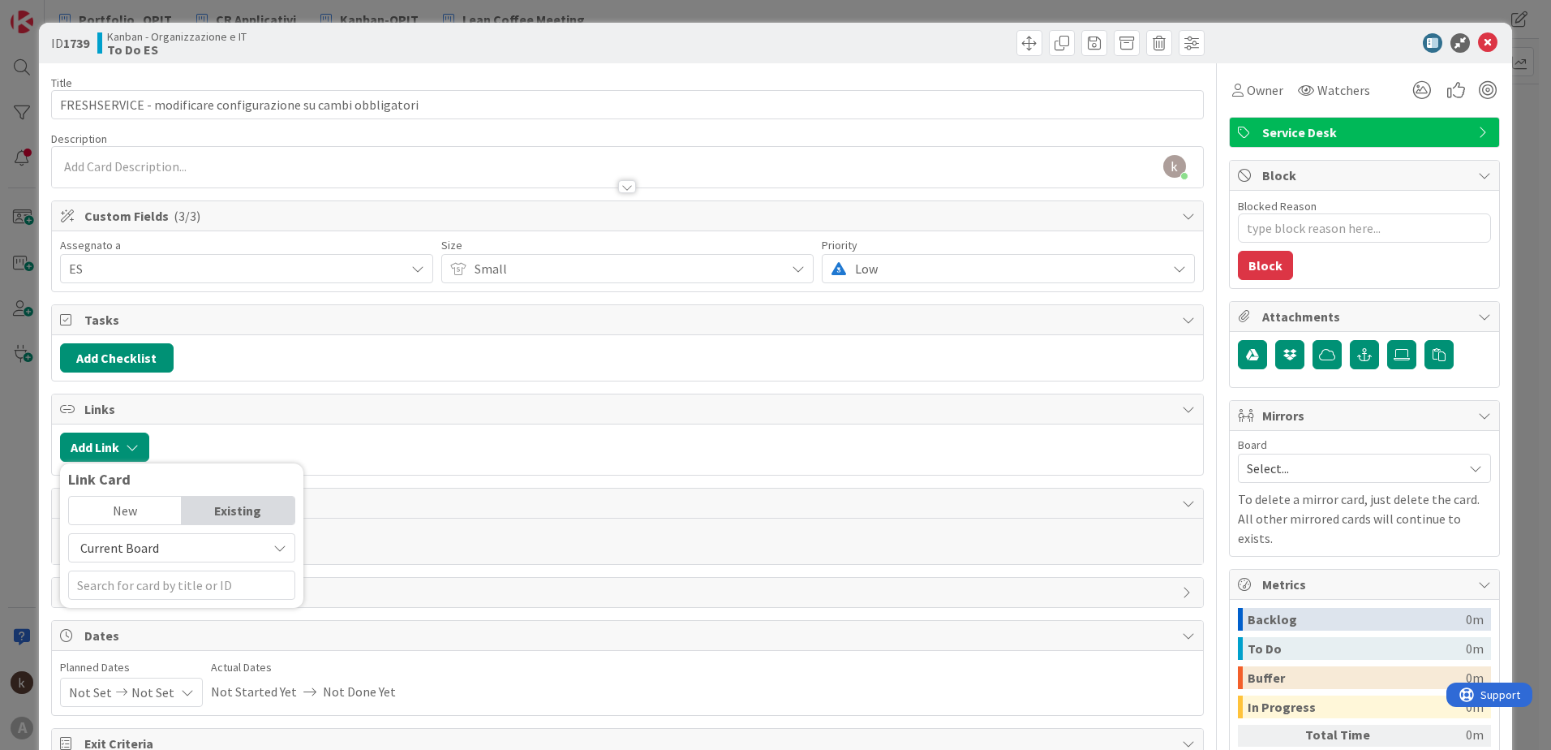
click at [171, 552] on span "Current Board" at bounding box center [168, 547] width 182 height 23
click at [152, 621] on span "All Boards" at bounding box center [190, 615] width 226 height 24
click at [133, 584] on input "text" at bounding box center [181, 584] width 227 height 29
type input "tatt"
click at [126, 514] on div "New" at bounding box center [125, 510] width 113 height 28
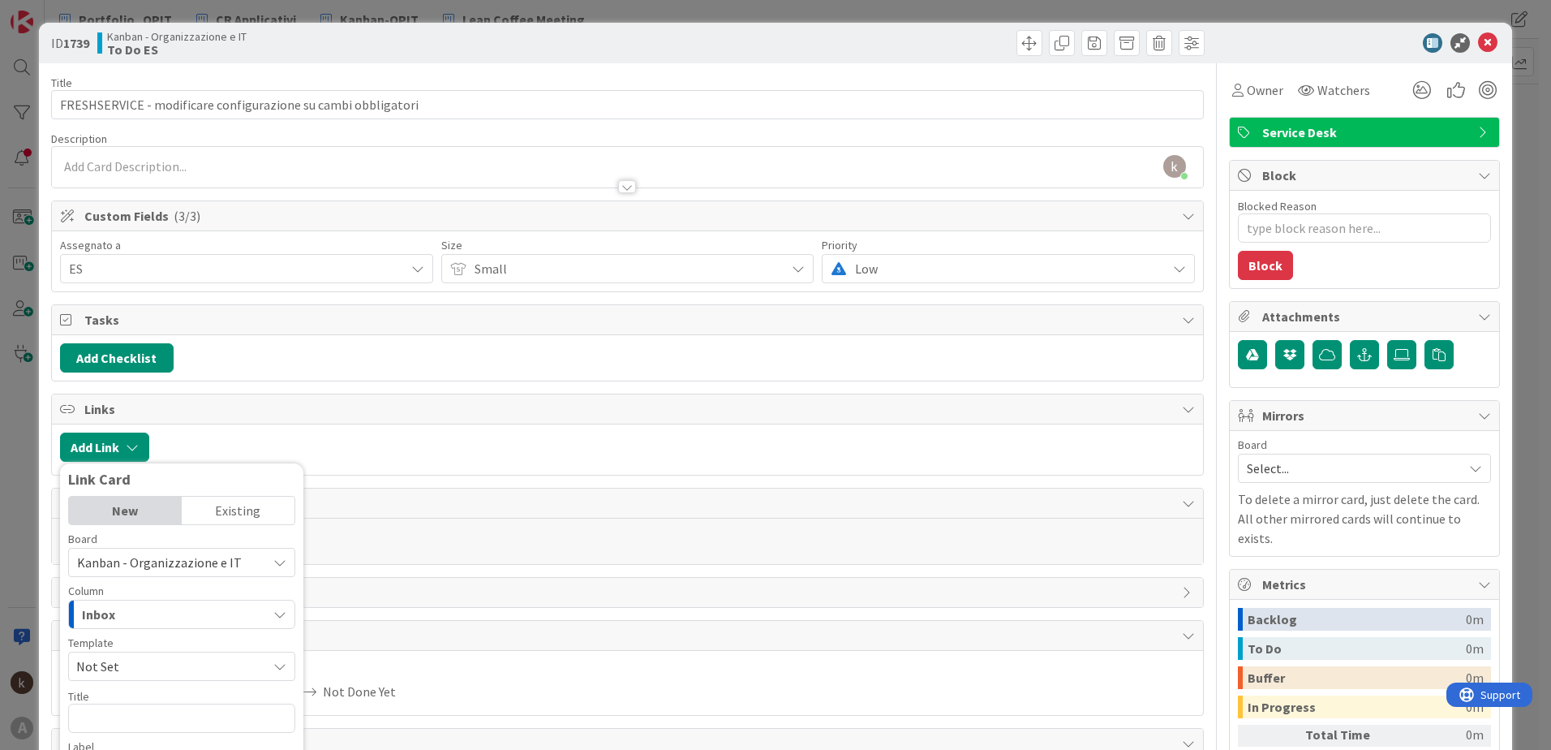
click at [268, 509] on div "Existing" at bounding box center [238, 510] width 113 height 28
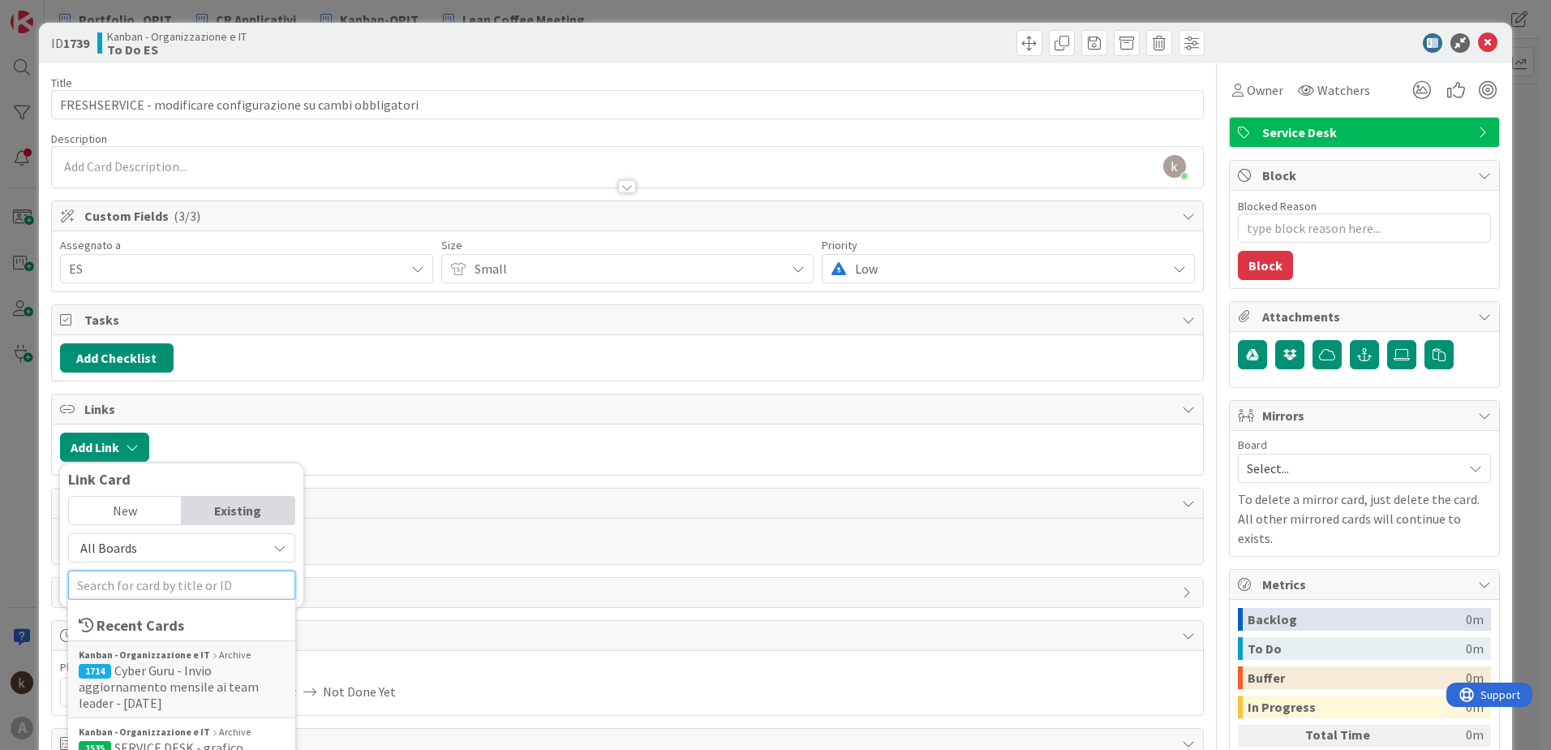
click at [174, 588] on input "text" at bounding box center [181, 584] width 227 height 29
type input "tattiche"
click at [181, 657] on div "Portfolio_OPIT Attività ricorrenti" at bounding box center [182, 654] width 206 height 15
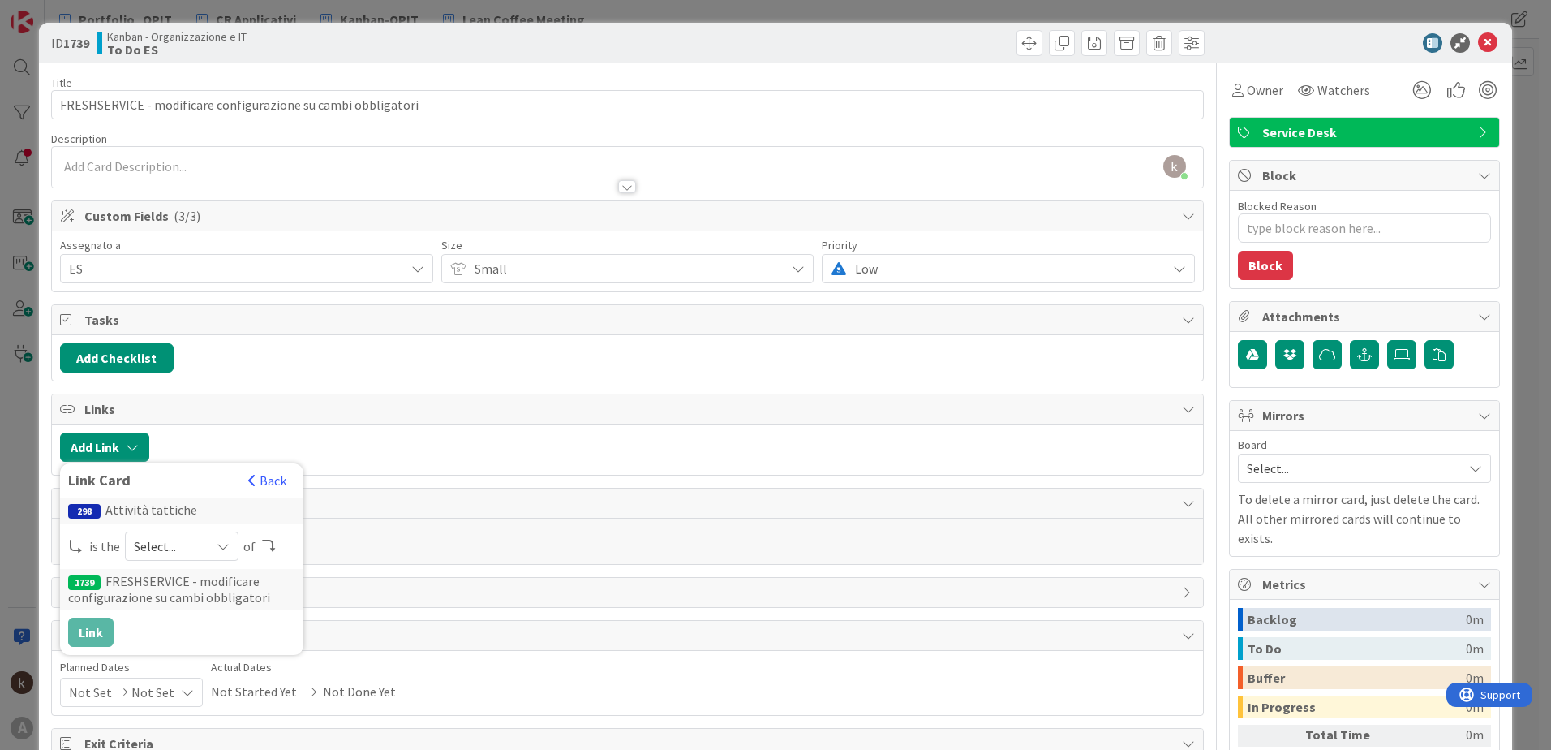
click at [177, 544] on span "Select..." at bounding box center [168, 546] width 68 height 23
click at [165, 587] on span at bounding box center [161, 584] width 13 height 13
click at [77, 627] on button "Link" at bounding box center [90, 631] width 45 height 29
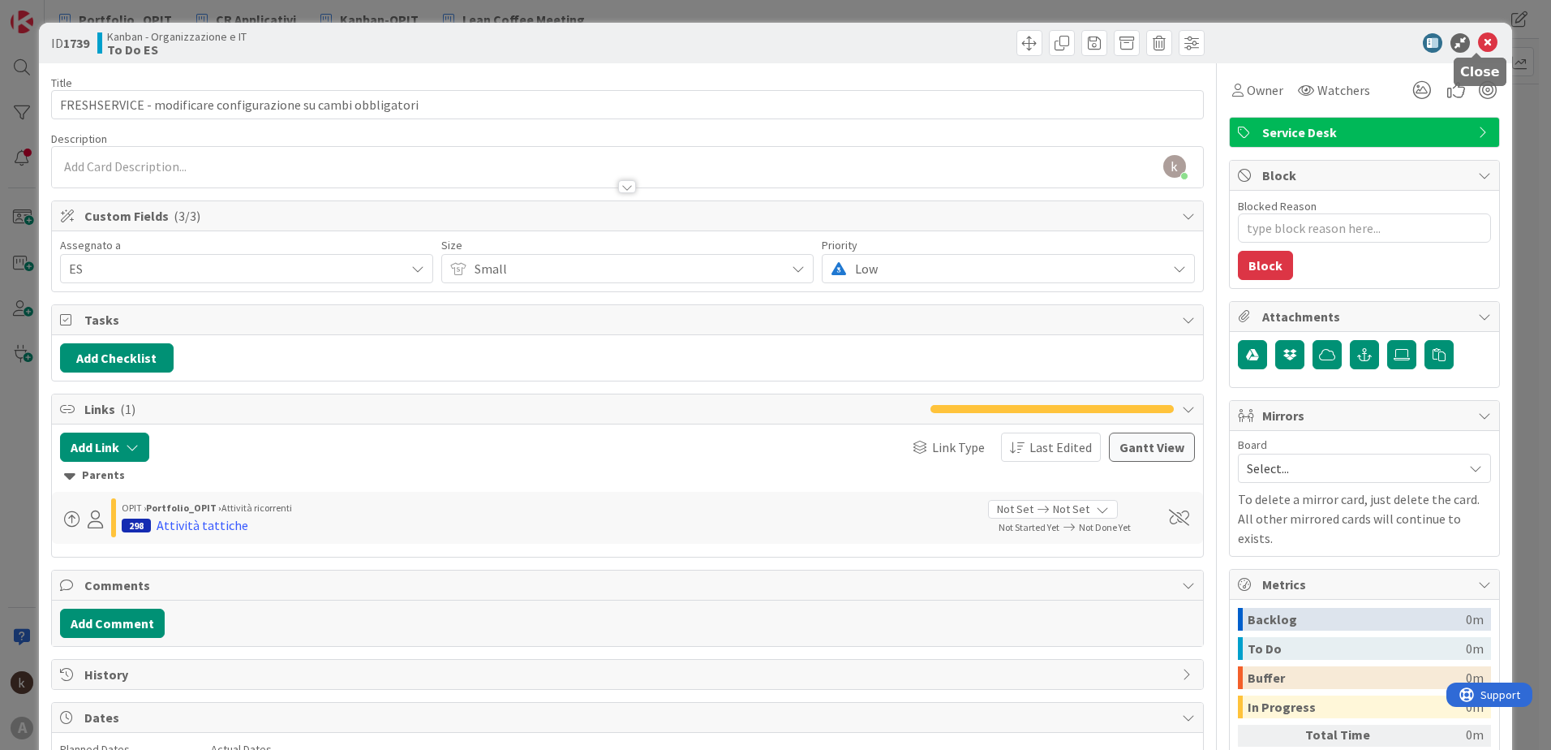
click at [1478, 45] on icon at bounding box center [1487, 42] width 19 height 19
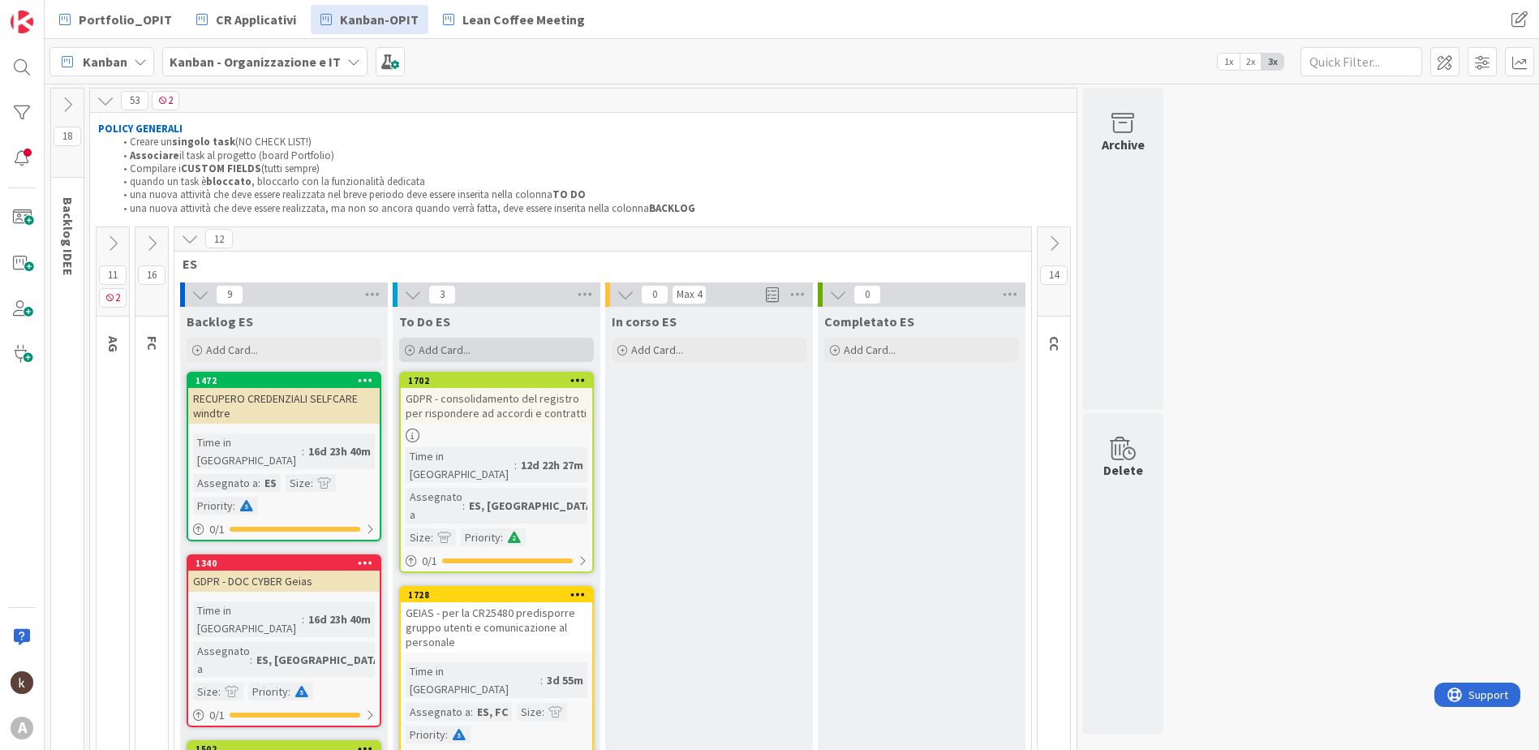
click at [525, 347] on div "Add Card..." at bounding box center [496, 349] width 195 height 24
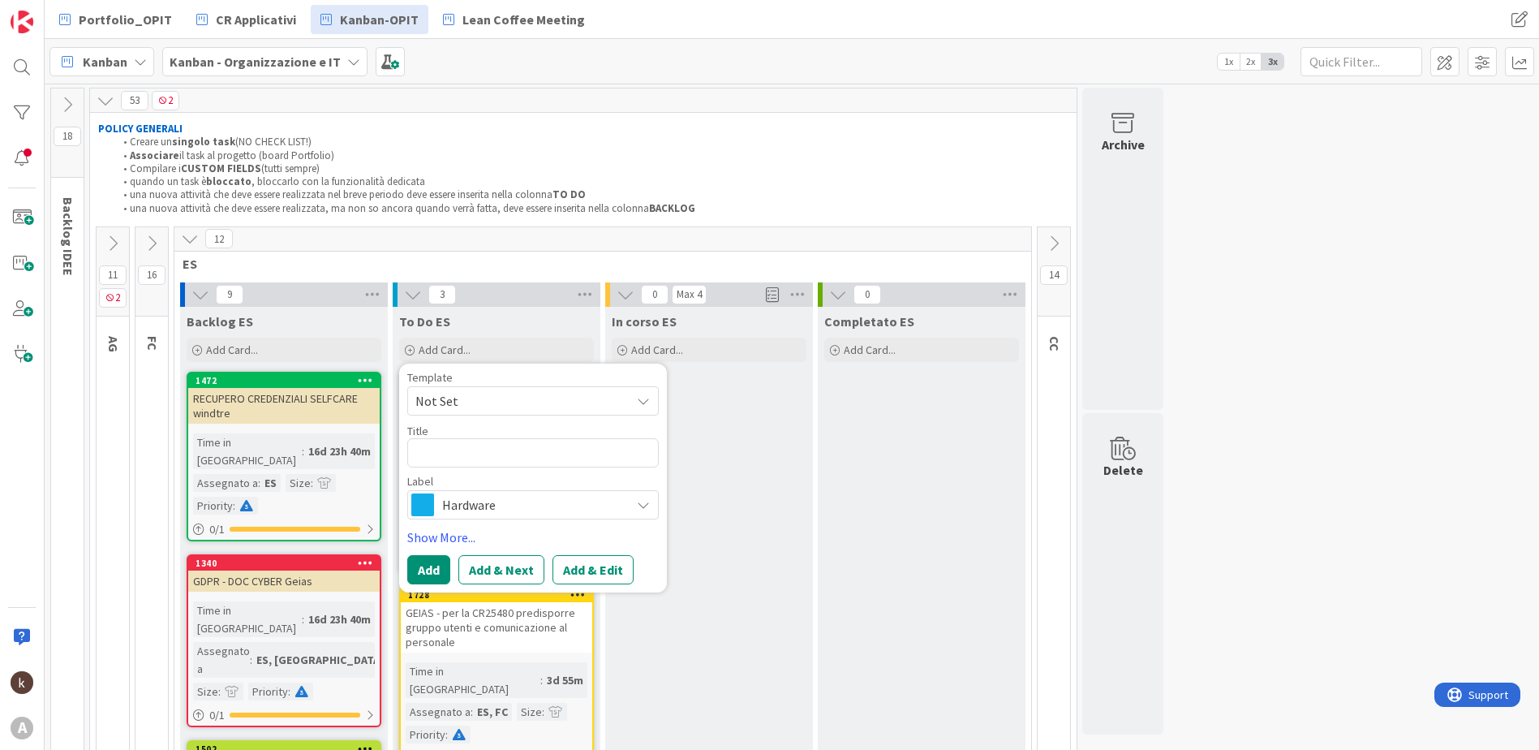
click at [501, 505] on span "Hardware" at bounding box center [532, 504] width 180 height 23
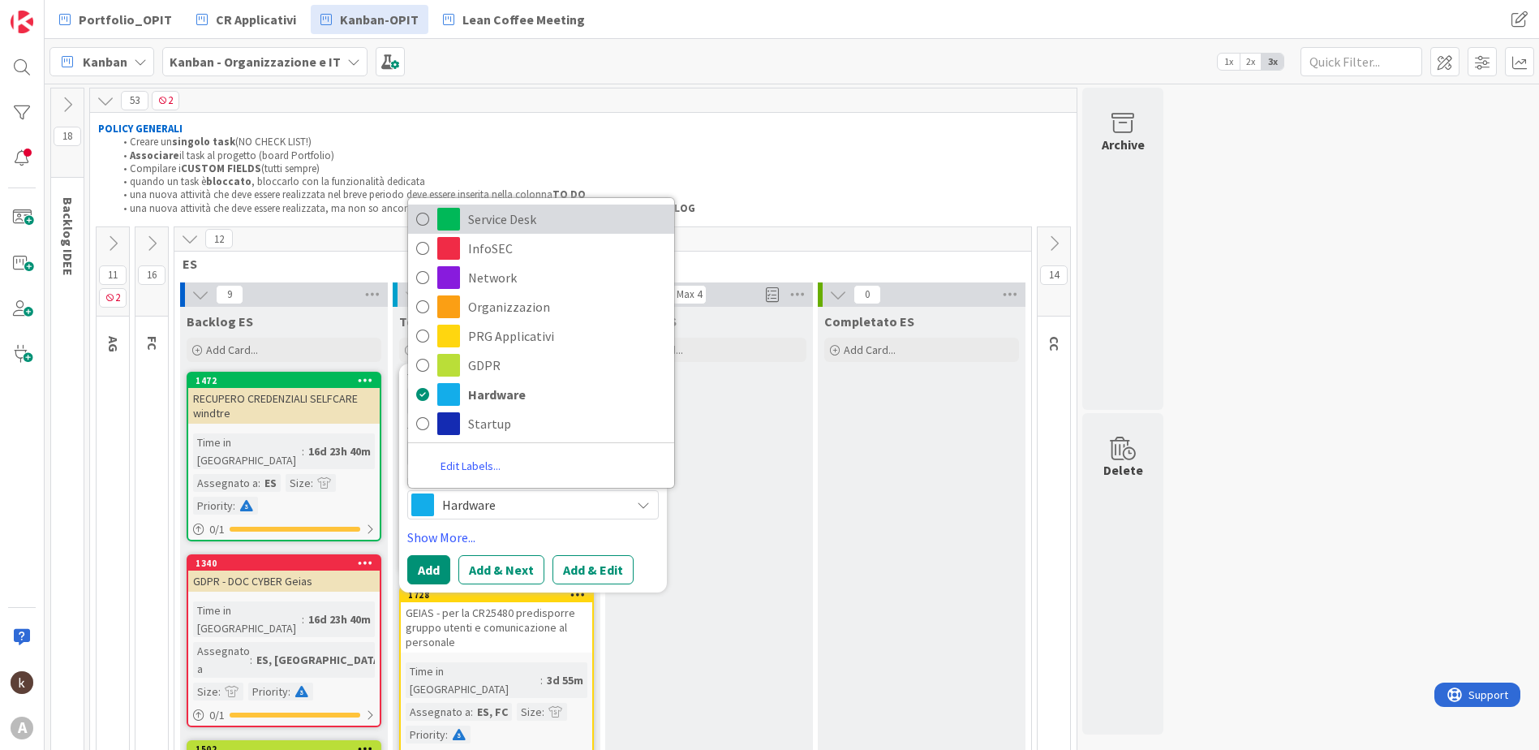
click at [511, 226] on span "Service Desk" at bounding box center [567, 219] width 198 height 24
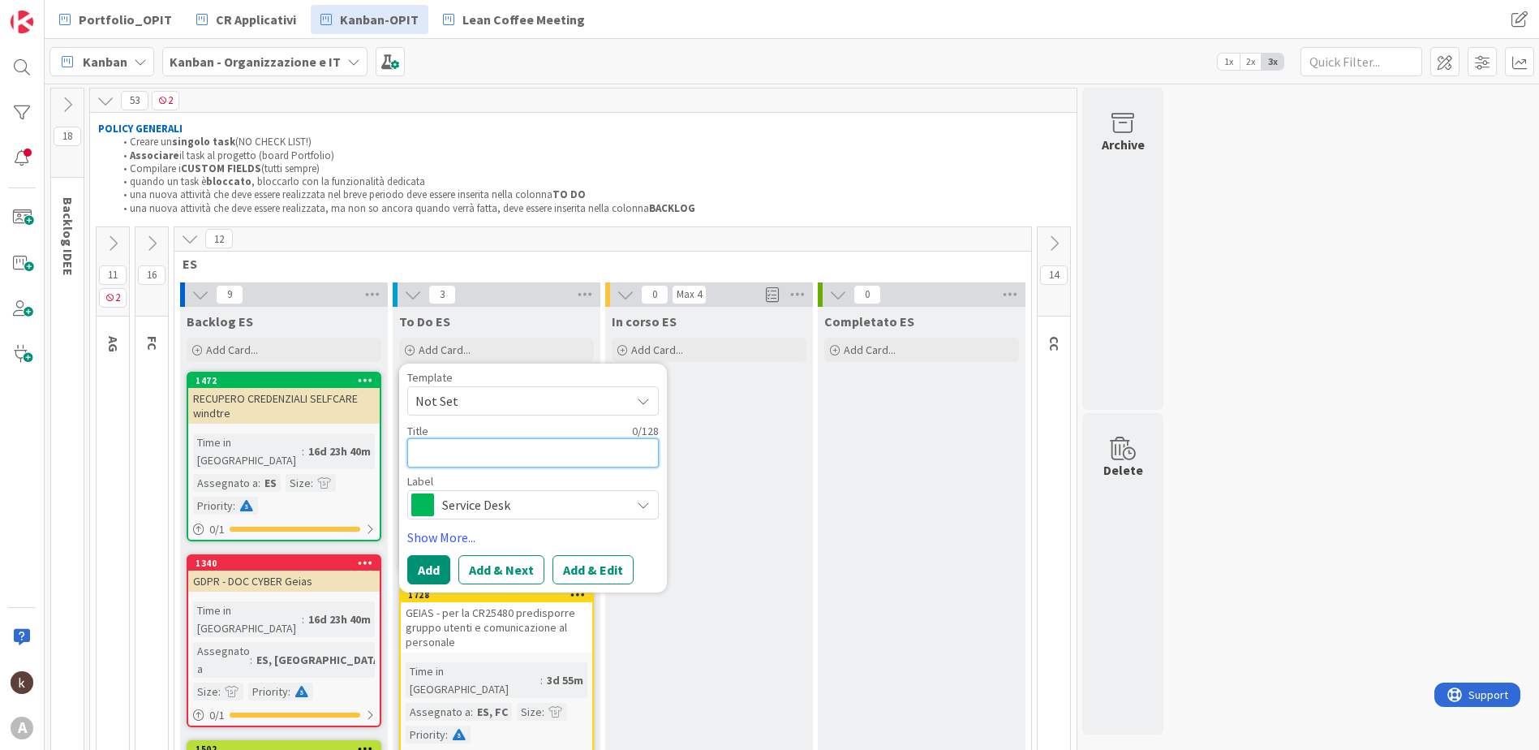
click at [454, 458] on textarea at bounding box center [532, 452] width 251 height 29
type textarea "x"
type textarea "F"
type textarea "x"
type textarea "FR"
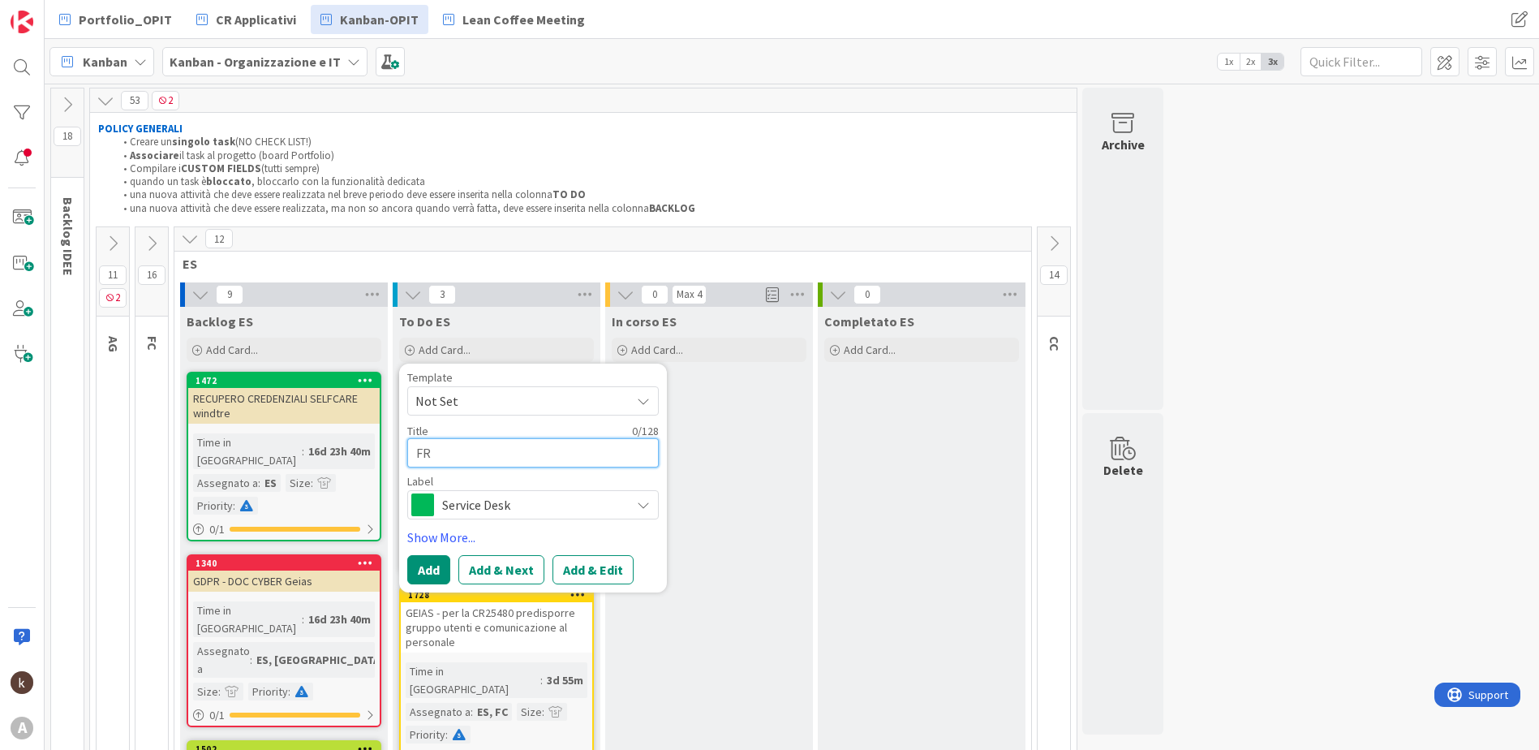
type textarea "x"
type textarea "FRE"
type textarea "x"
type textarea "FRES"
type textarea "x"
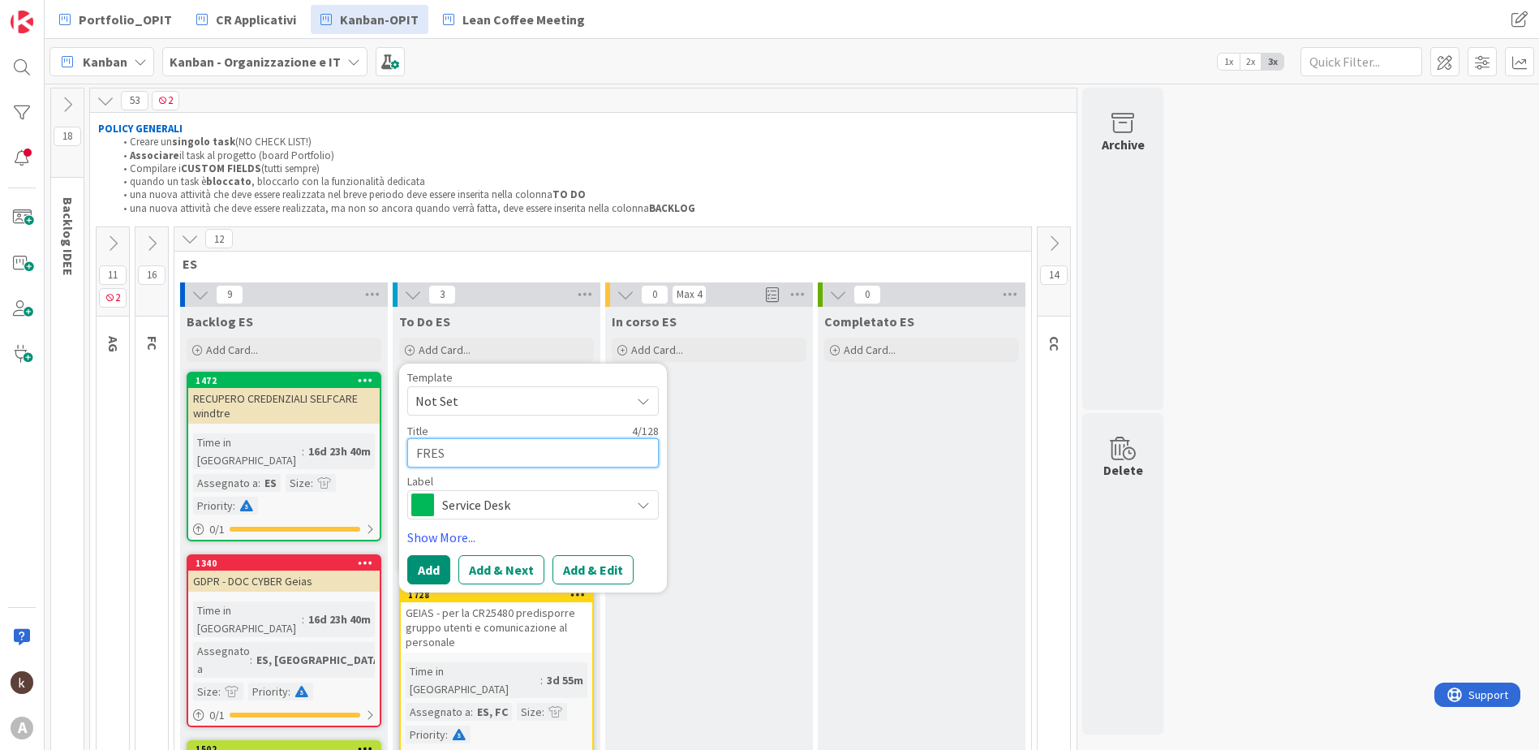
type textarea "FRESH"
type textarea "x"
type textarea "FRESHS"
type textarea "x"
type textarea "FRESHSE"
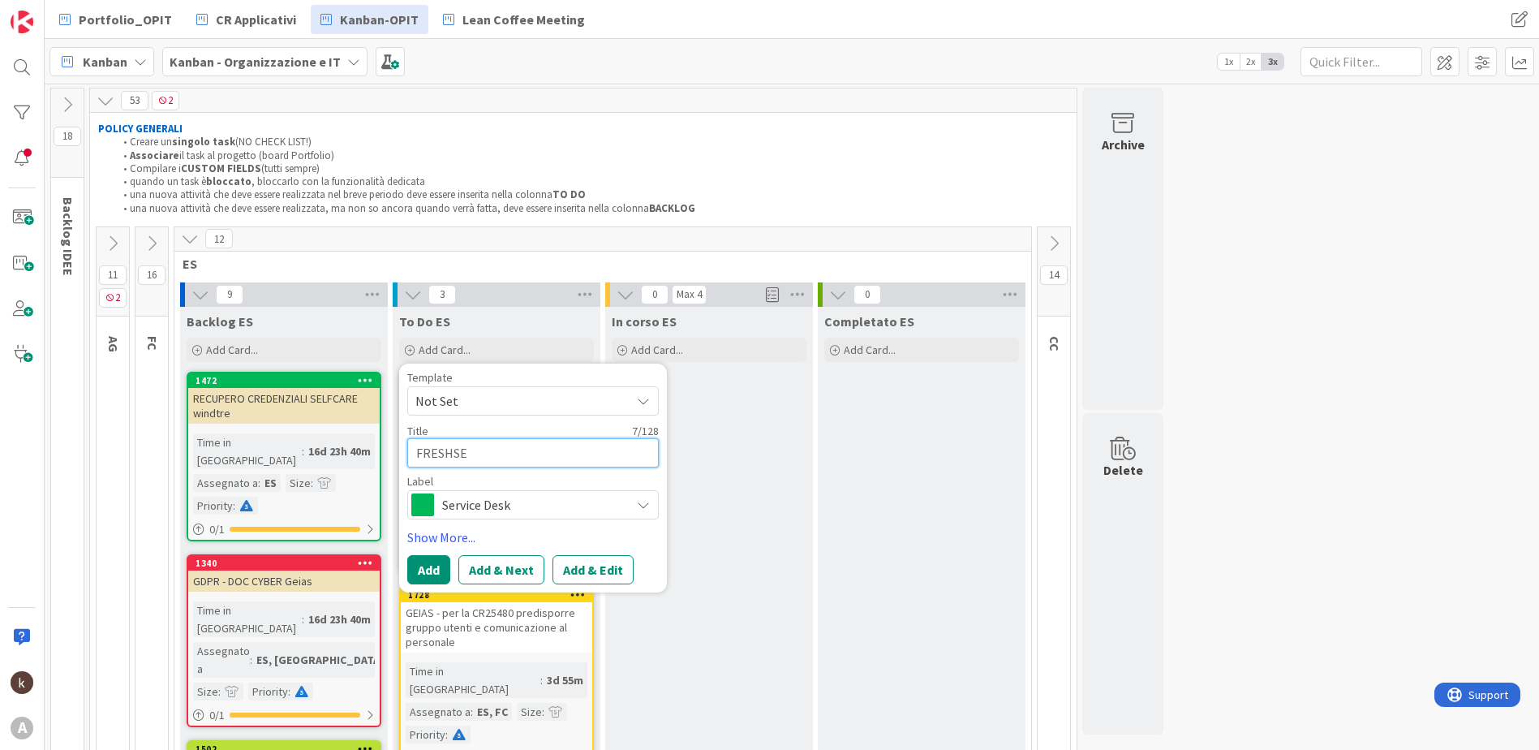
type textarea "x"
type textarea "FRESHSER"
type textarea "x"
type textarea "FRESHSERVI"
type textarea "x"
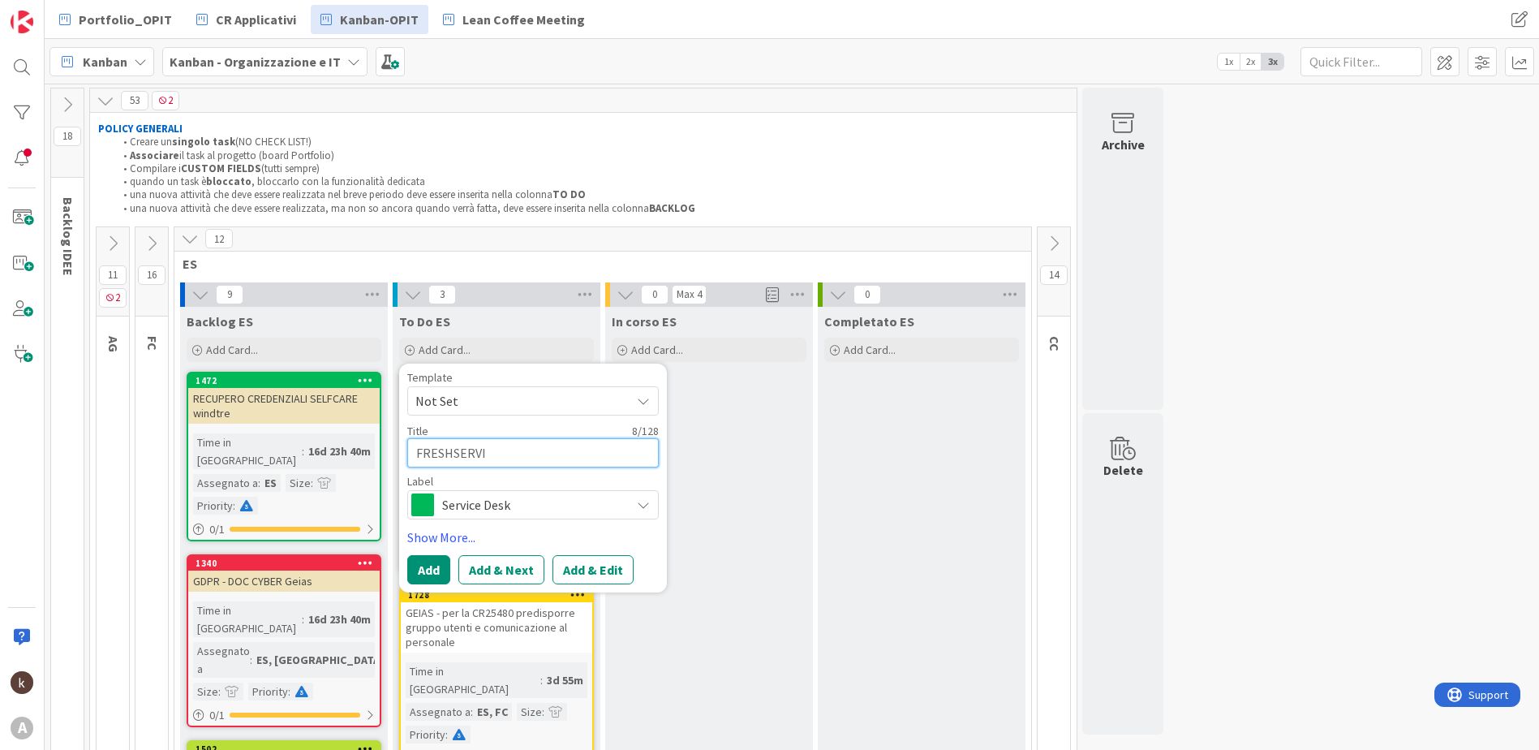
type textarea "FRESHSERVIC"
type textarea "x"
type textarea "FRESHSERVICE"
type textarea "x"
type textarea "FRESHSERVICE"
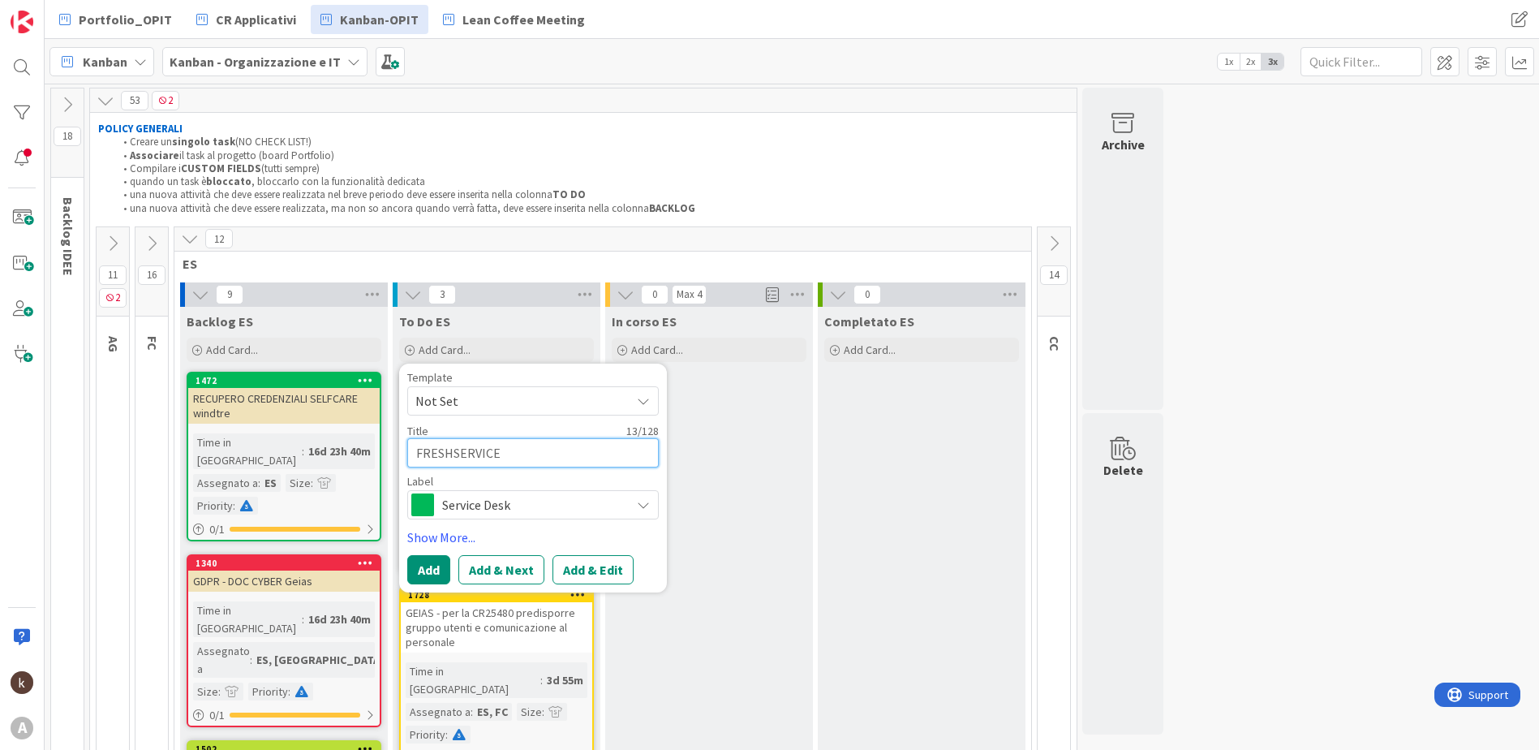
type textarea "x"
type textarea "FRESHSERVICE -"
type textarea "x"
type textarea "FRESHSERVICE -"
type textarea "x"
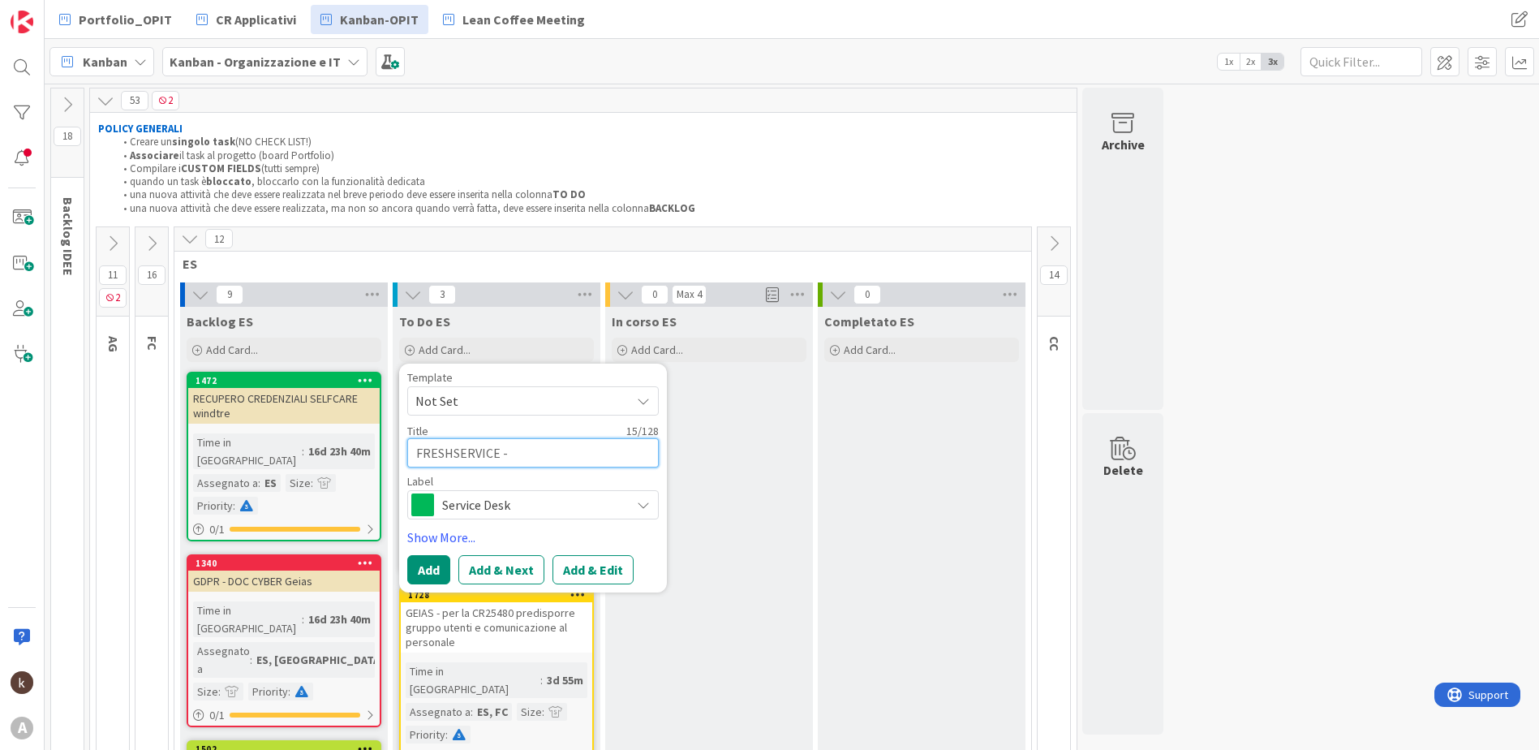
type textarea "FRESHSERVICE - m"
type textarea "x"
type textarea "FRESHSERVICE - mo"
type textarea "x"
type textarea "FRESHSERVICE - mod"
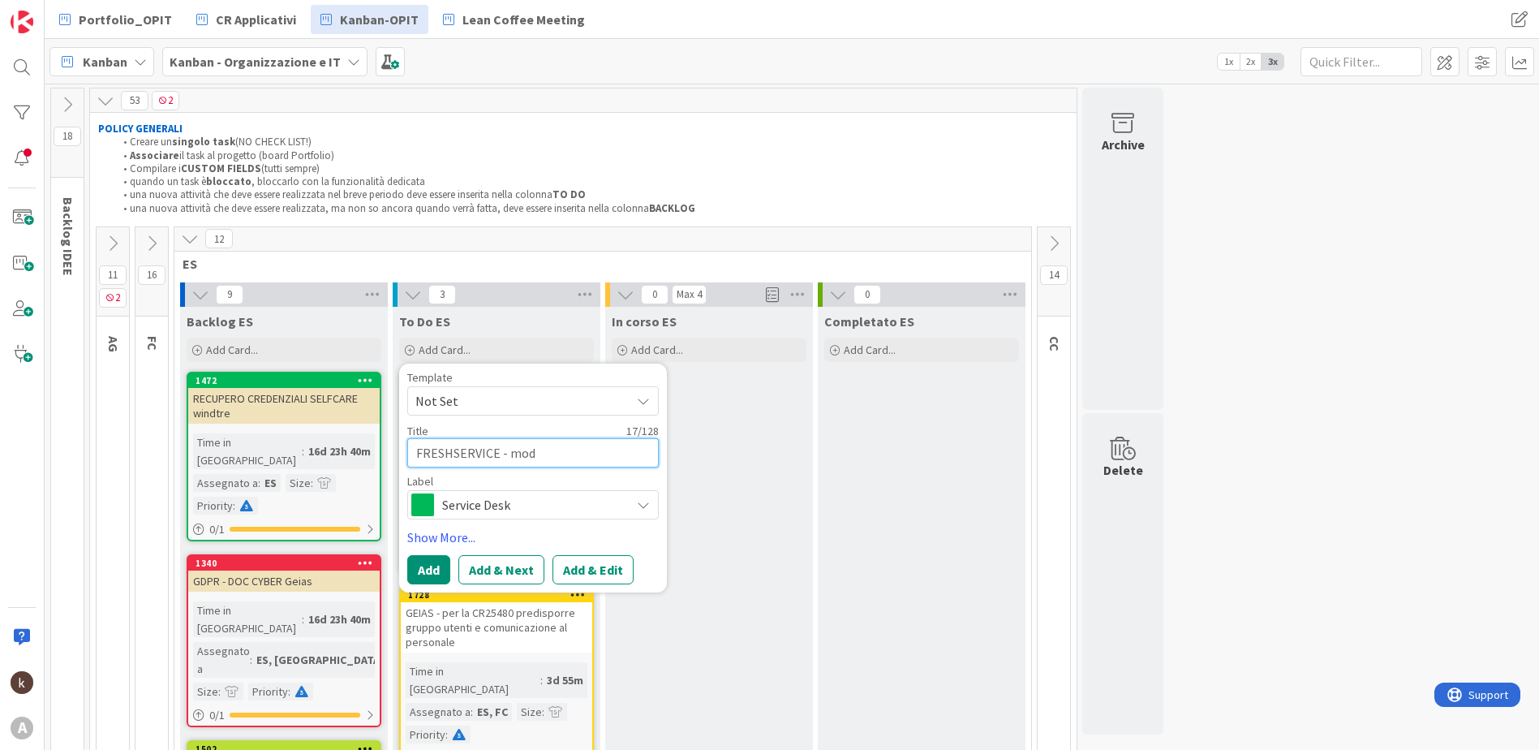
type textarea "x"
type textarea "FRESHSERVICE - modn"
type textarea "x"
type textarea "FRESHSERVICE - modni"
type textarea "x"
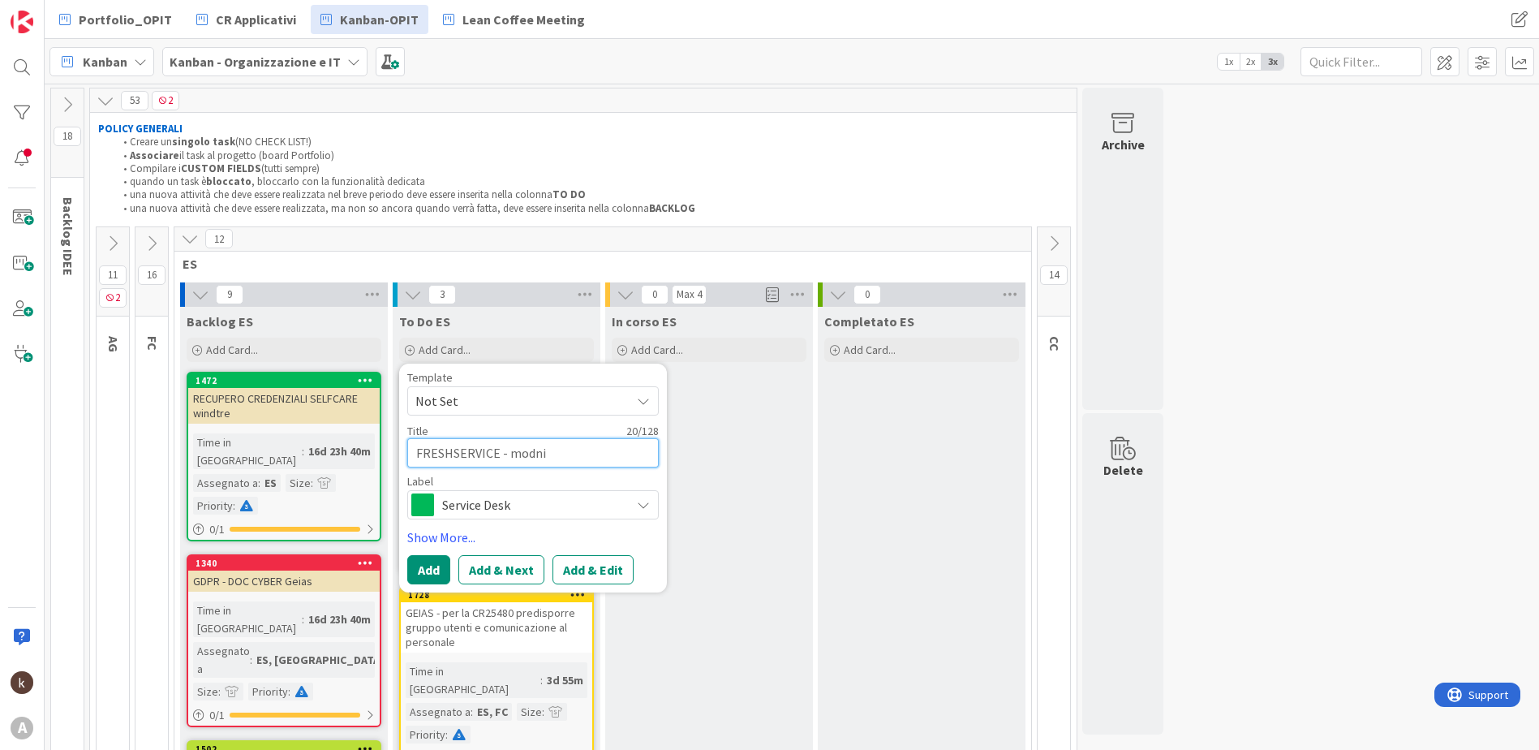
type textarea "FRESHSERVICE - modn"
type textarea "x"
type textarea "FRESHSERVICE - mod"
type textarea "x"
type textarea "FRESHSERVICE - [PERSON_NAME]"
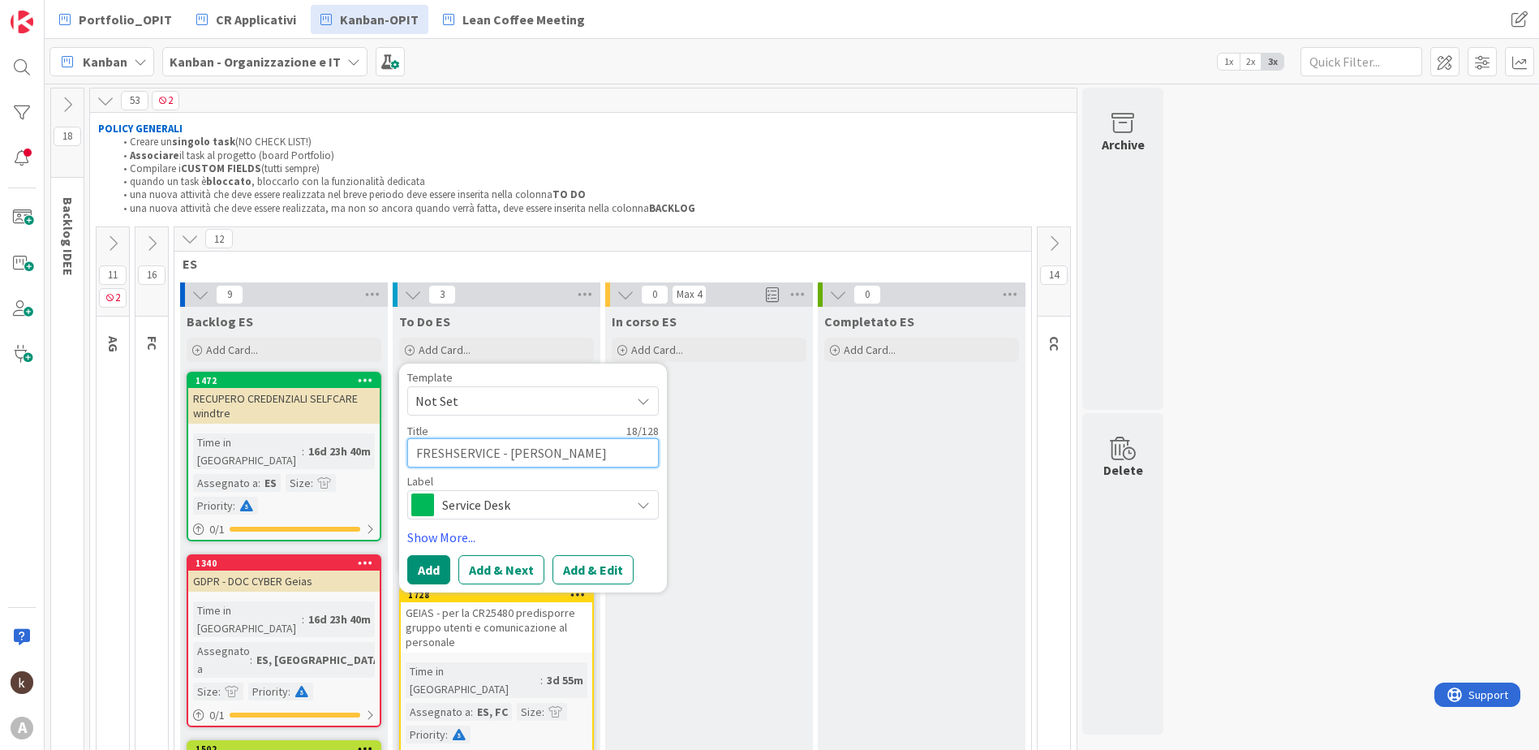
type textarea "x"
type textarea "FRESHSERVICE - modif"
type textarea "x"
type textarea "FRESHSERVICE - modifi"
type textarea "x"
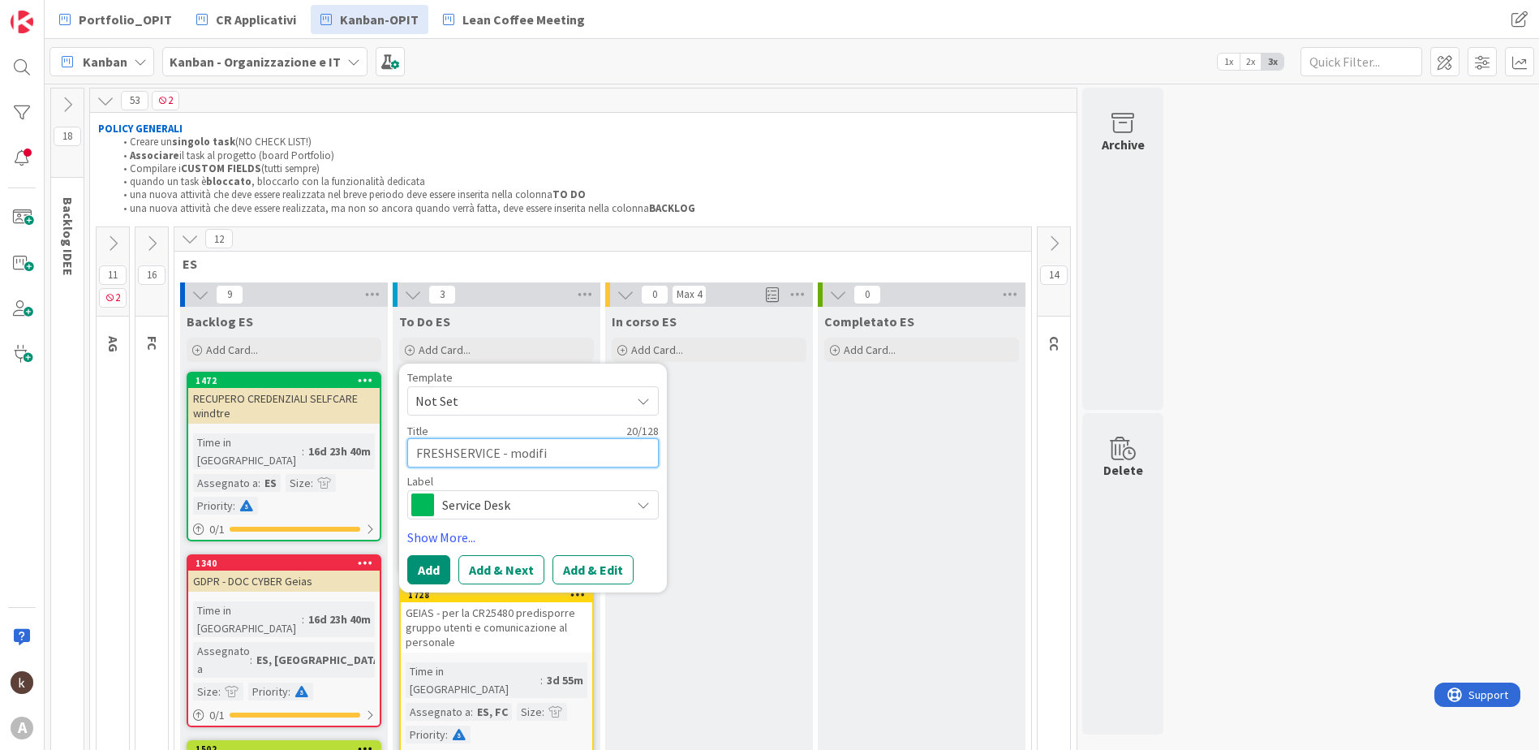
type textarea "FRESHSERVICE - modific"
type textarea "x"
type textarea "FRESHSERVICE - modifica"
type textarea "x"
type textarea "FRESHSERVICE - modificar"
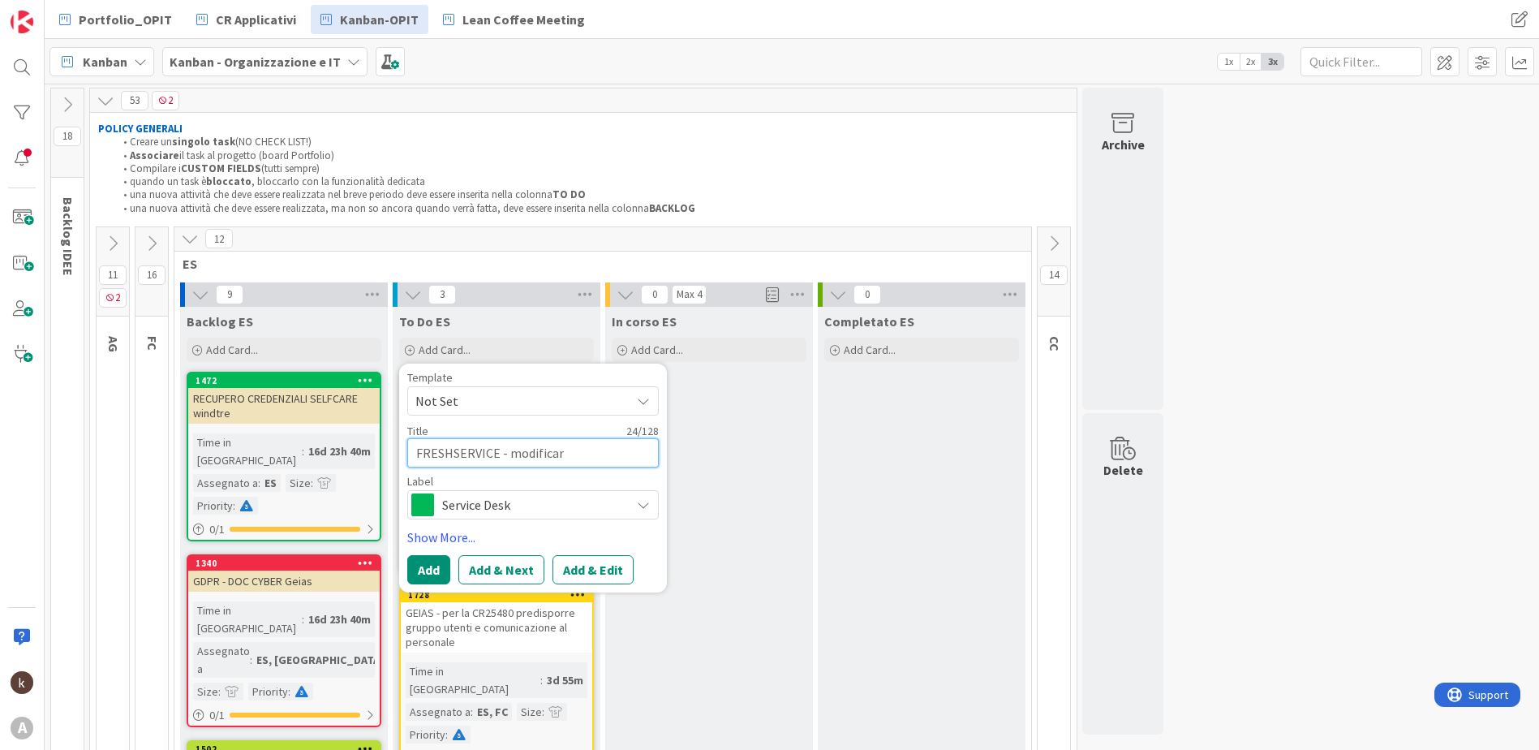
type textarea "x"
type textarea "FRESHSERVICE - modificare"
type textarea "x"
type textarea "FRESHSERVICE - modificare"
type textarea "x"
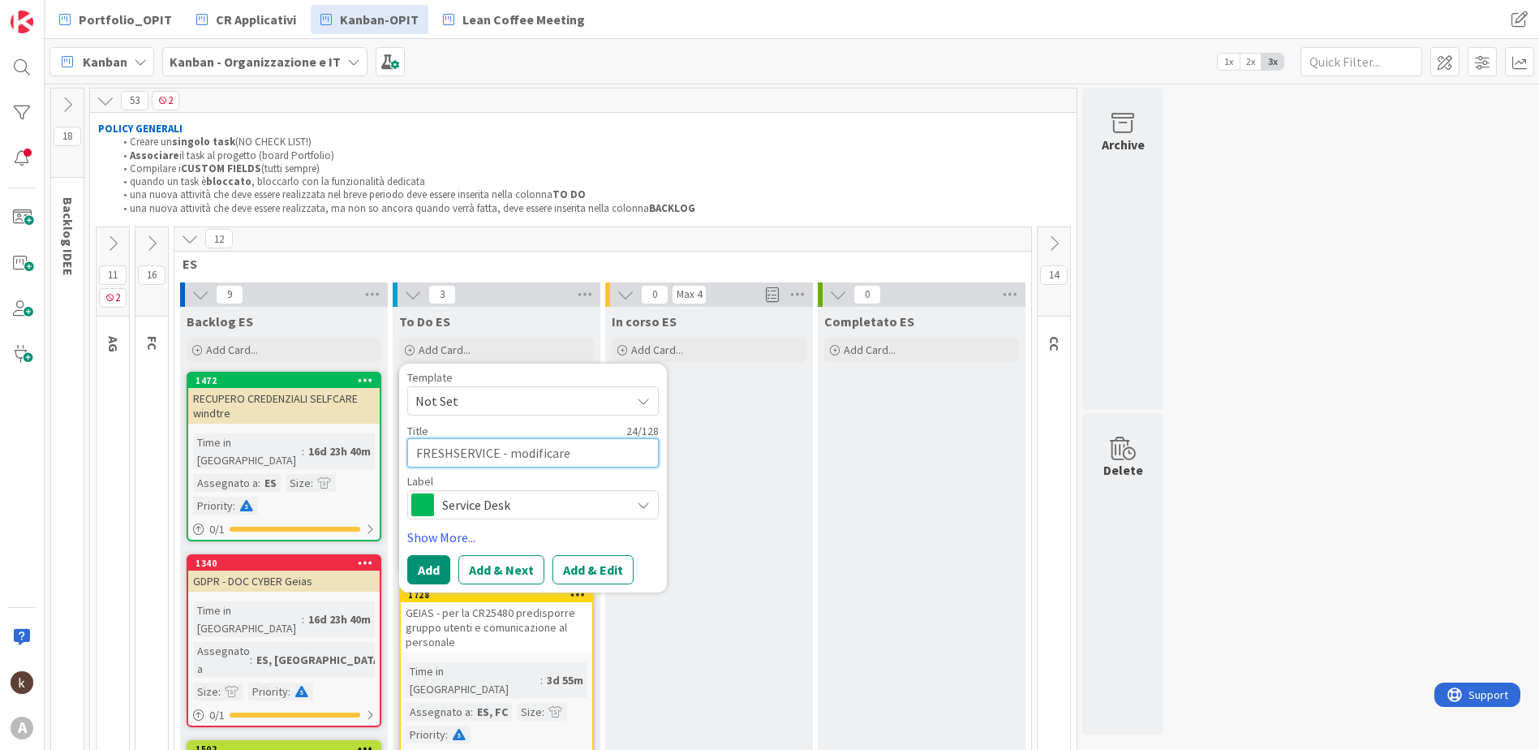
type textarea "FRESHSERVICE - modificare i"
type textarea "x"
type textarea "FRESHSERVICE - modificare i"
type textarea "x"
type textarea "FRESHSERVICE - modificare i n"
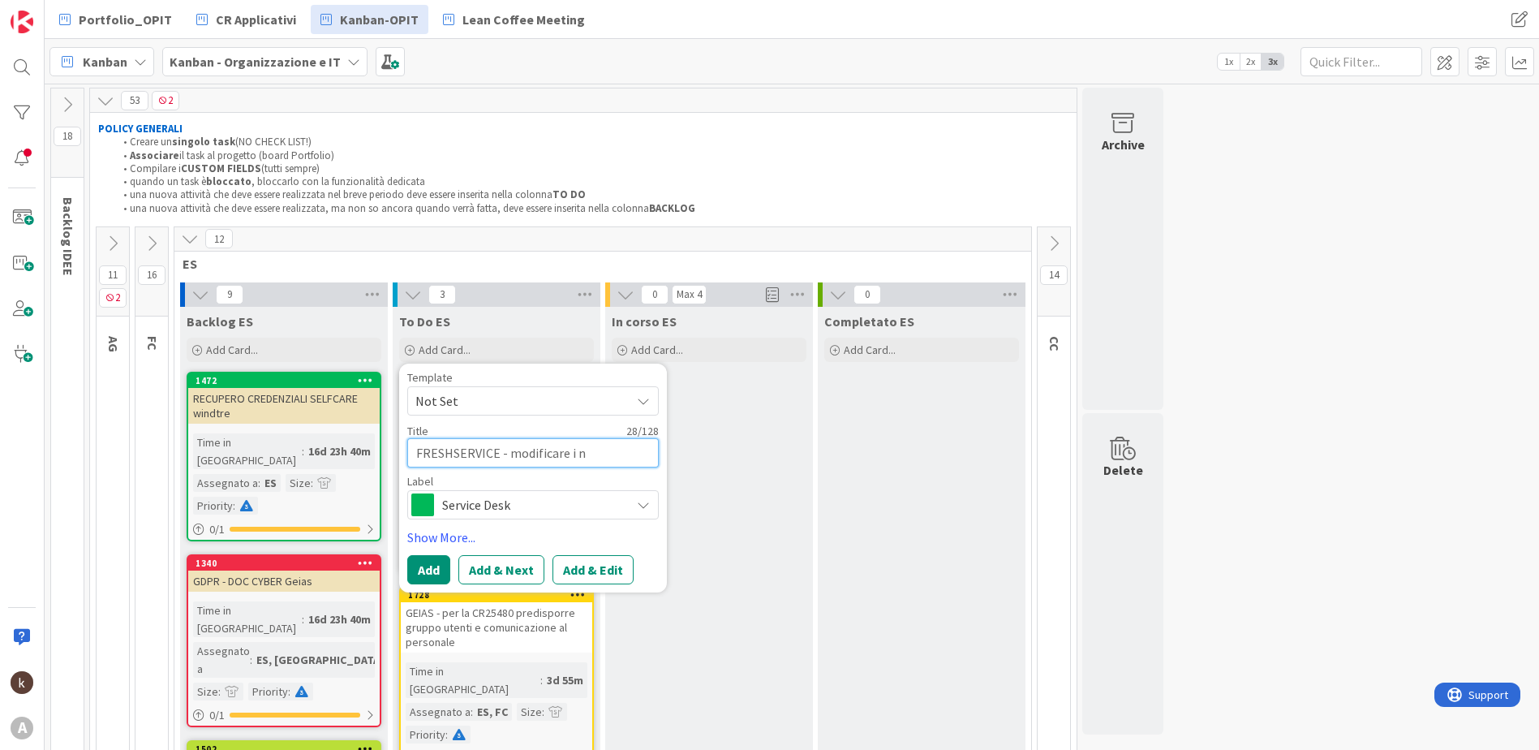
type textarea "x"
type textarea "FRESHSERVICE - modificare i no"
type textarea "x"
type textarea "FRESHSERVICE - modificare i nom"
type textarea "x"
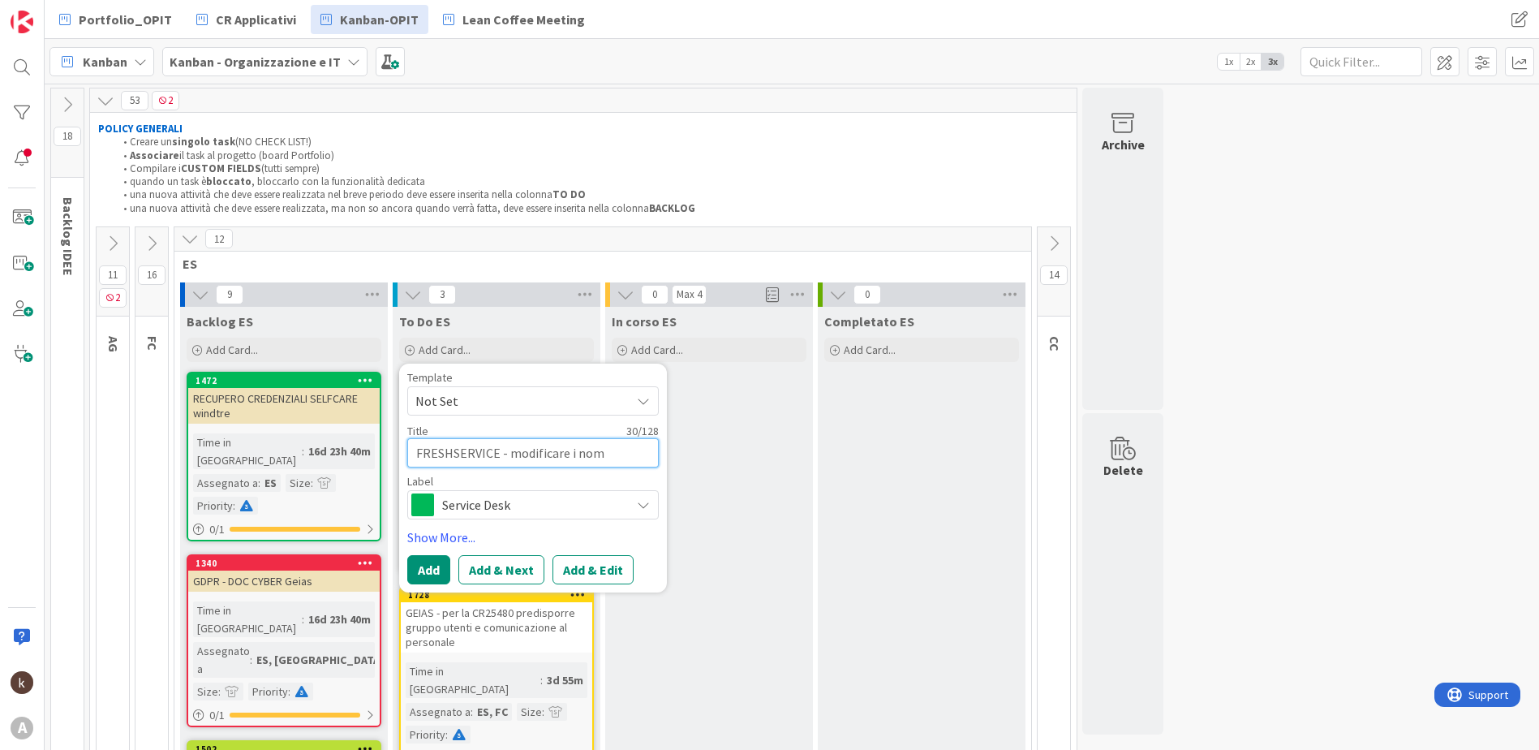
type textarea "FRESHSERVICE - modificare i nomi"
type textarea "x"
type textarea "FRESHSERVICE - modificare i nomi"
type textarea "x"
type textarea "FRESHSERVICE - modificare i nomi a"
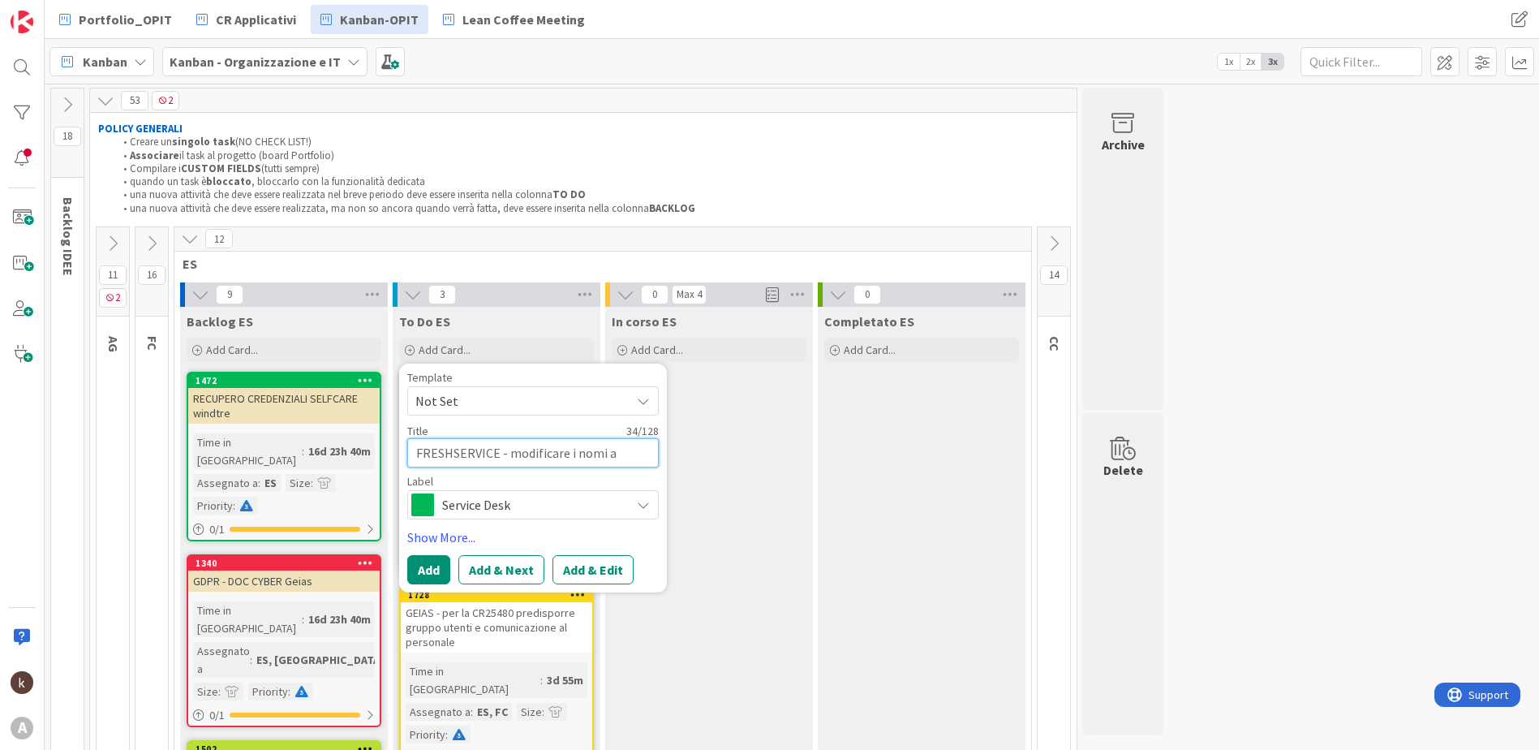
type textarea "x"
type textarea "FRESHSERVICE - modificare i nomi ai"
type textarea "x"
type textarea "FRESHSERVICE - modificare i nomi ai"
type textarea "x"
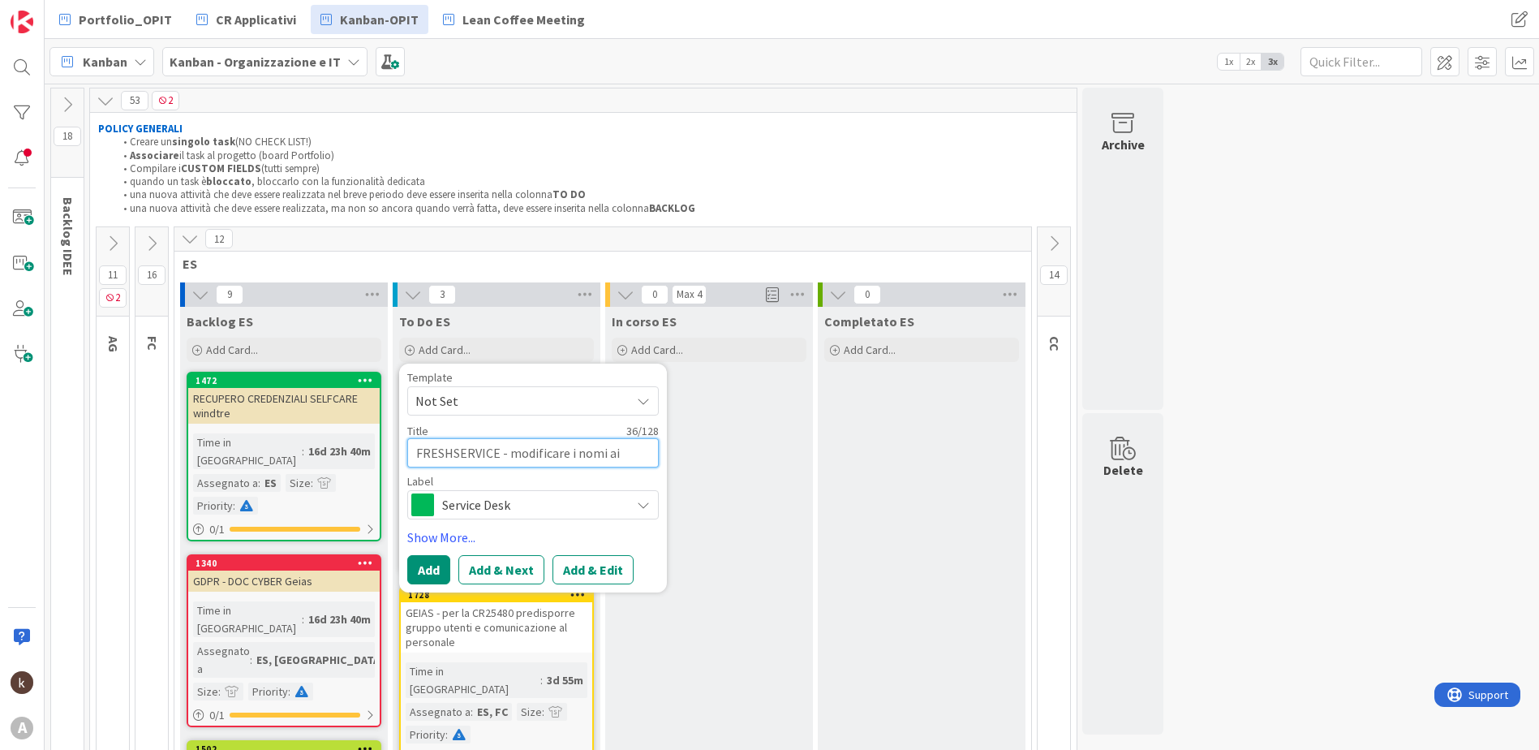
type textarea "FRESHSERVICE - modificare i nomi ai n"
type textarea "x"
type textarea "FRESHSERVICE - modificare i nomi ai no"
type textarea "x"
type textarea "FRESHSERVICE - modificare i nomi ai nos"
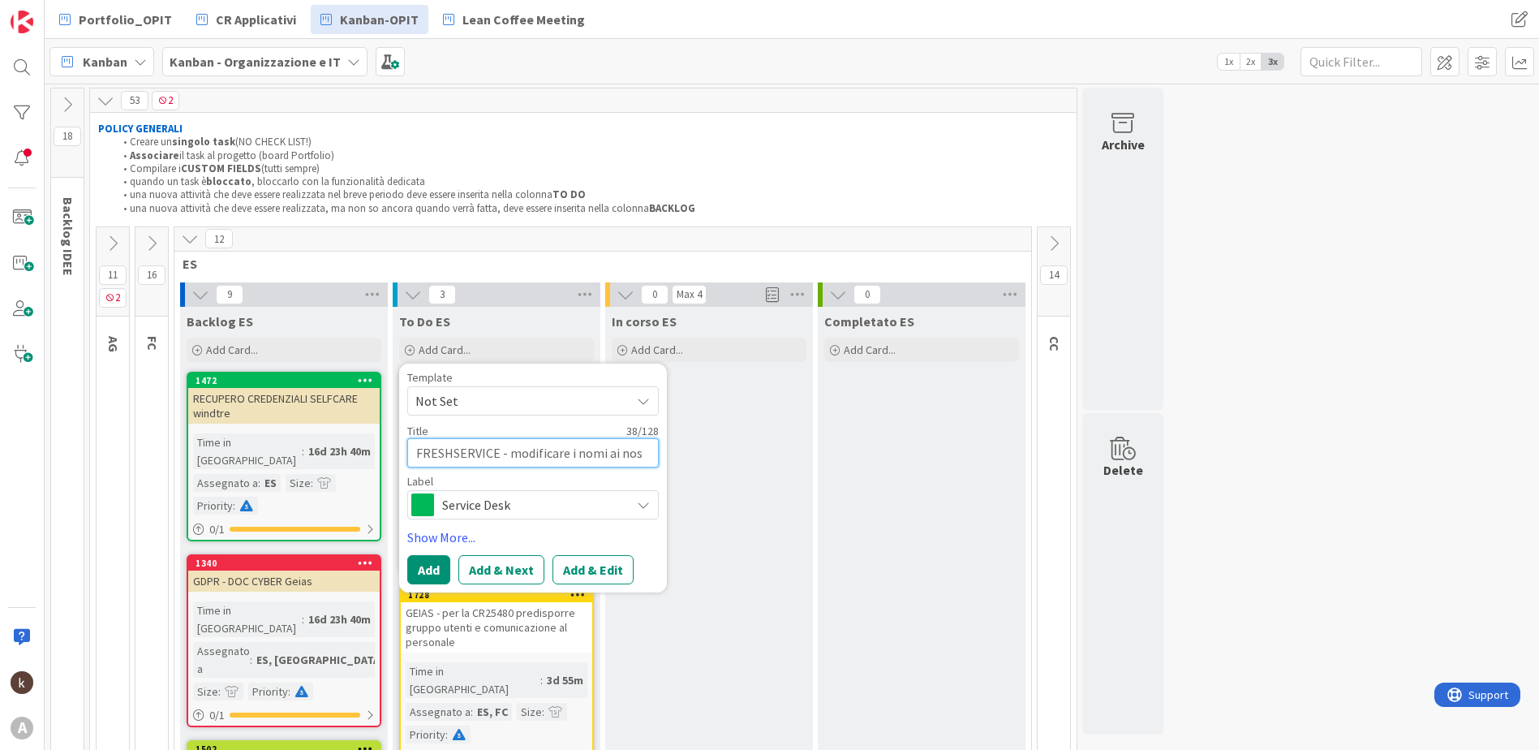
type textarea "x"
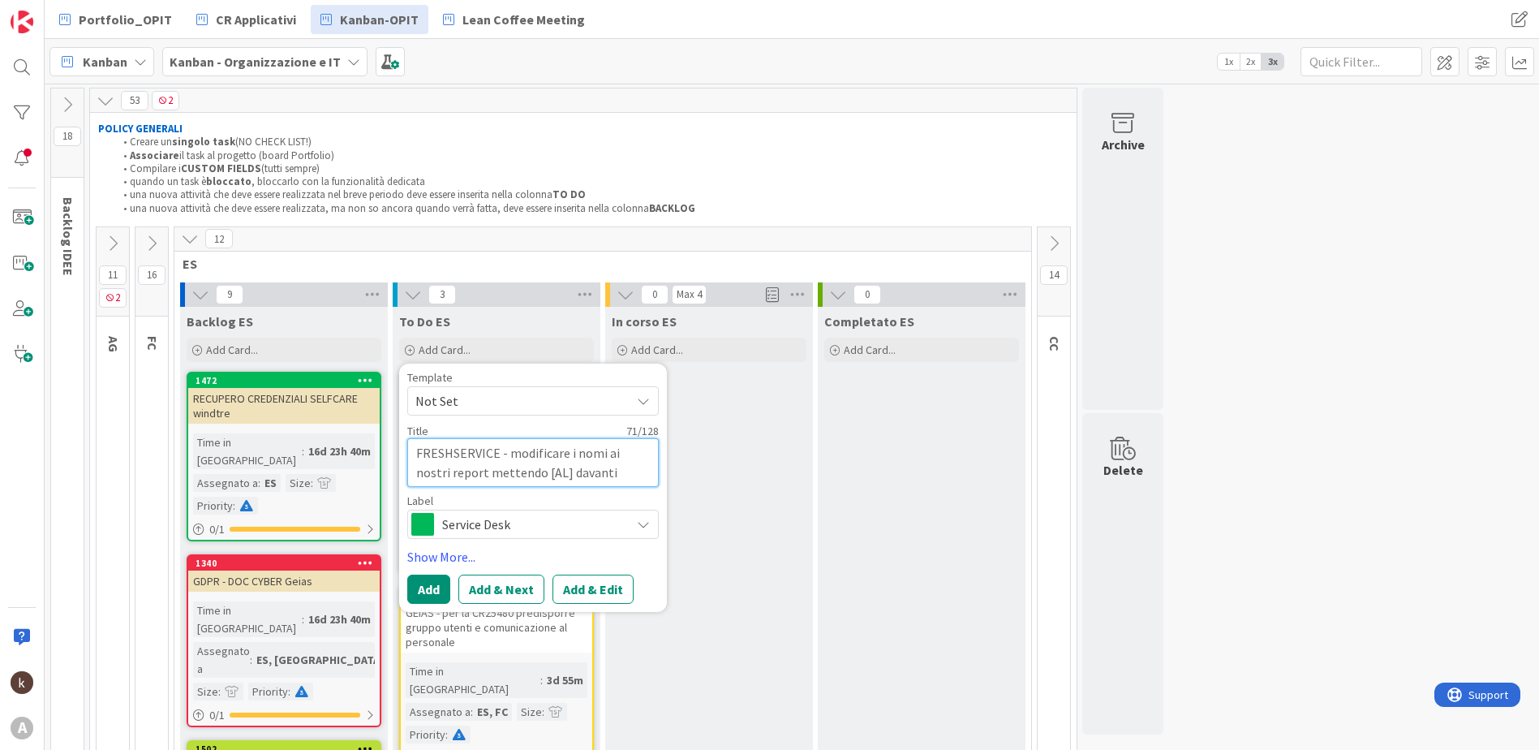
click at [525, 475] on textarea "FRESHSERVICE - modificare i nomi ai nostri report mettendo [AL] davanti" at bounding box center [532, 462] width 251 height 49
click at [557, 588] on button "Add & Edit" at bounding box center [592, 588] width 81 height 29
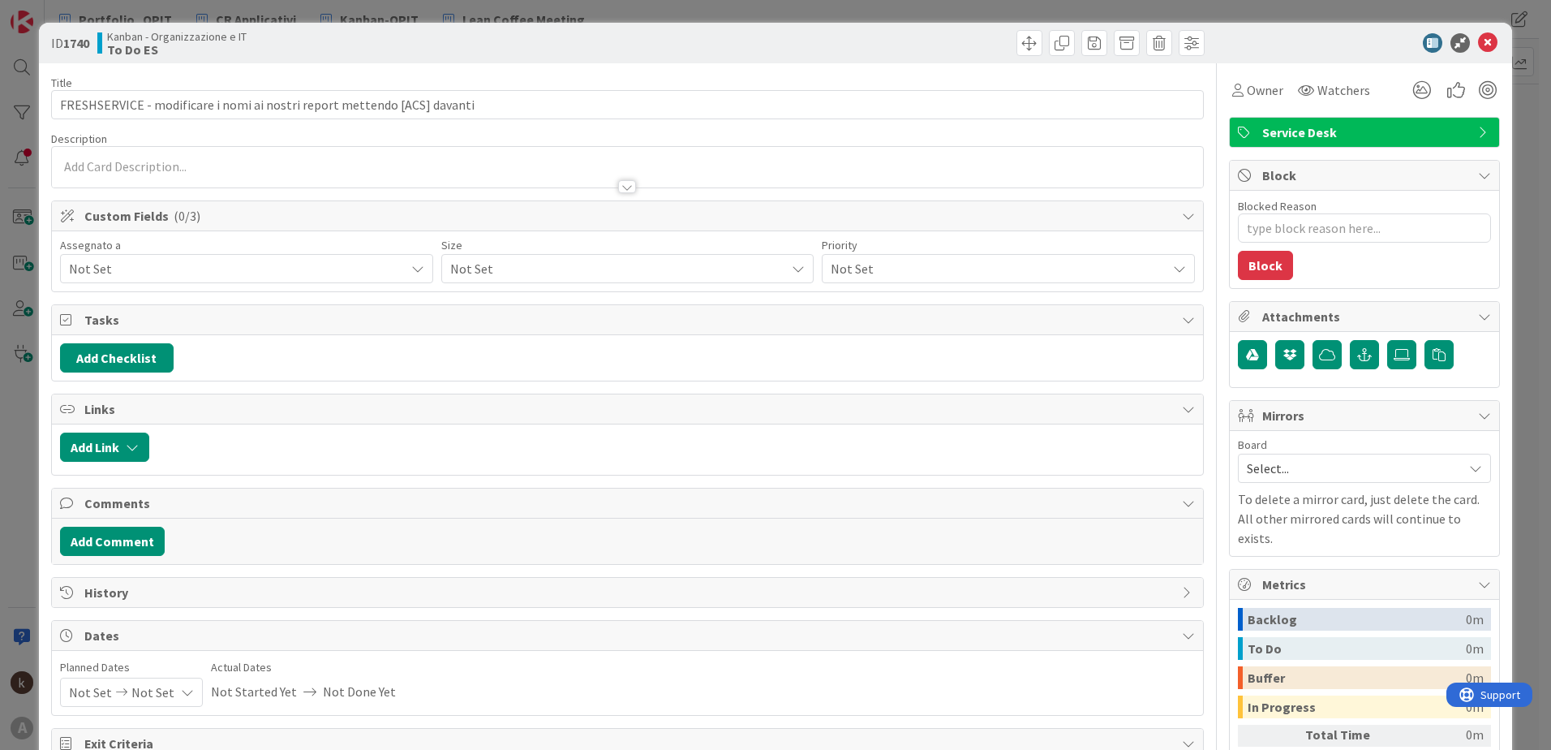
click at [153, 263] on span "Not Set" at bounding box center [237, 268] width 336 height 19
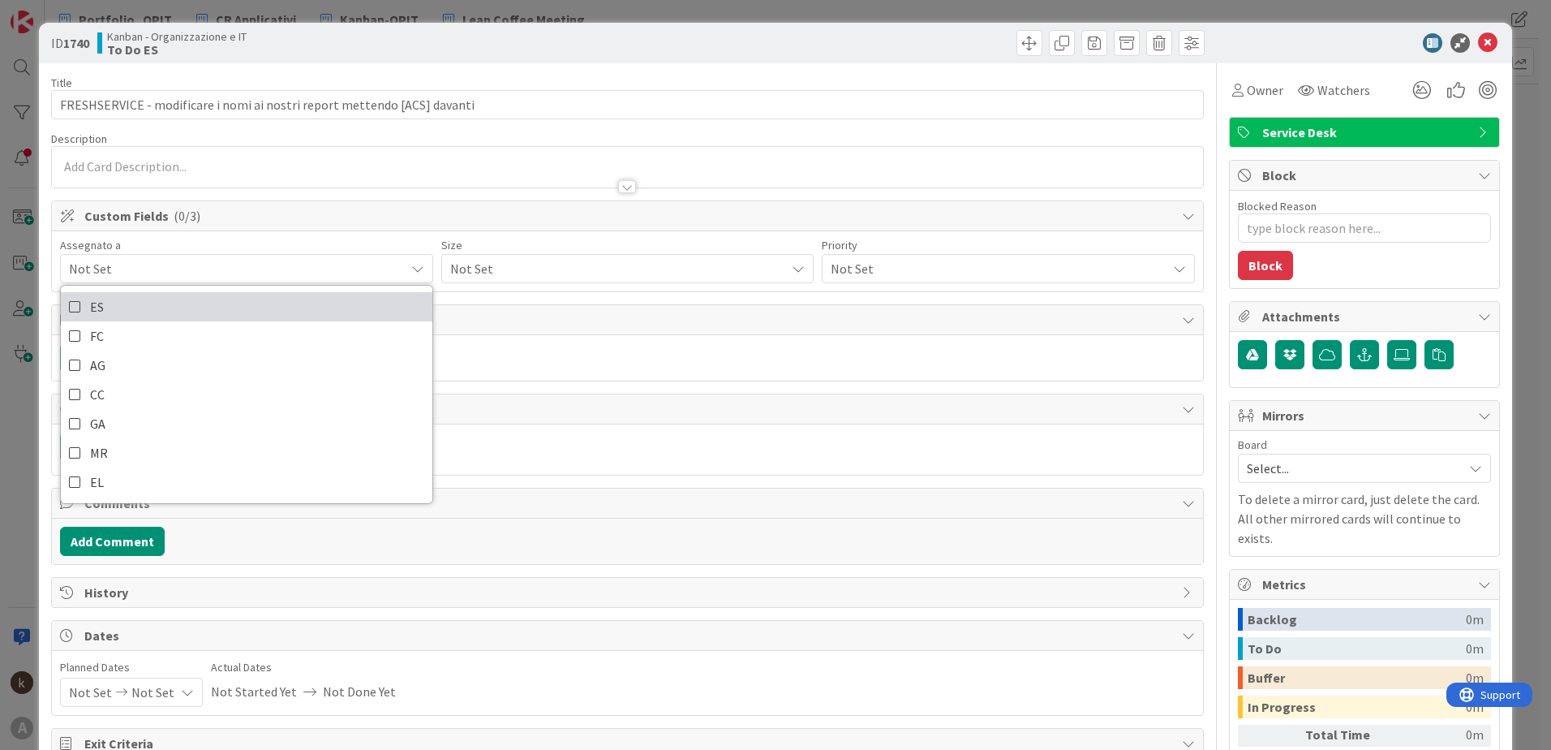
click at [135, 318] on link "ES" at bounding box center [247, 306] width 372 height 29
click at [461, 245] on div "Size" at bounding box center [627, 244] width 373 height 11
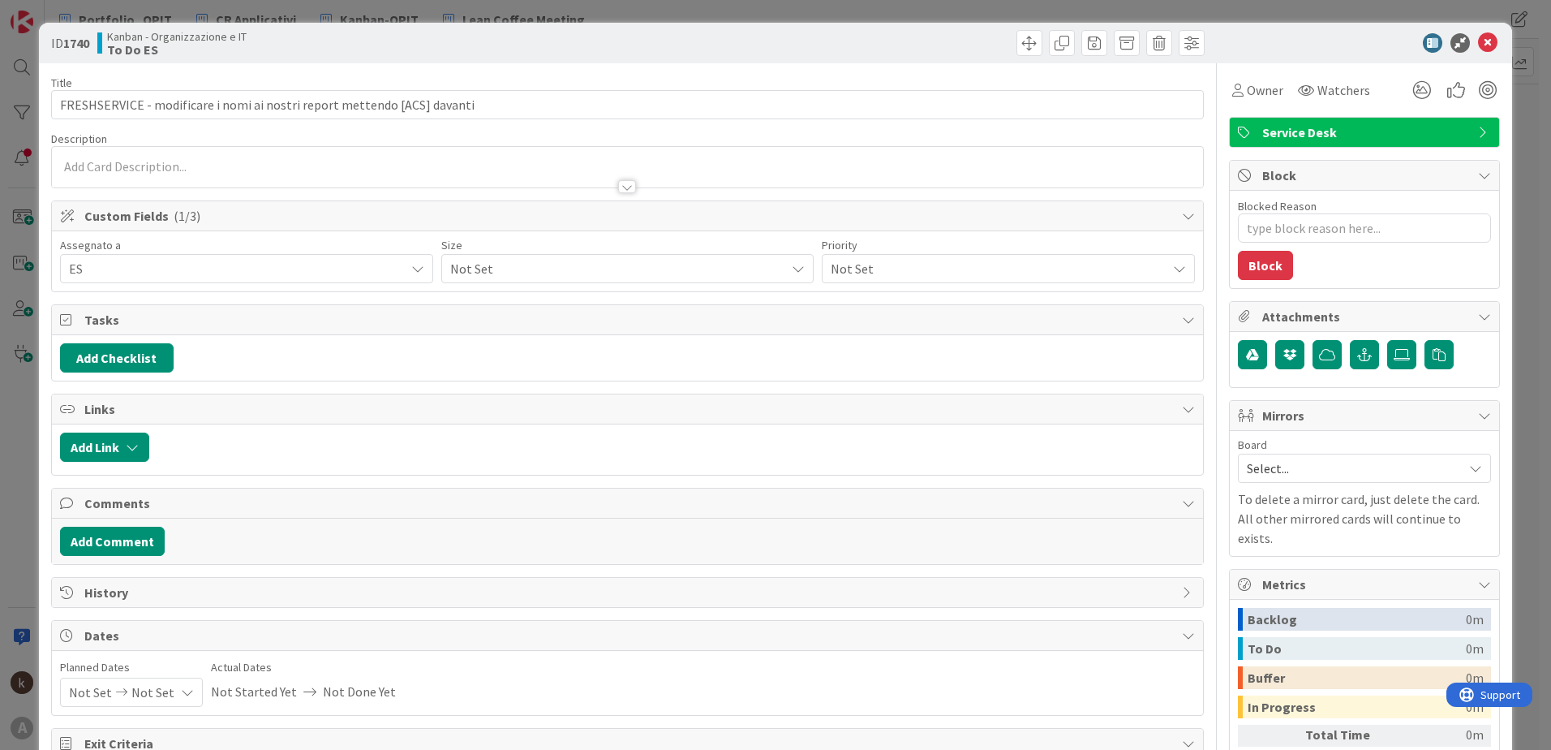
click at [475, 264] on span "Not Set" at bounding box center [614, 268] width 328 height 23
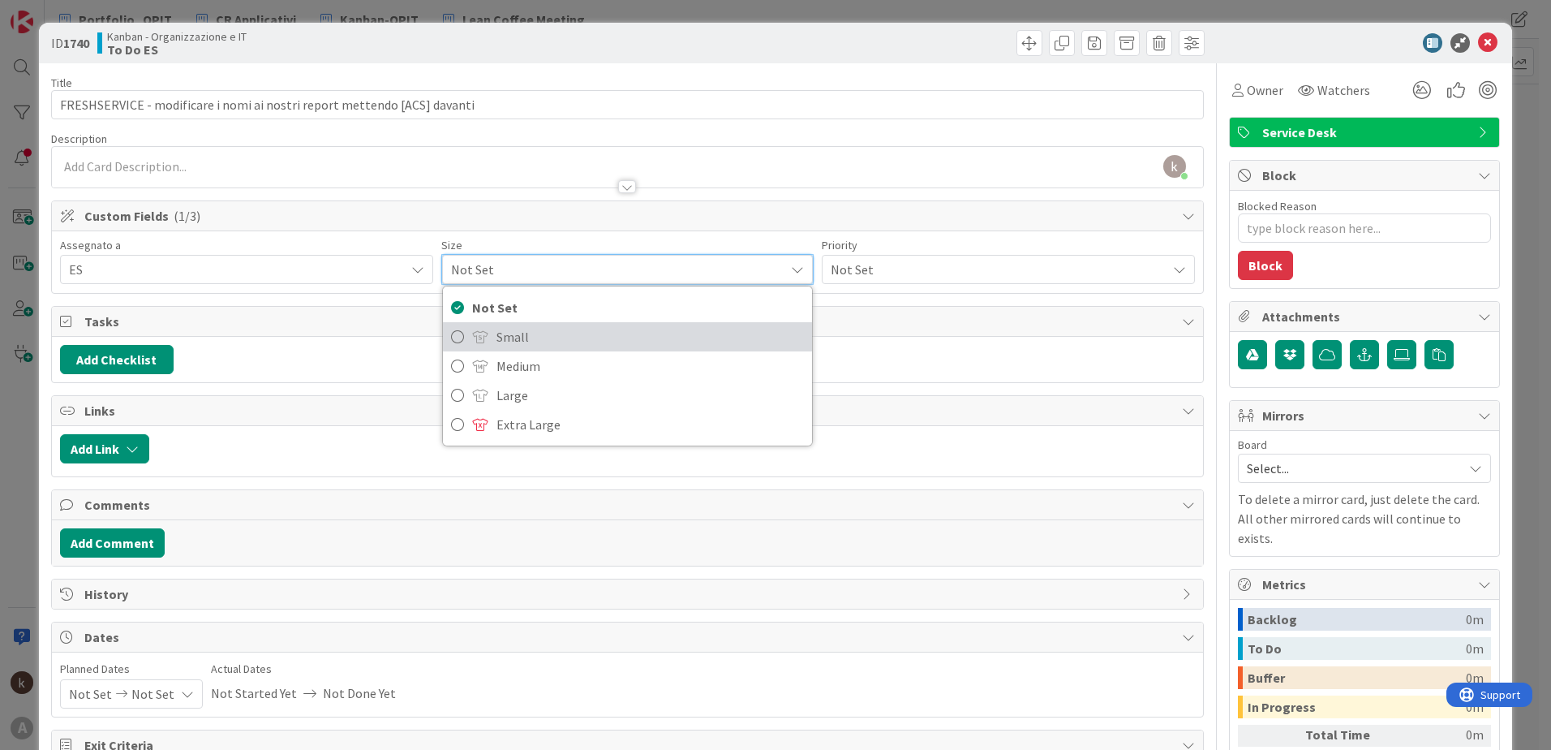
click at [491, 342] on link "Small" at bounding box center [628, 336] width 370 height 29
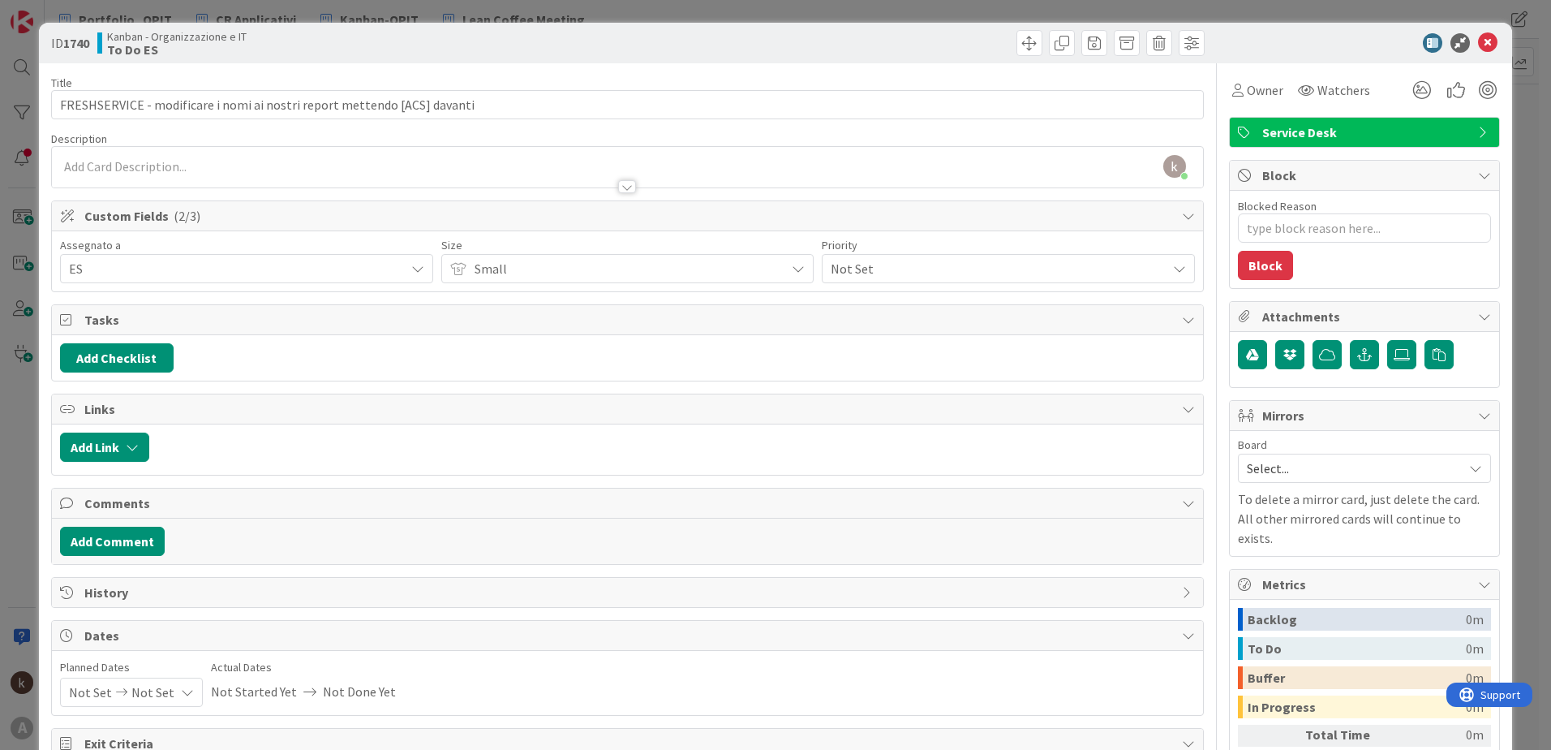
click at [896, 261] on span "Not Set" at bounding box center [995, 268] width 328 height 23
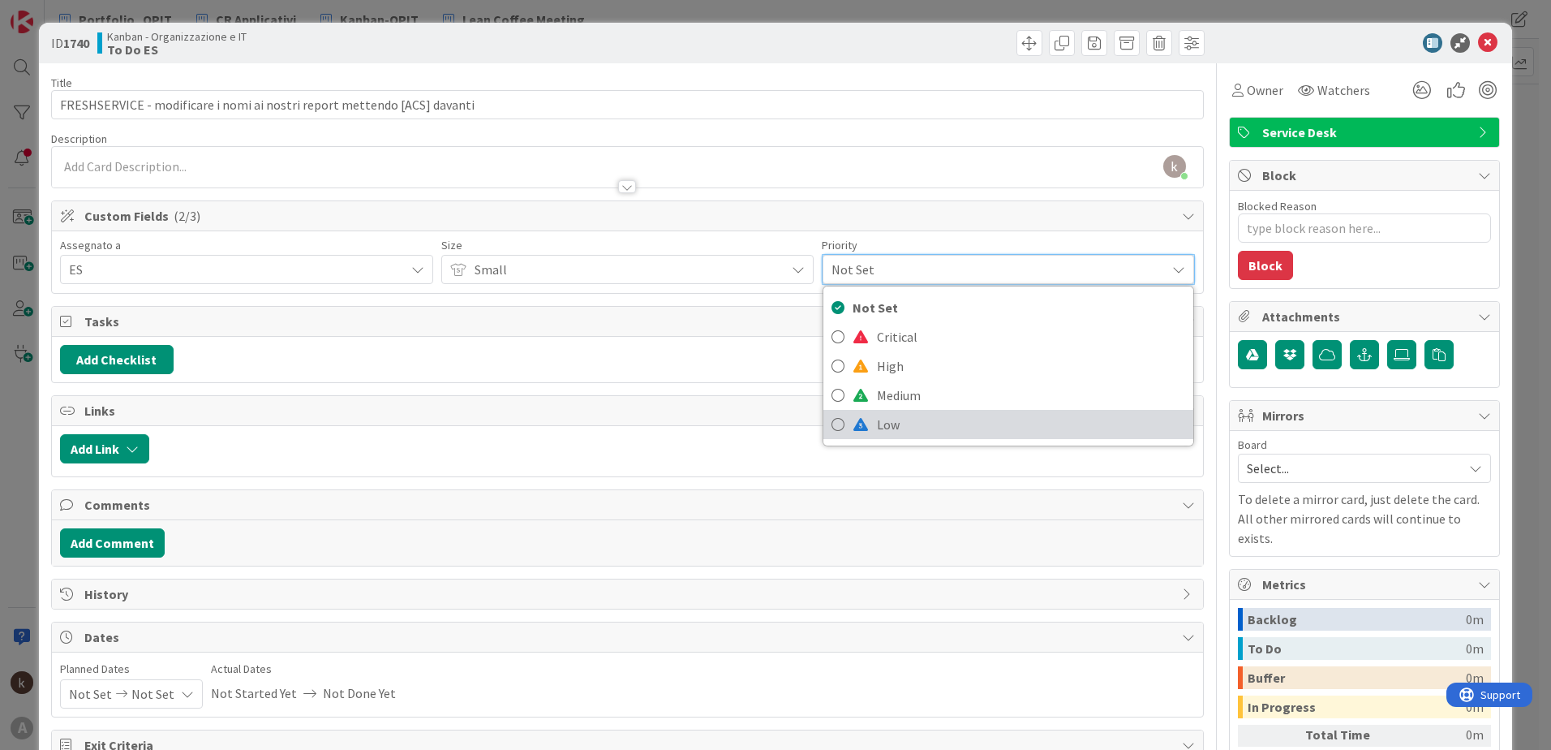
click at [868, 425] on link "Low" at bounding box center [1008, 424] width 370 height 29
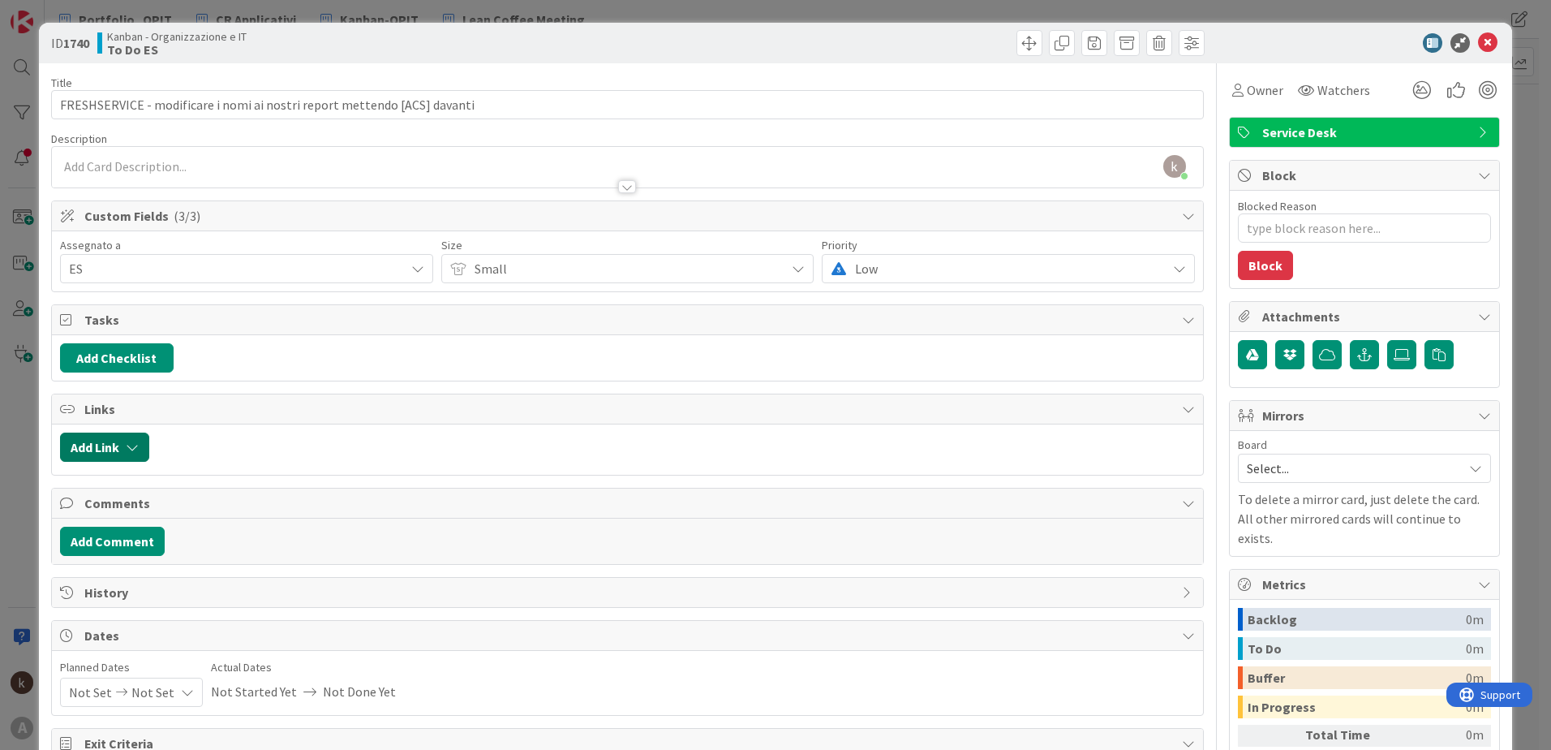
click at [123, 441] on button "Add Link" at bounding box center [104, 446] width 89 height 29
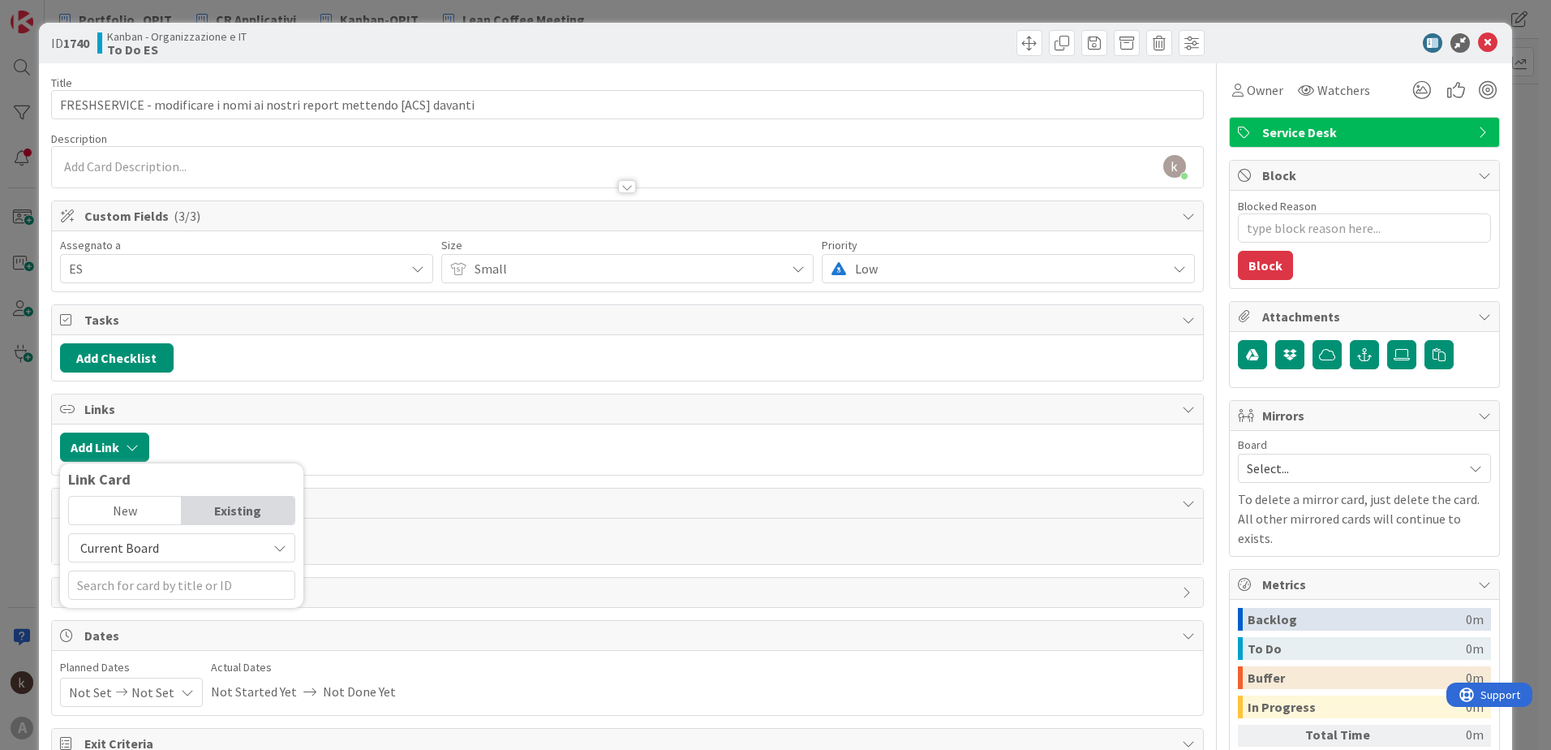
drag, startPoint x: 155, startPoint y: 547, endPoint x: 155, endPoint y: 558, distance: 11.4
click at [155, 548] on span "Current Board" at bounding box center [119, 547] width 79 height 16
click at [155, 614] on span "All Boards" at bounding box center [190, 615] width 226 height 24
click at [122, 510] on div "New" at bounding box center [125, 510] width 113 height 28
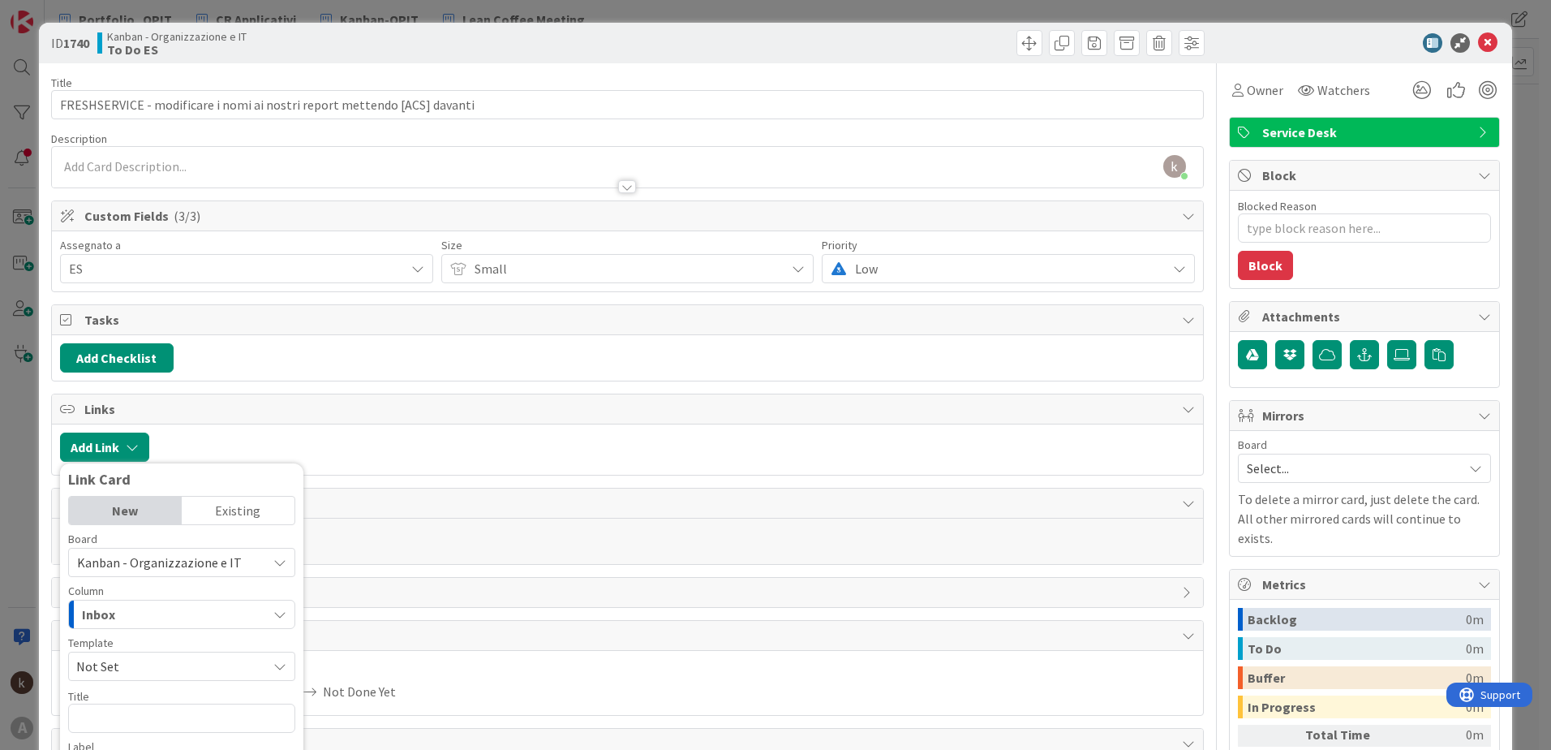
click at [230, 506] on div "Existing" at bounding box center [238, 510] width 113 height 28
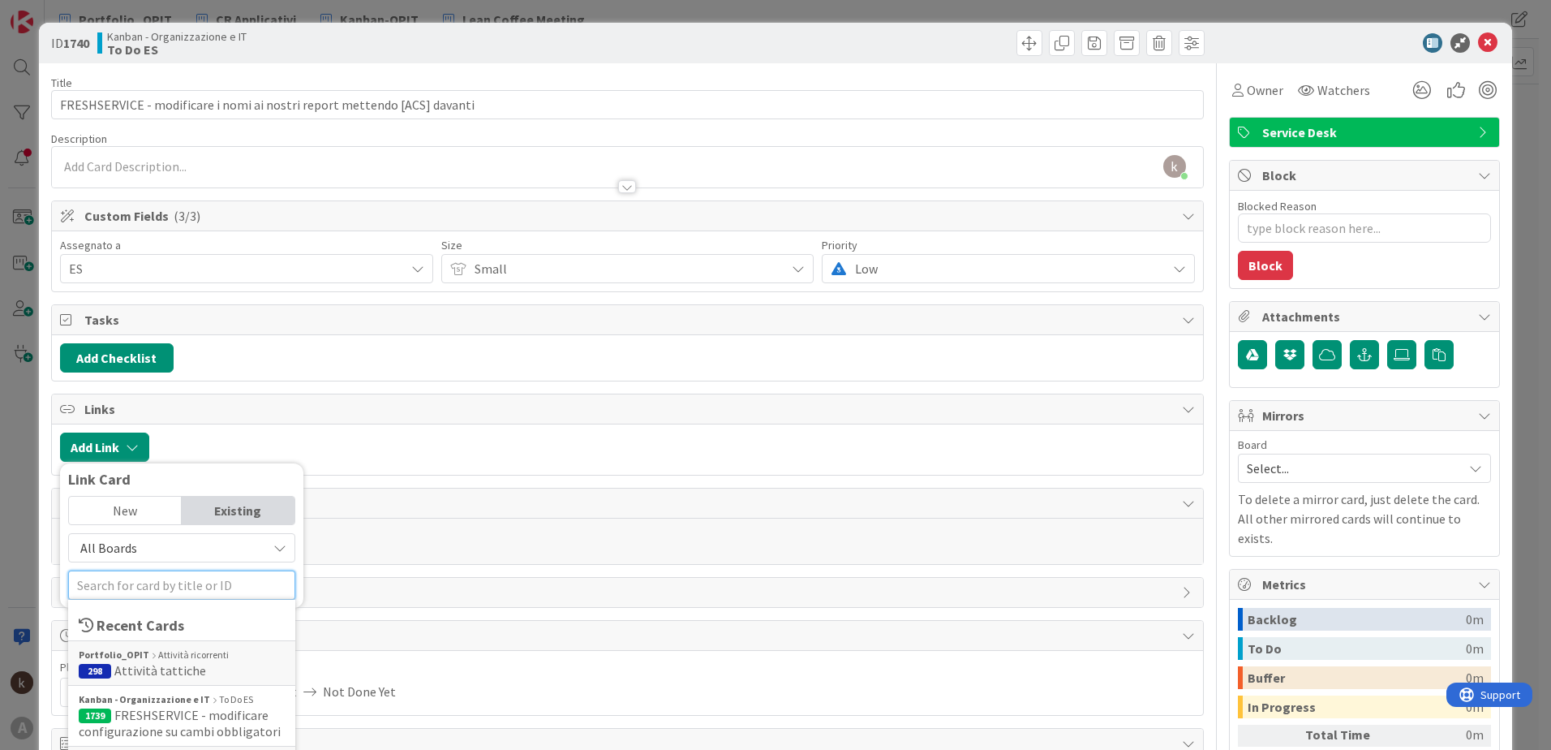
click at [141, 591] on input "text" at bounding box center [181, 584] width 227 height 29
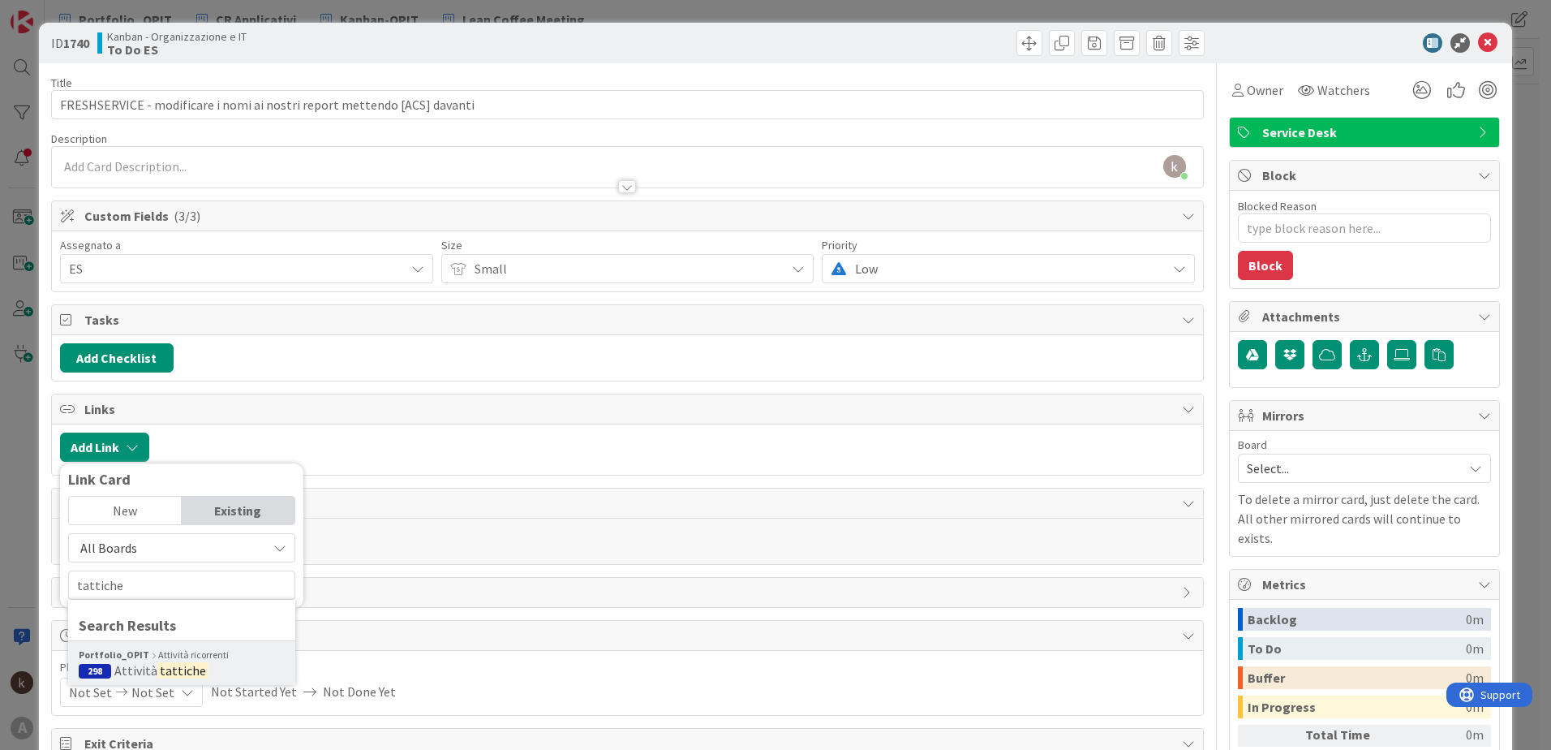
click at [172, 653] on div "Portfolio_OPIT Attività ricorrenti" at bounding box center [182, 654] width 206 height 15
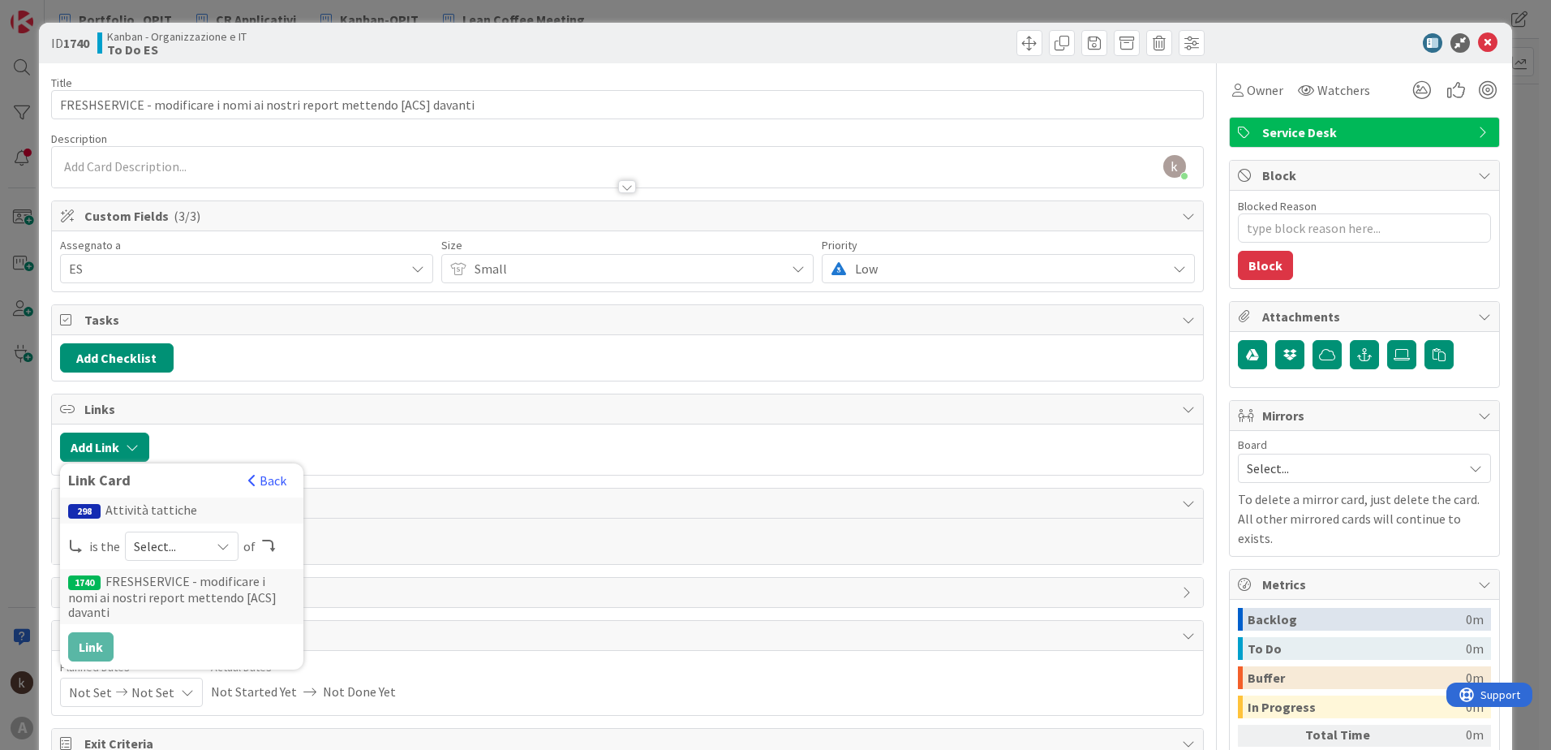
click at [162, 537] on span "Select..." at bounding box center [168, 546] width 68 height 23
drag, startPoint x: 162, startPoint y: 557, endPoint x: 162, endPoint y: 580, distance: 22.7
click at [162, 578] on span at bounding box center [161, 584] width 13 height 13
click at [94, 632] on button "Link" at bounding box center [90, 646] width 45 height 29
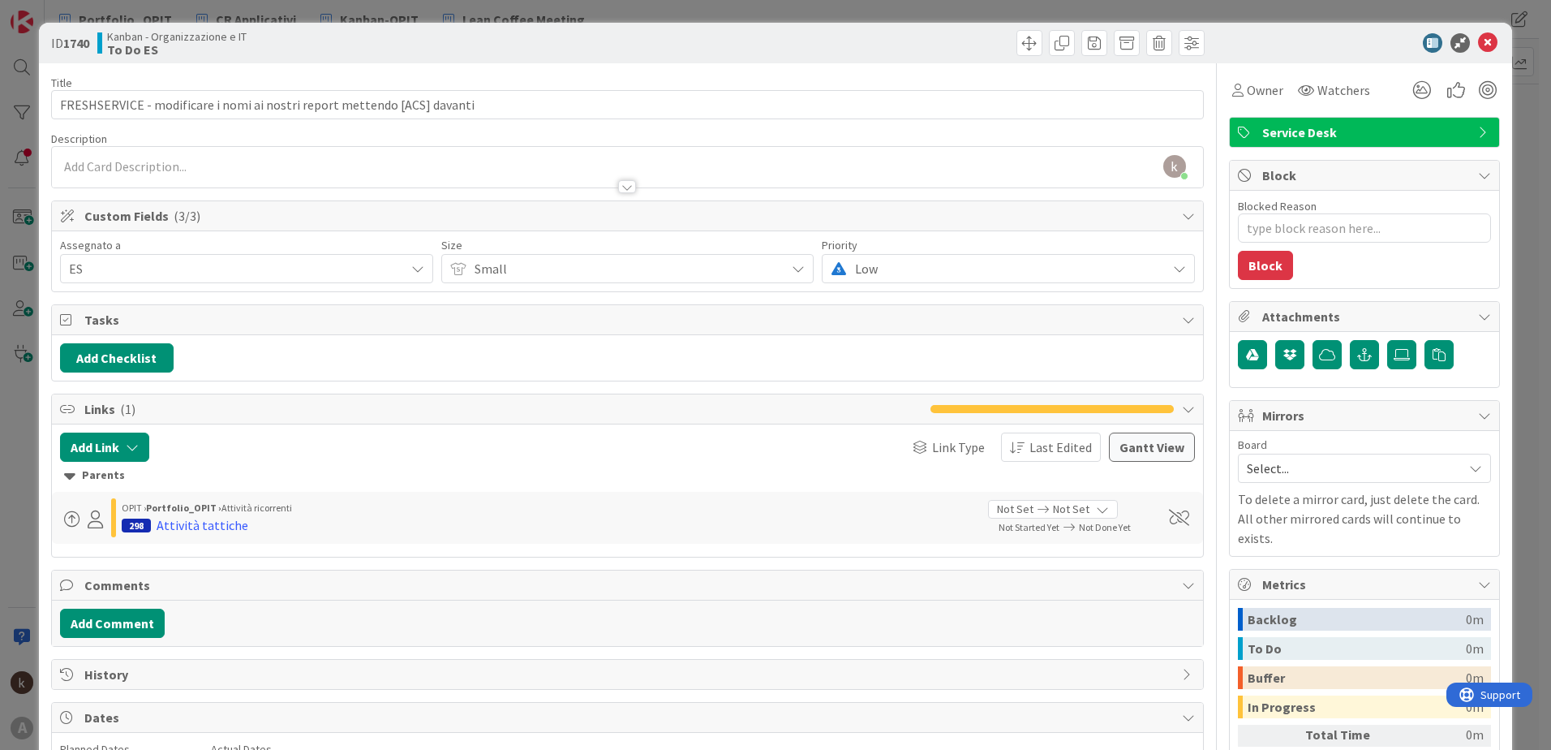
click at [1478, 44] on icon at bounding box center [1487, 42] width 19 height 19
